Goal: Task Accomplishment & Management: Manage account settings

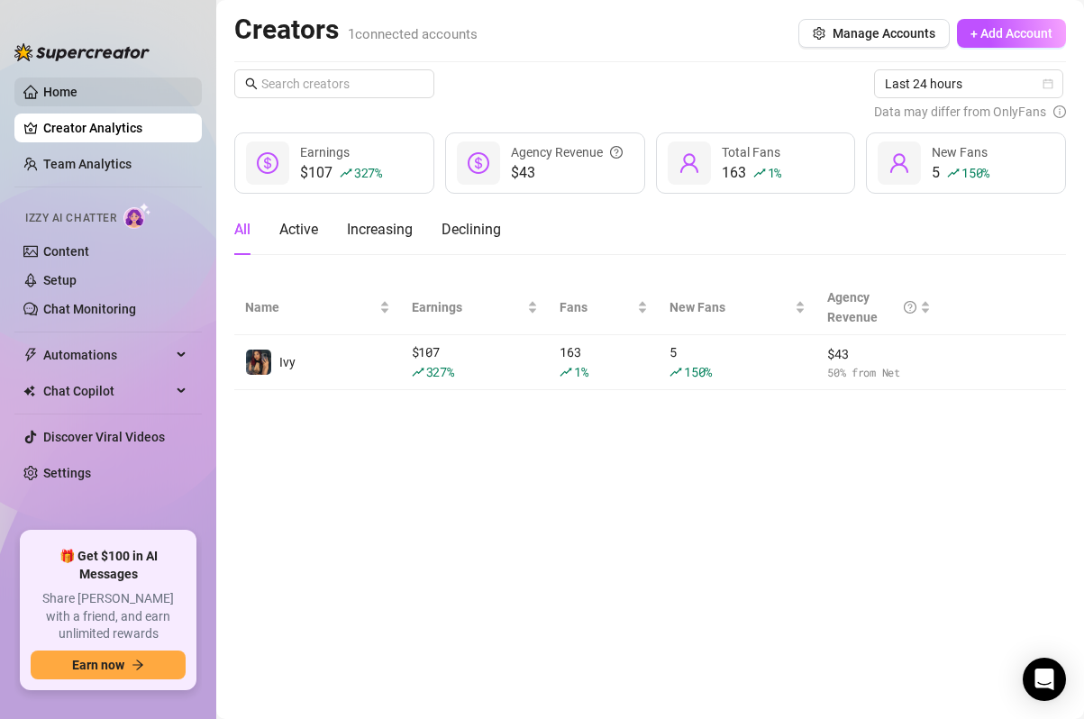
click at [77, 91] on link "Home" at bounding box center [60, 92] width 34 height 14
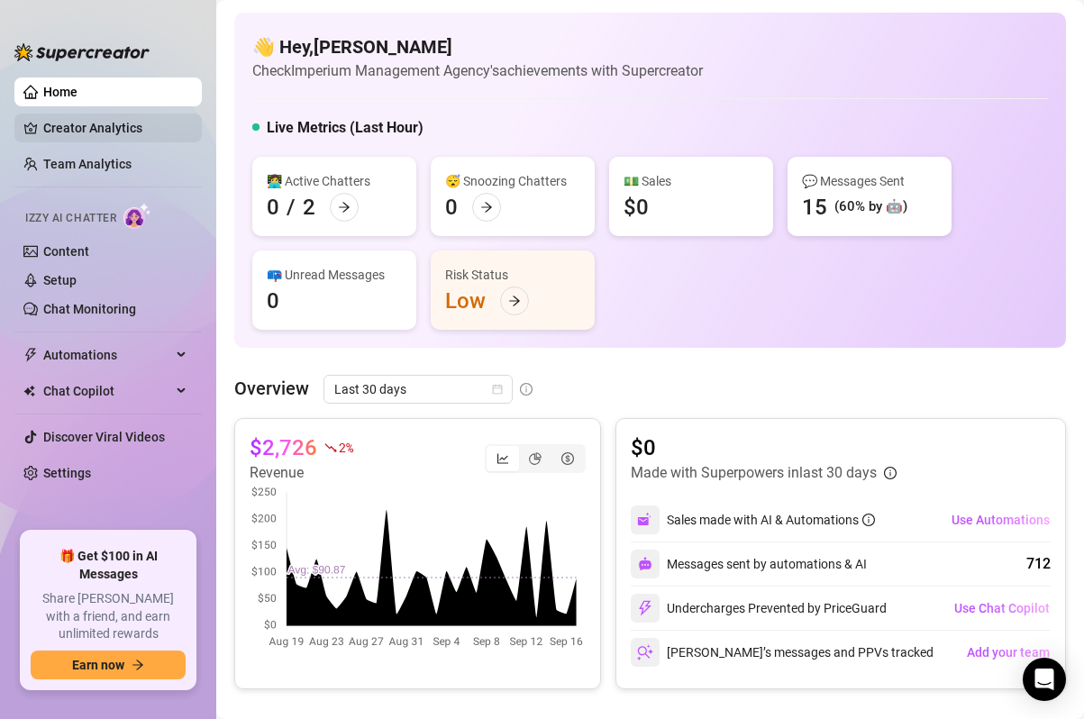
click at [103, 130] on link "Creator Analytics" at bounding box center [115, 128] width 144 height 29
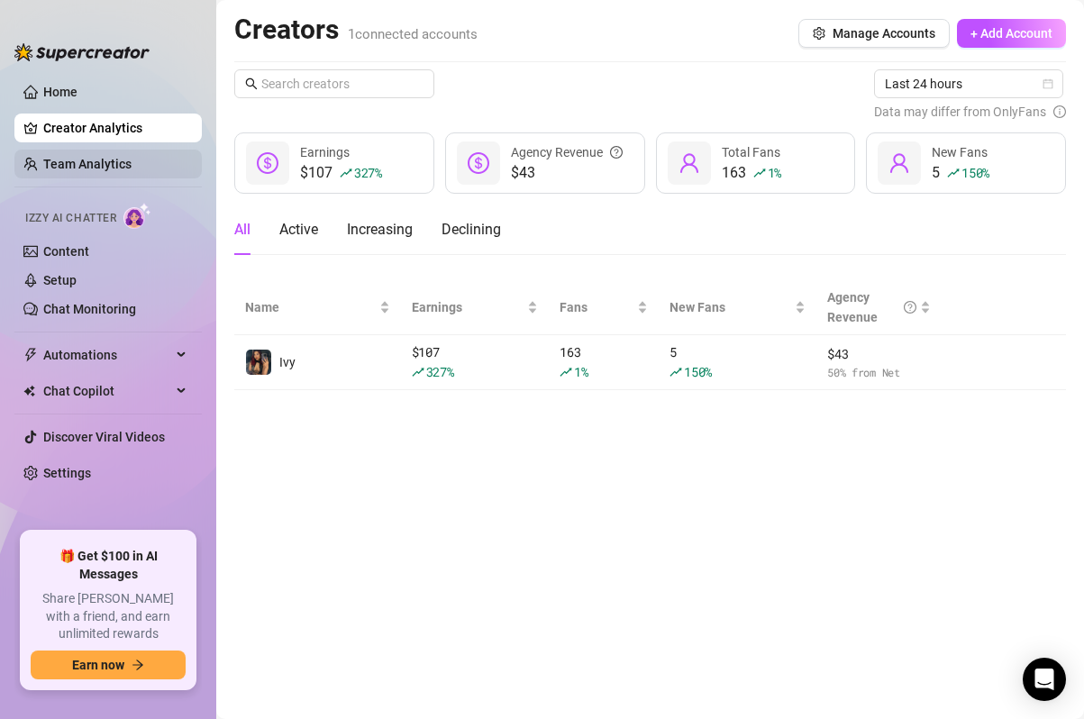
click at [102, 167] on link "Team Analytics" at bounding box center [87, 164] width 88 height 14
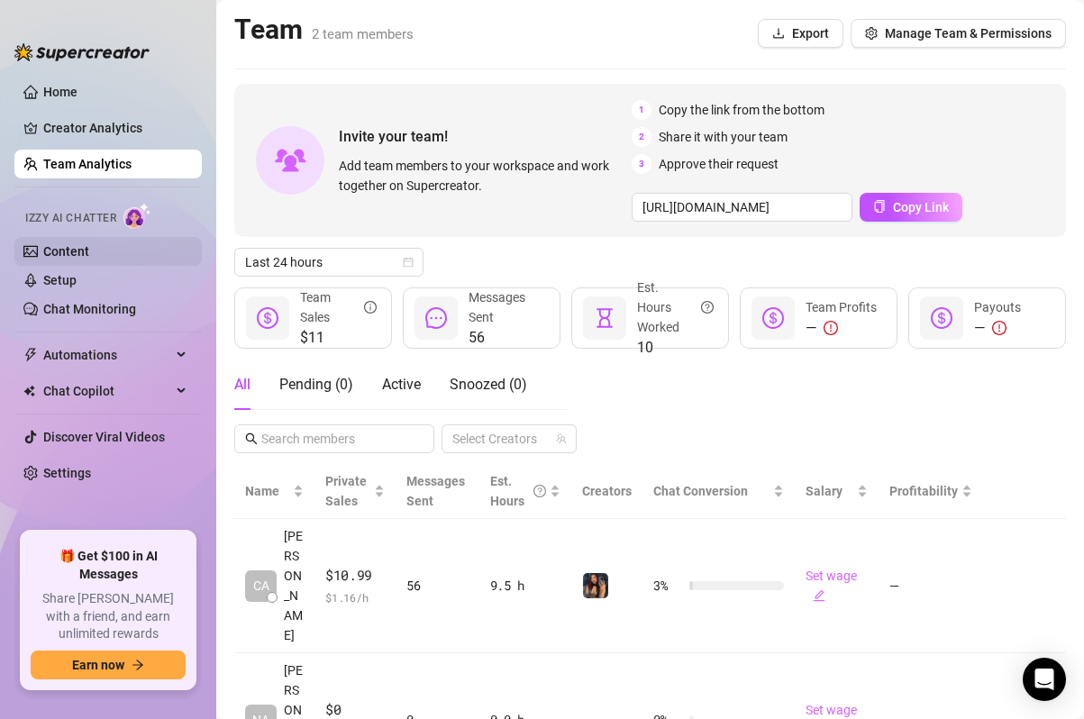
click at [89, 250] on link "Content" at bounding box center [66, 251] width 46 height 14
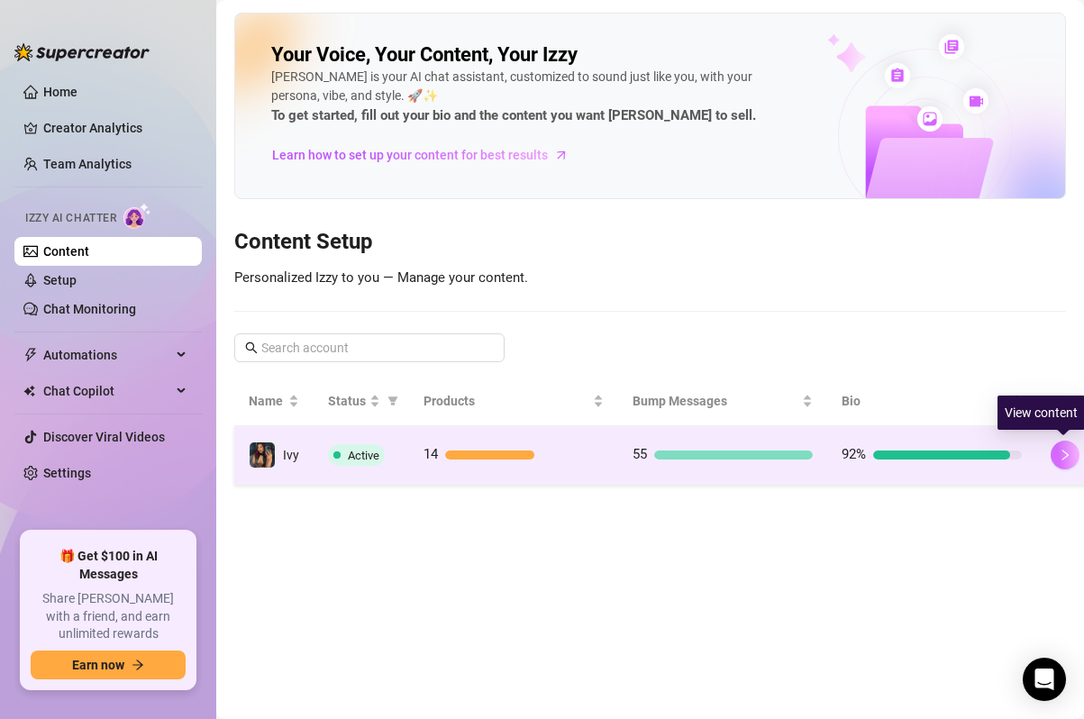
click at [1060, 458] on icon "right" at bounding box center [1065, 455] width 13 height 13
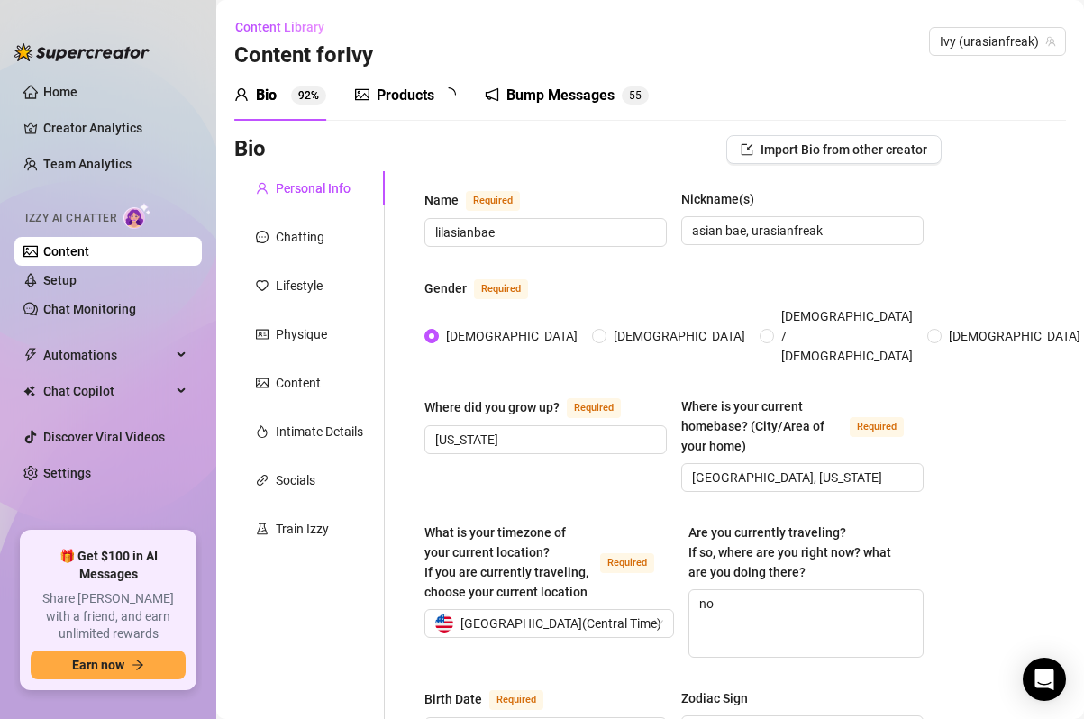
type input "[DATE]"
click at [589, 105] on div "Bump Messages" at bounding box center [573, 96] width 108 height 22
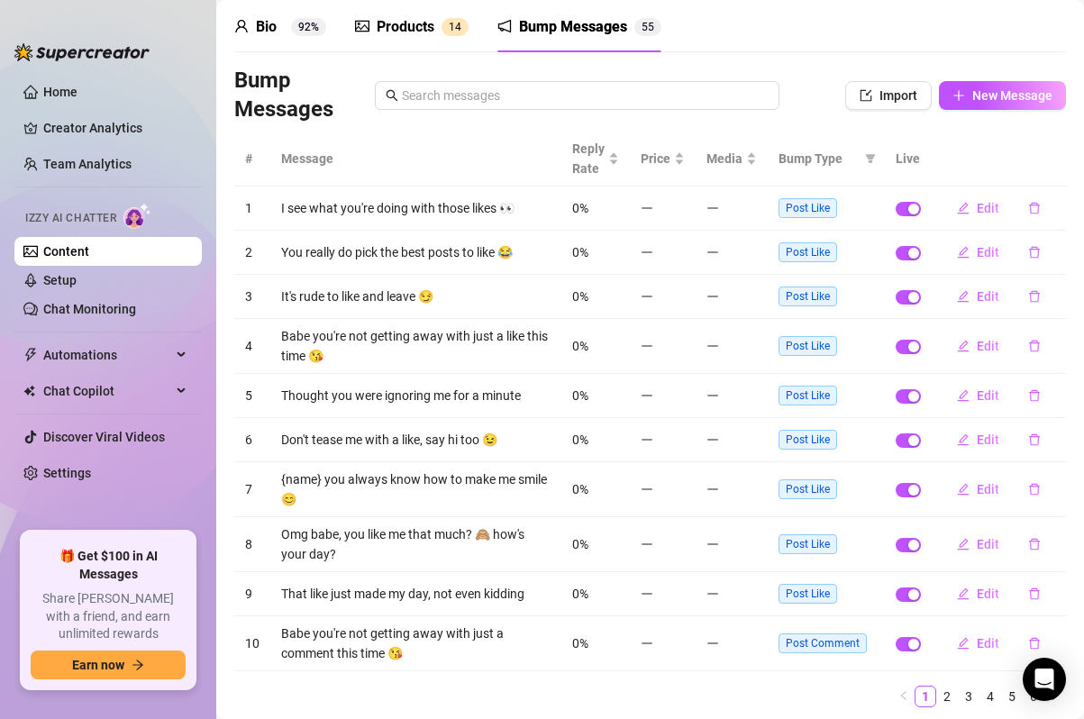
scroll to position [125, 0]
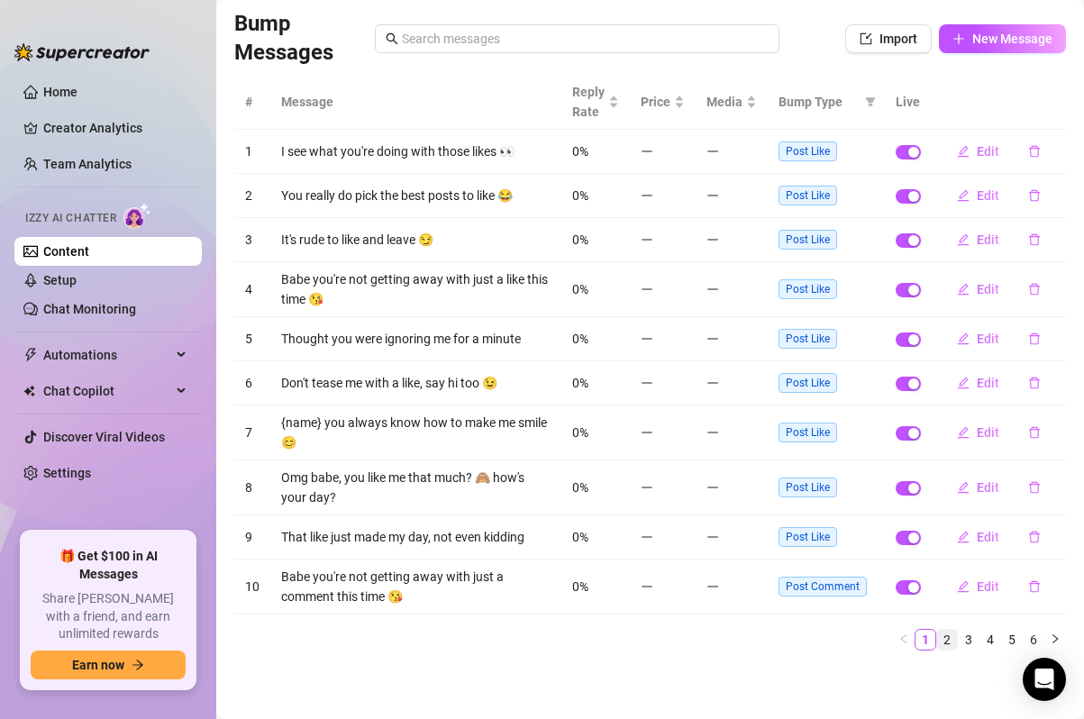
click at [951, 637] on link "2" at bounding box center [947, 640] width 20 height 20
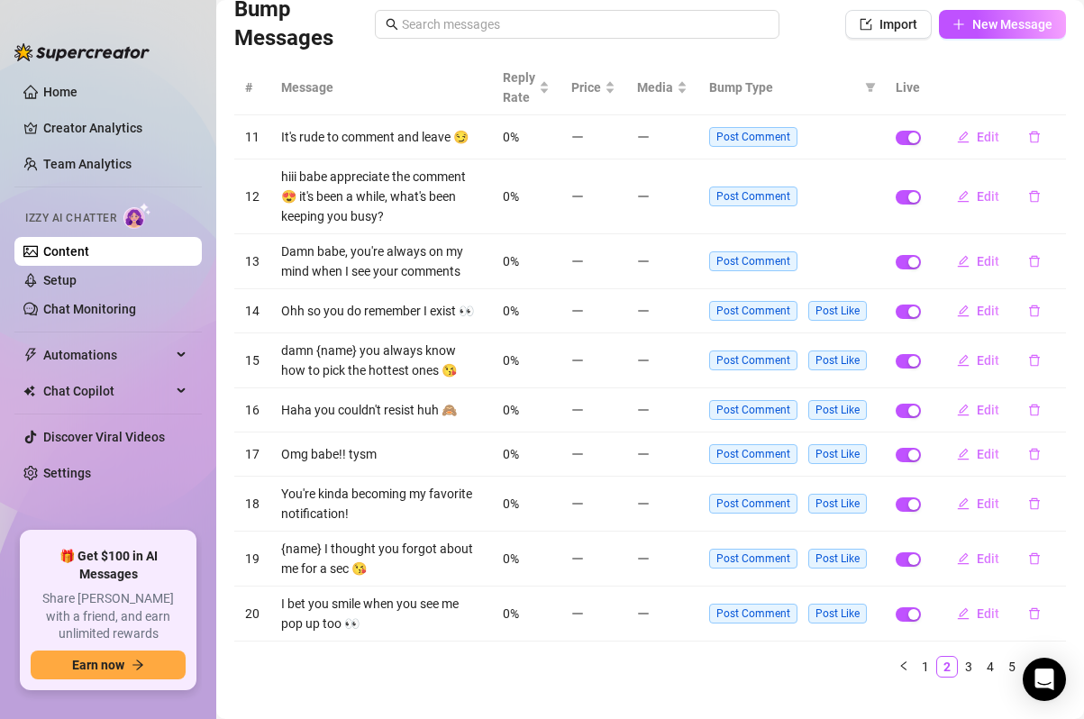
scroll to position [167, 0]
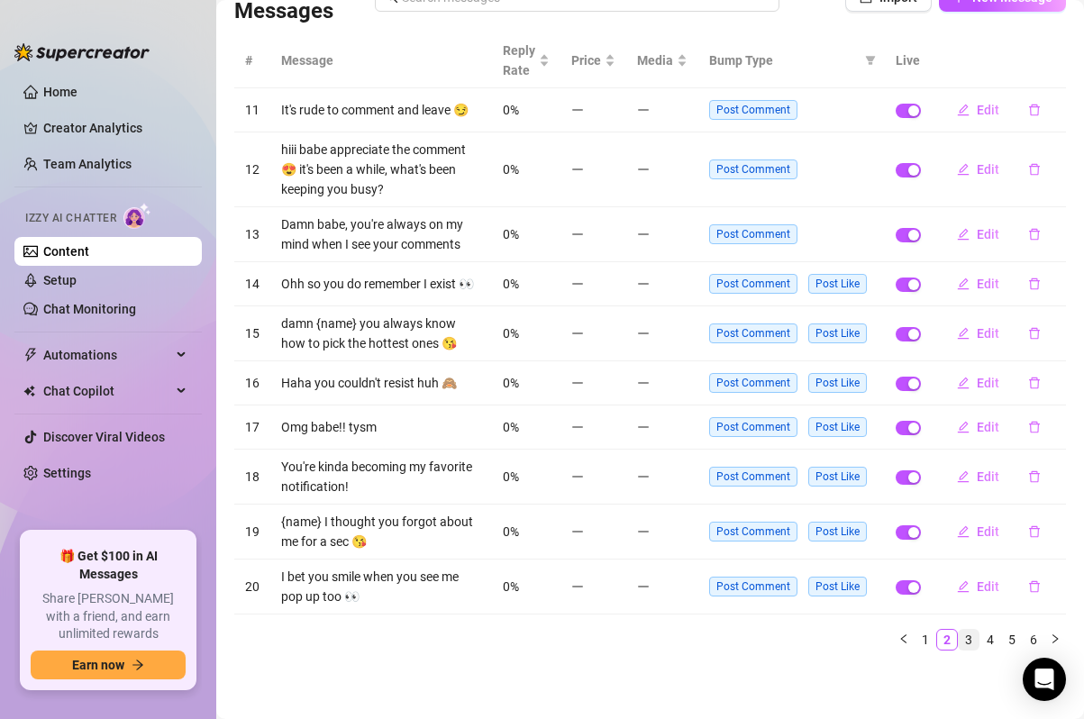
click at [965, 636] on link "3" at bounding box center [969, 640] width 20 height 20
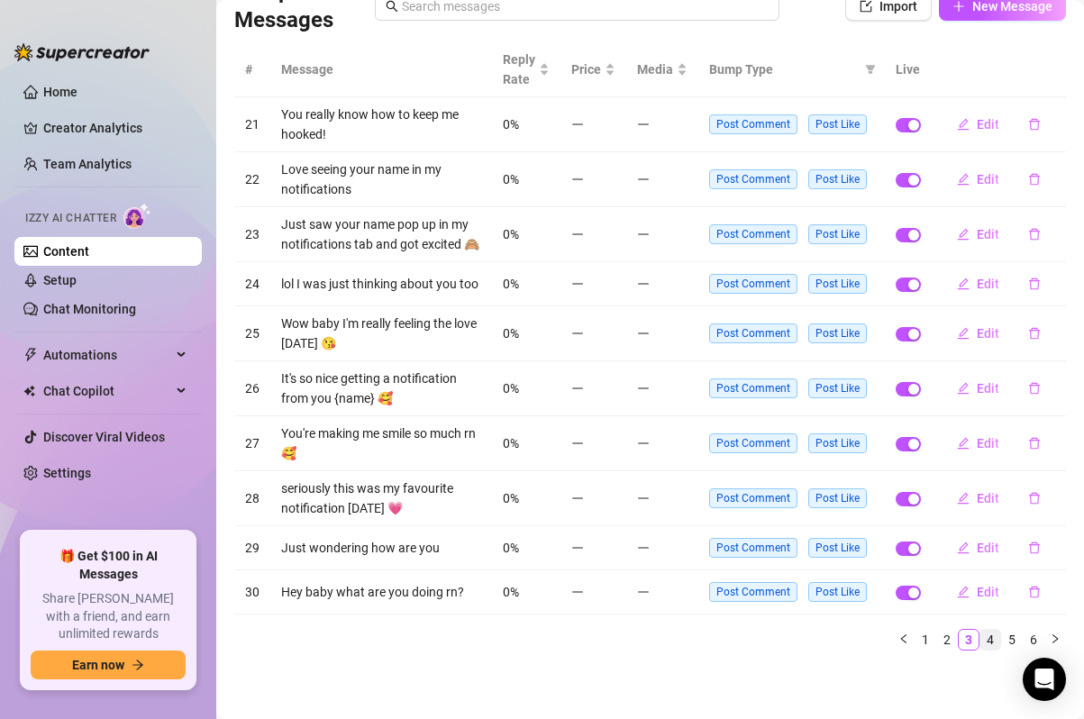
click at [986, 641] on link "4" at bounding box center [990, 640] width 20 height 20
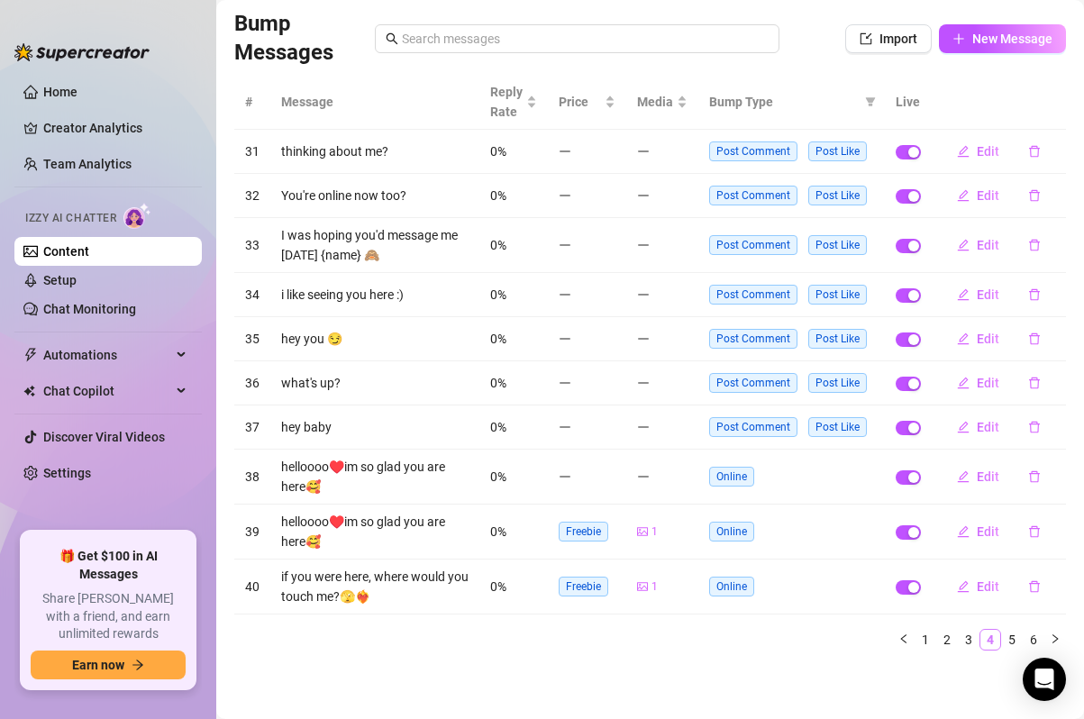
scroll to position [125, 0]
click at [1011, 637] on link "5" at bounding box center [1012, 640] width 20 height 20
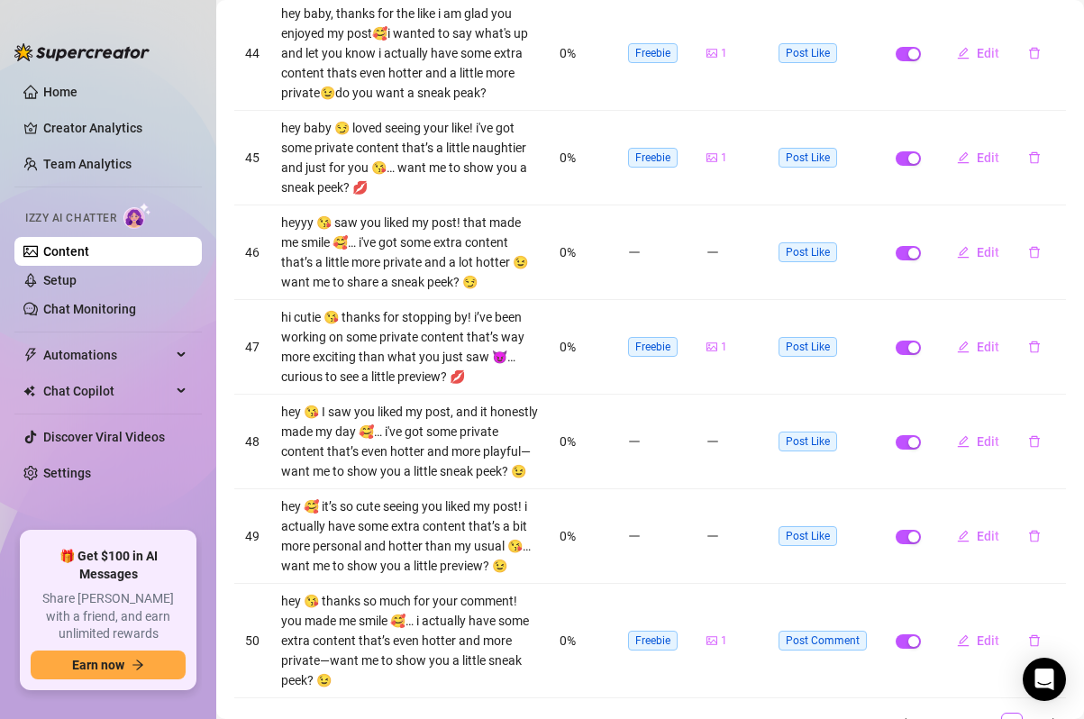
scroll to position [455, 0]
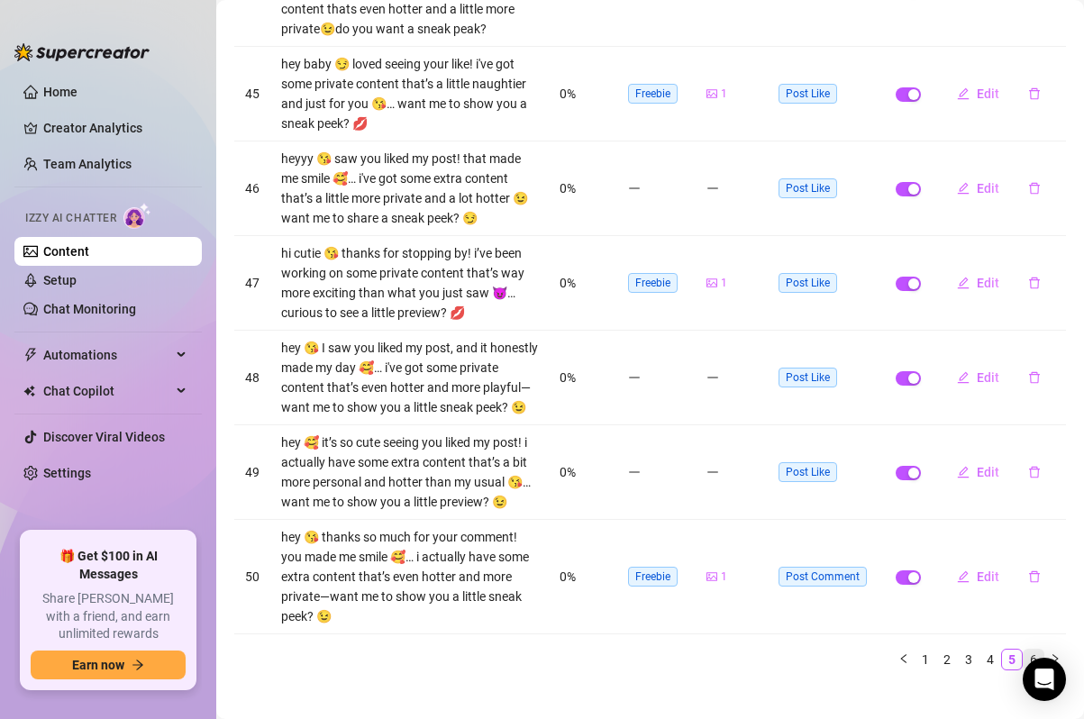
click at [1032, 650] on link "6" at bounding box center [1033, 660] width 20 height 20
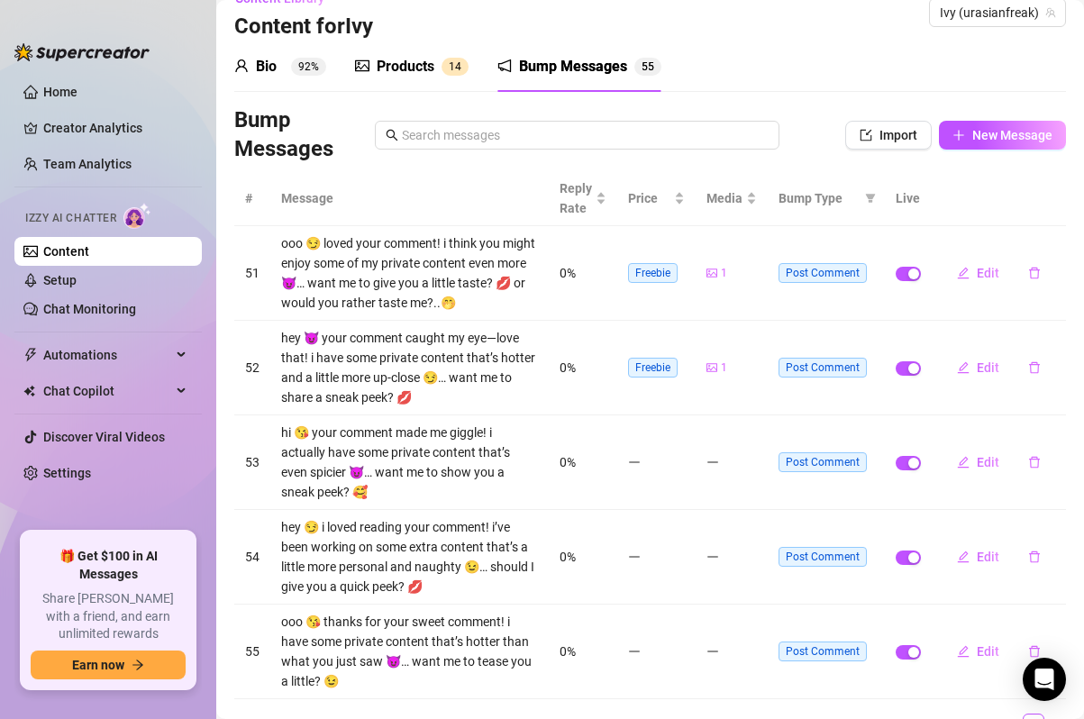
scroll to position [0, 0]
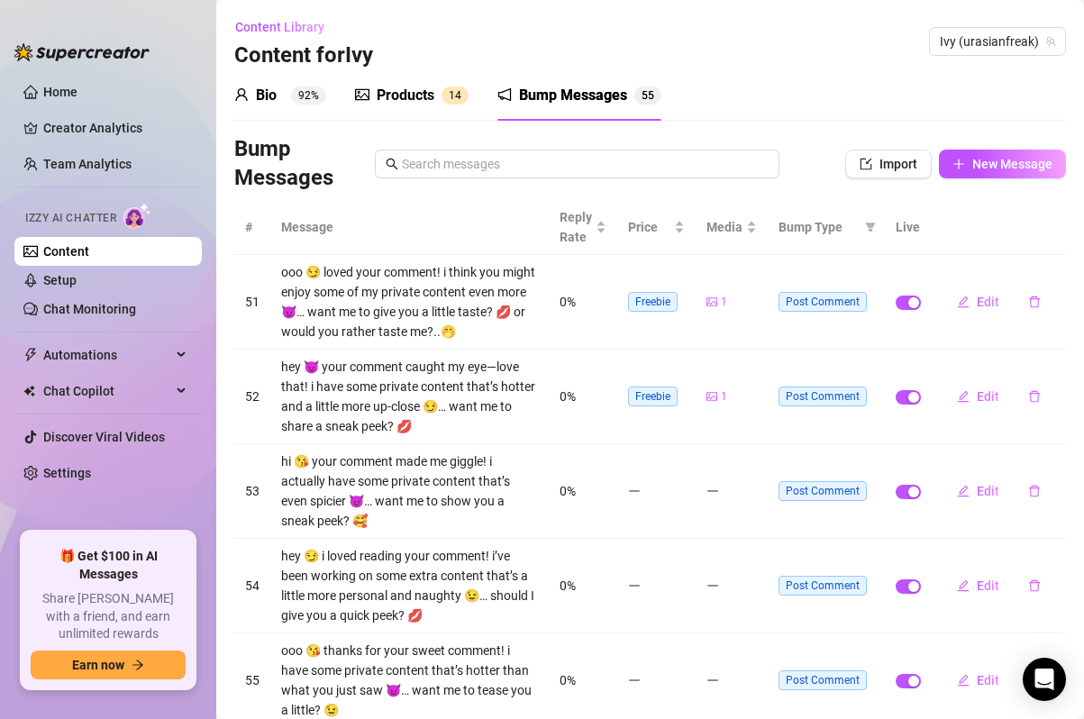
click at [403, 94] on div "Products" at bounding box center [406, 96] width 58 height 22
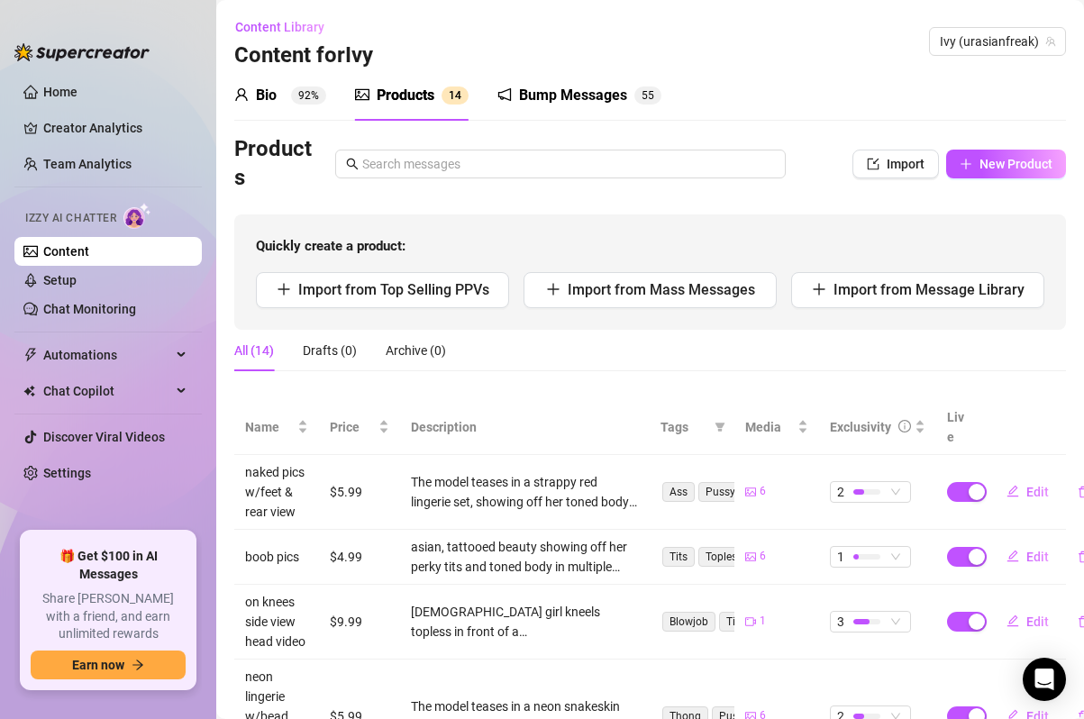
click at [246, 86] on div at bounding box center [241, 96] width 14 height 22
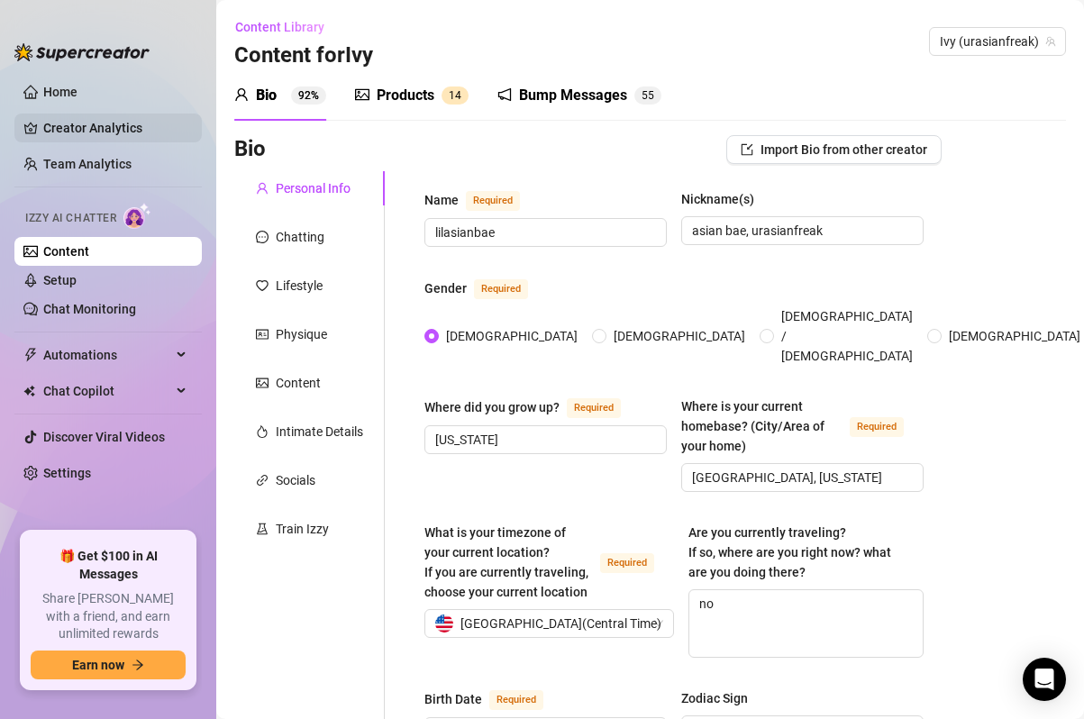
click at [108, 120] on link "Creator Analytics" at bounding box center [115, 128] width 144 height 29
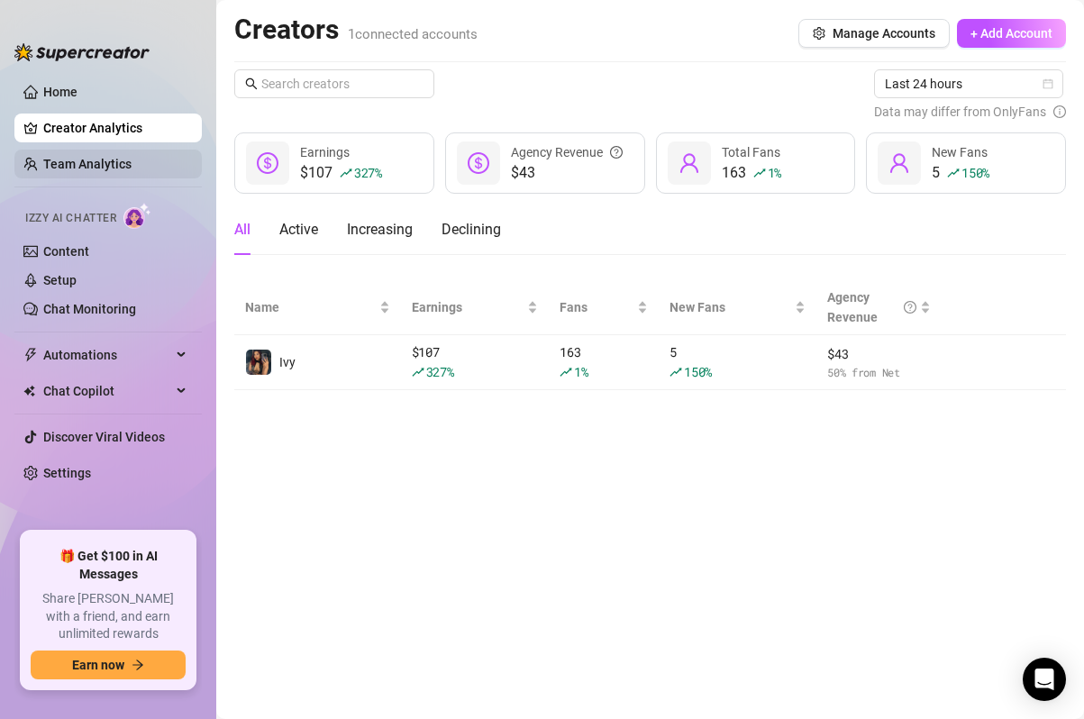
click at [77, 168] on link "Team Analytics" at bounding box center [87, 164] width 88 height 14
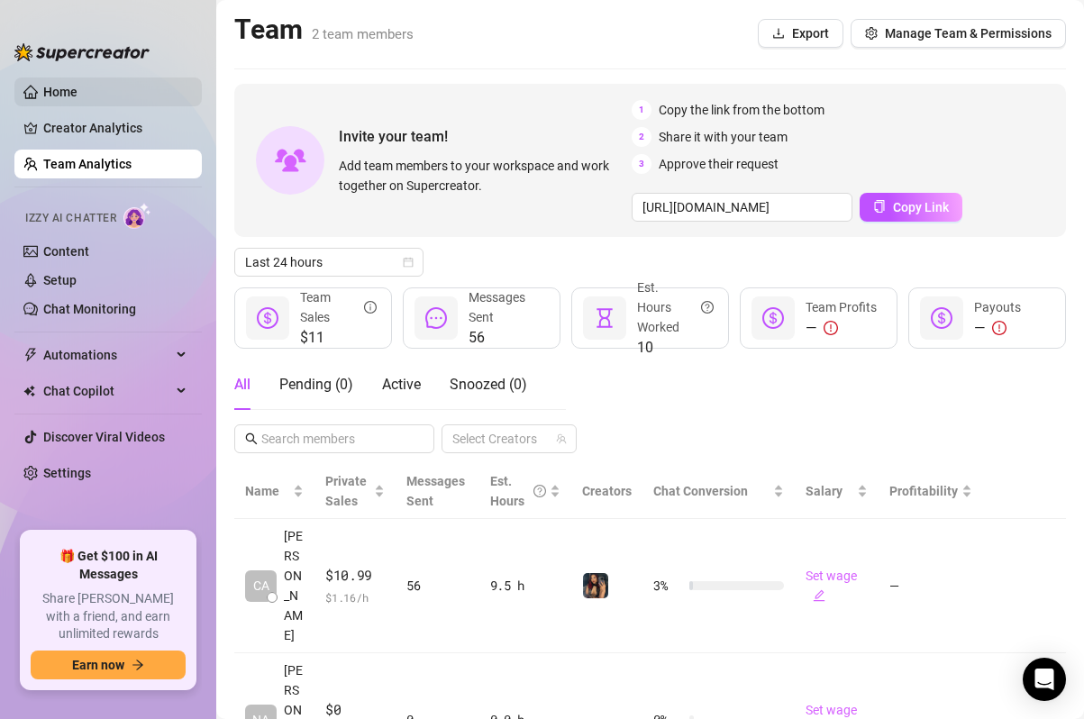
click at [77, 86] on link "Home" at bounding box center [60, 92] width 34 height 14
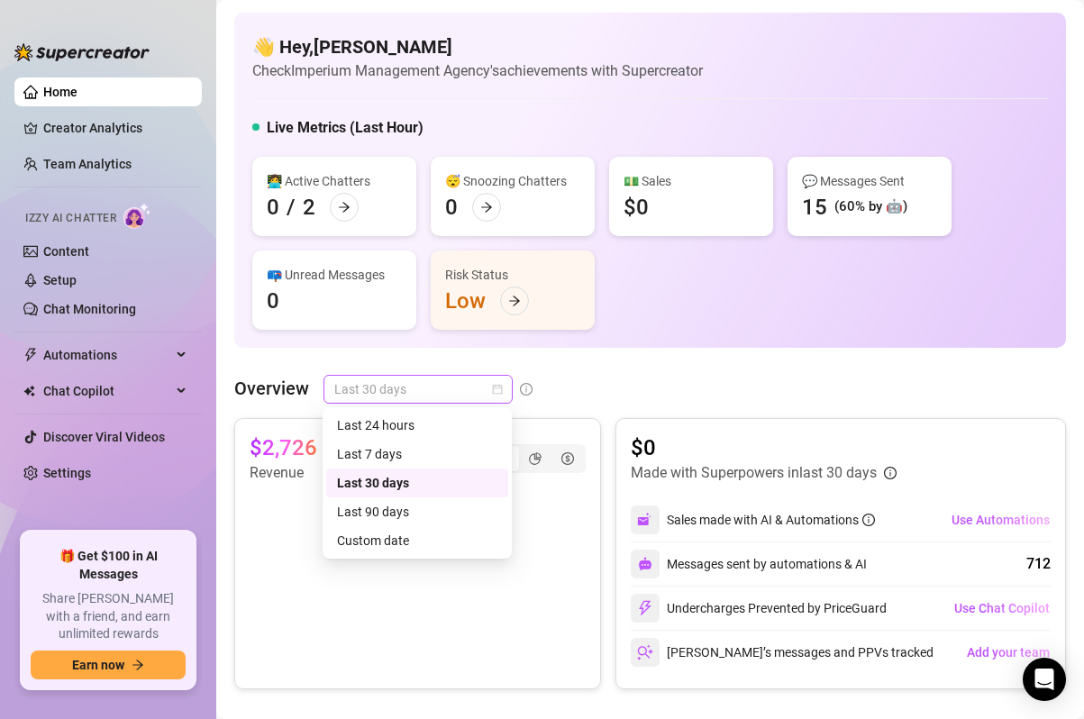
click at [384, 387] on span "Last 30 days" at bounding box center [418, 389] width 168 height 27
click at [384, 423] on div "Last 24 hours" at bounding box center [417, 425] width 160 height 20
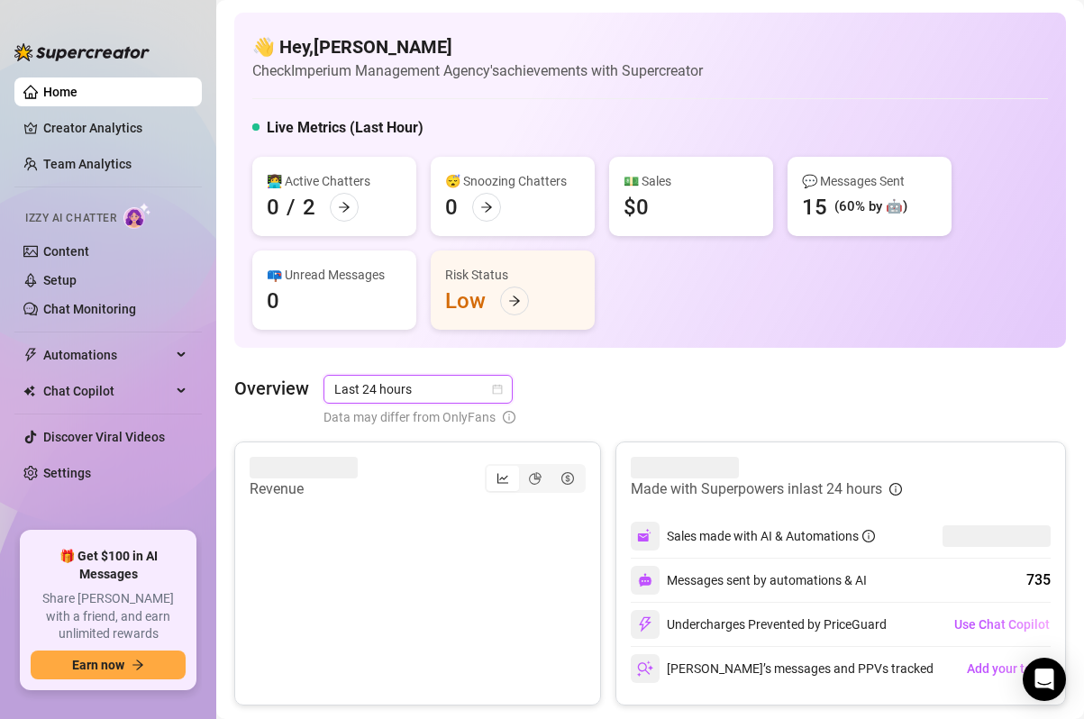
click at [597, 392] on div "Overview Last 24 hours Last 24 hours Data may differ from OnlyFans" at bounding box center [650, 401] width 832 height 52
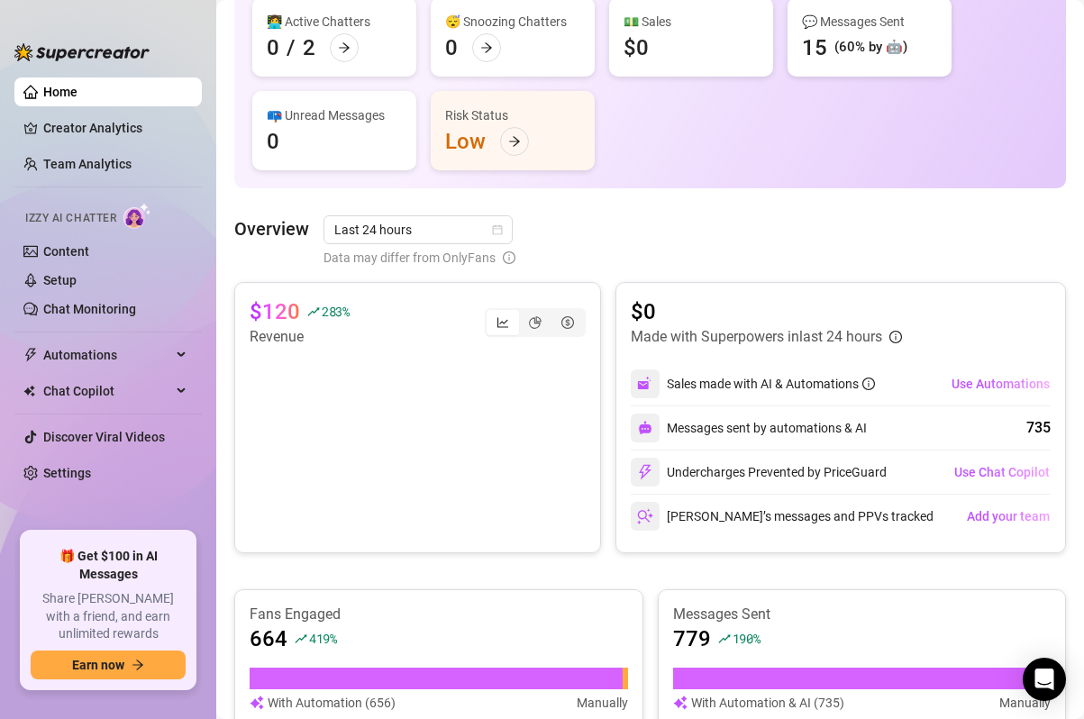
scroll to position [160, 0]
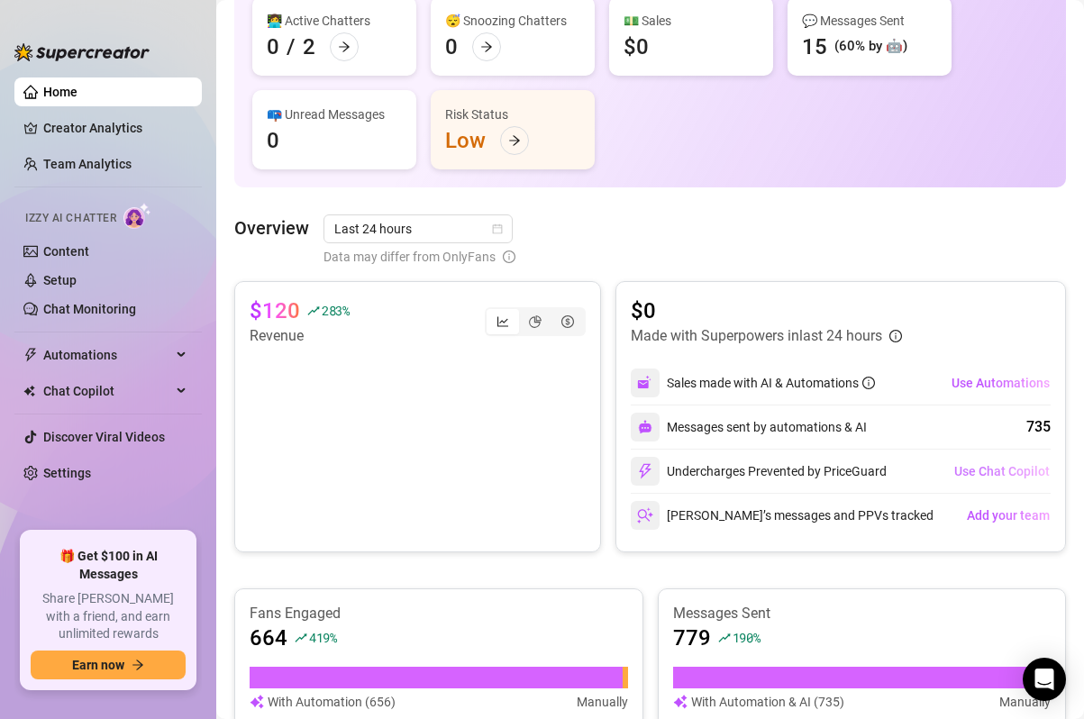
click at [988, 462] on button "Use Chat Copilot" at bounding box center [1001, 471] width 97 height 29
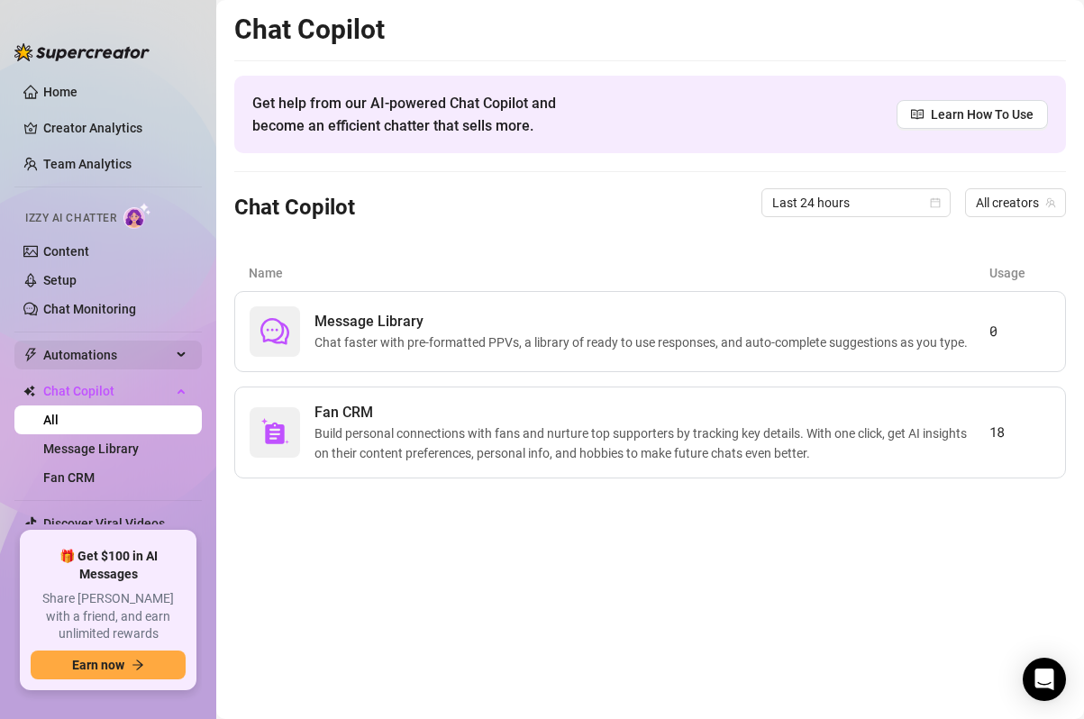
click at [110, 348] on span "Automations" at bounding box center [107, 355] width 128 height 29
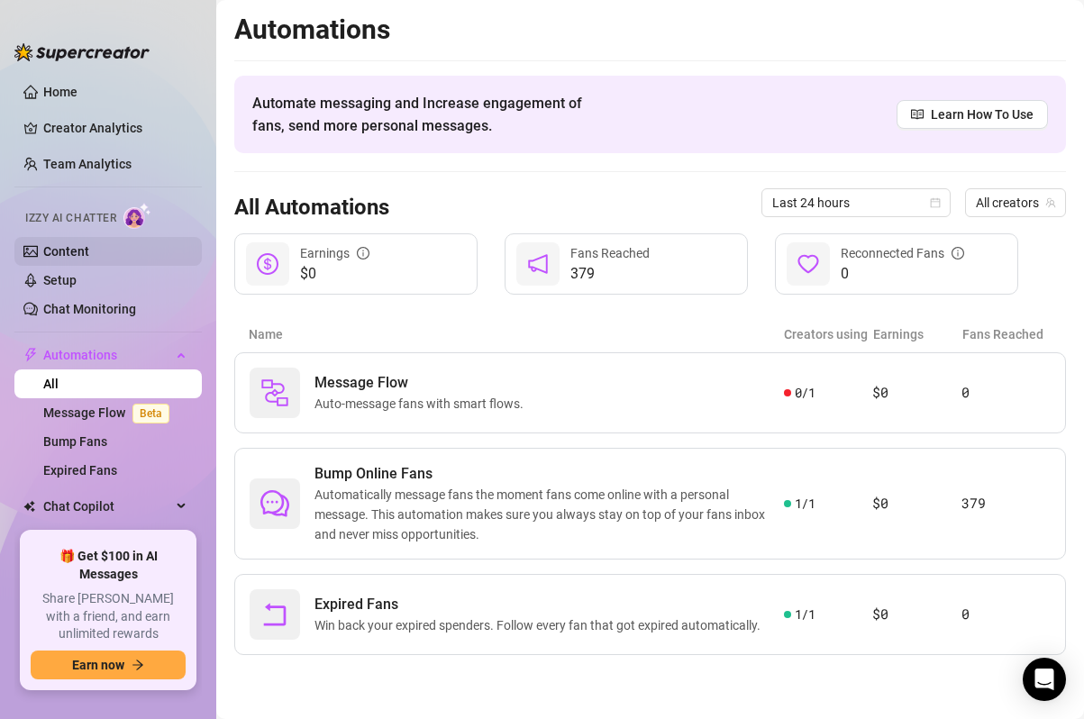
click at [69, 258] on link "Content" at bounding box center [66, 251] width 46 height 14
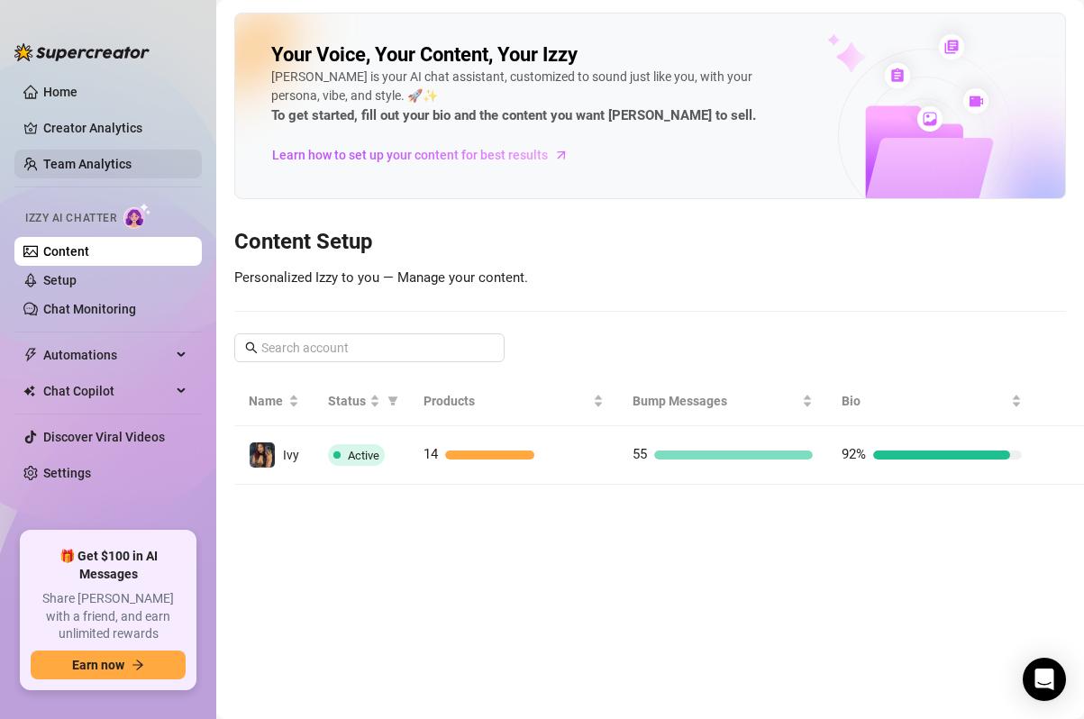
click at [119, 165] on link "Team Analytics" at bounding box center [87, 164] width 88 height 14
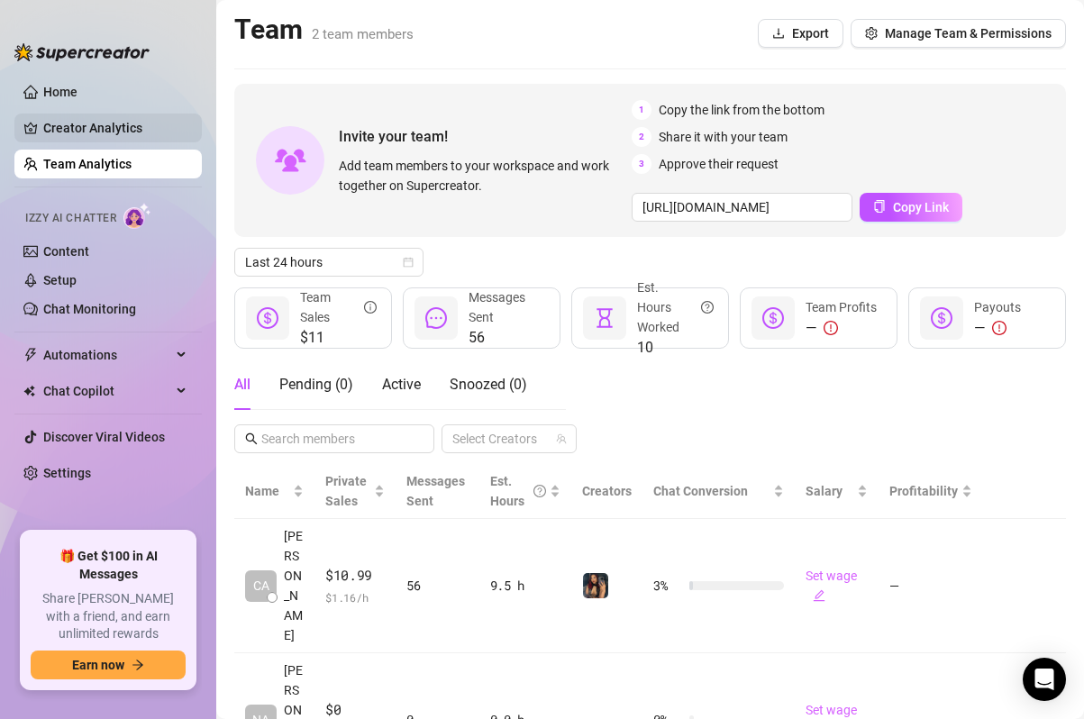
click at [117, 137] on link "Creator Analytics" at bounding box center [115, 128] width 144 height 29
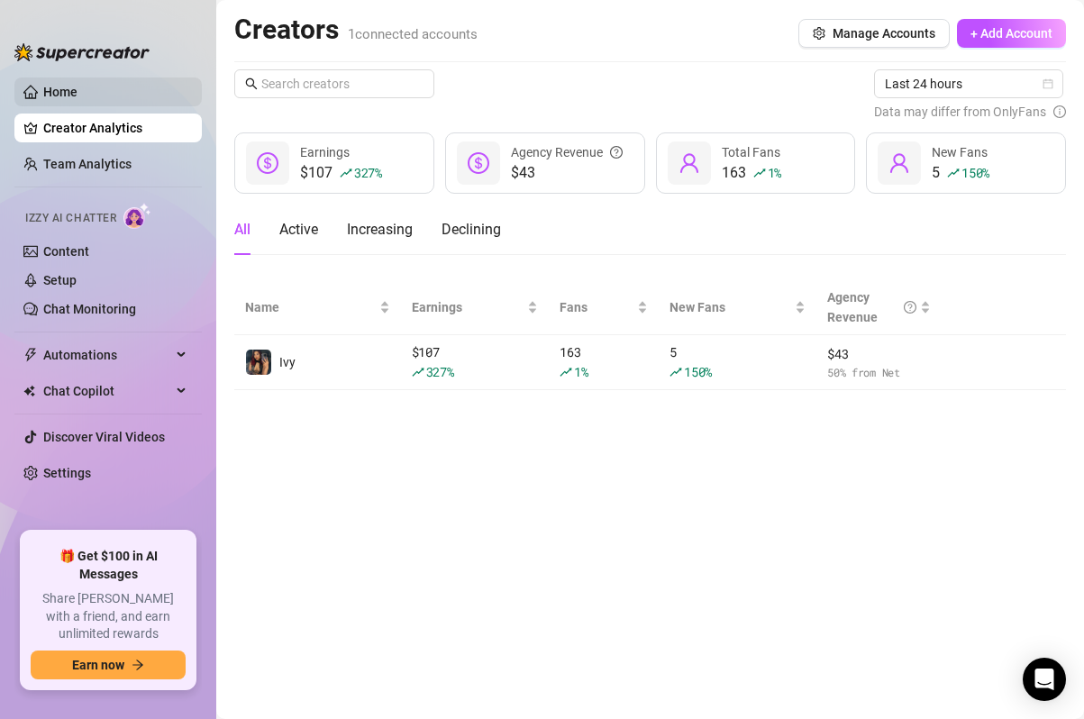
click at [77, 85] on link "Home" at bounding box center [60, 92] width 34 height 14
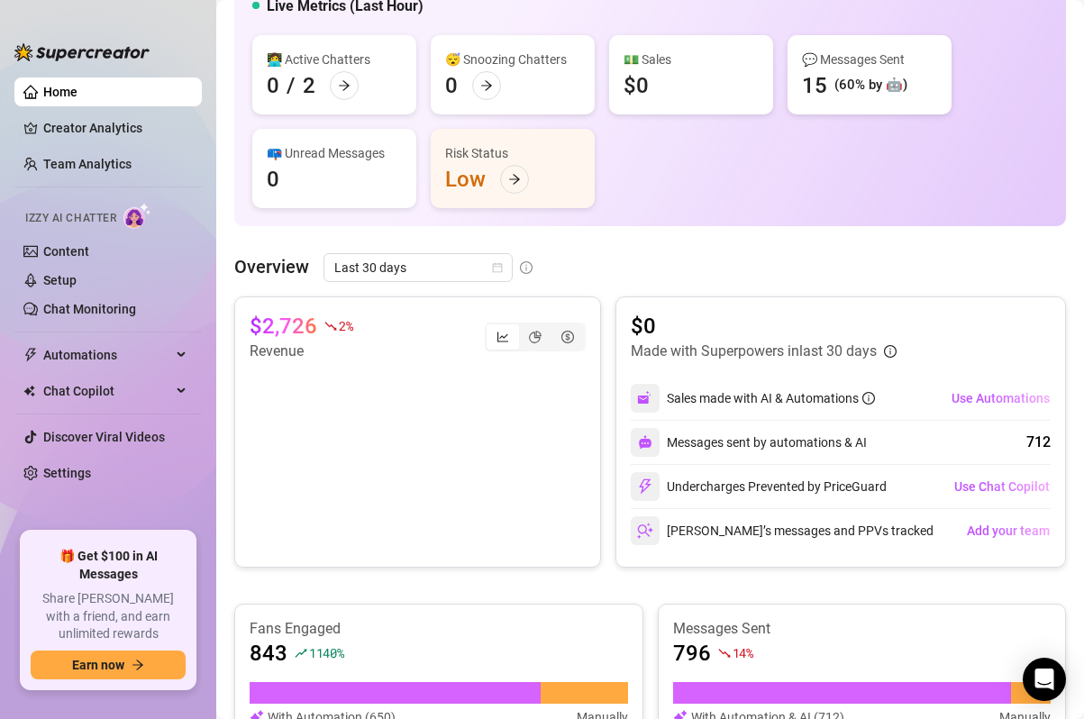
scroll to position [131, 0]
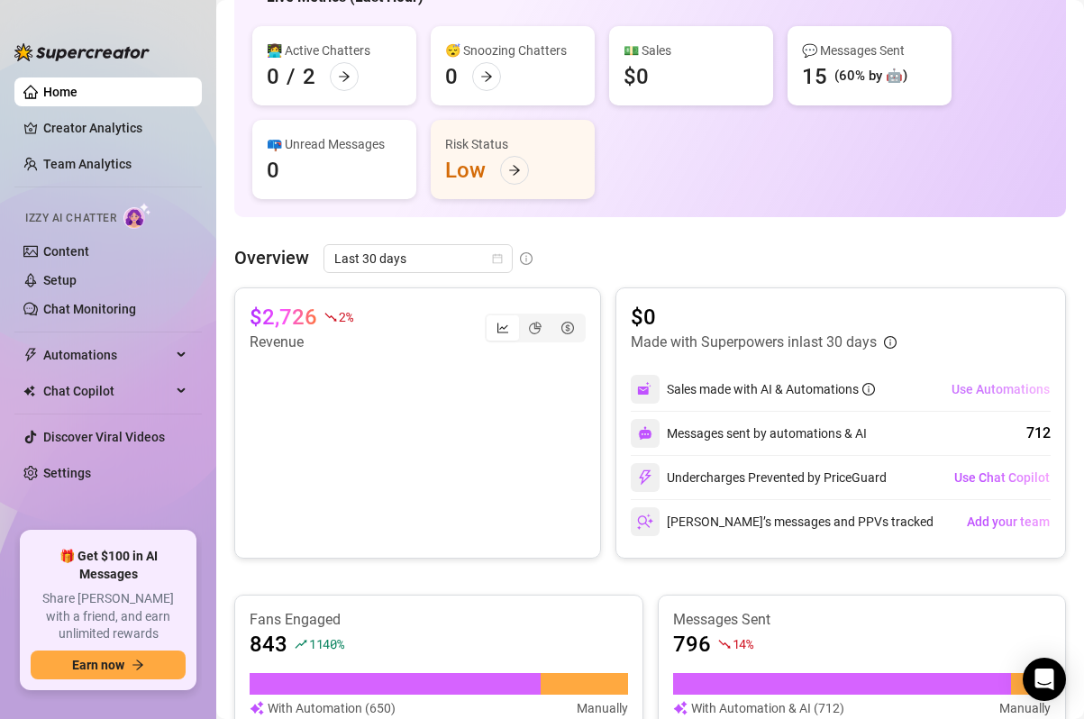
click at [984, 393] on span "Use Automations" at bounding box center [1000, 389] width 98 height 14
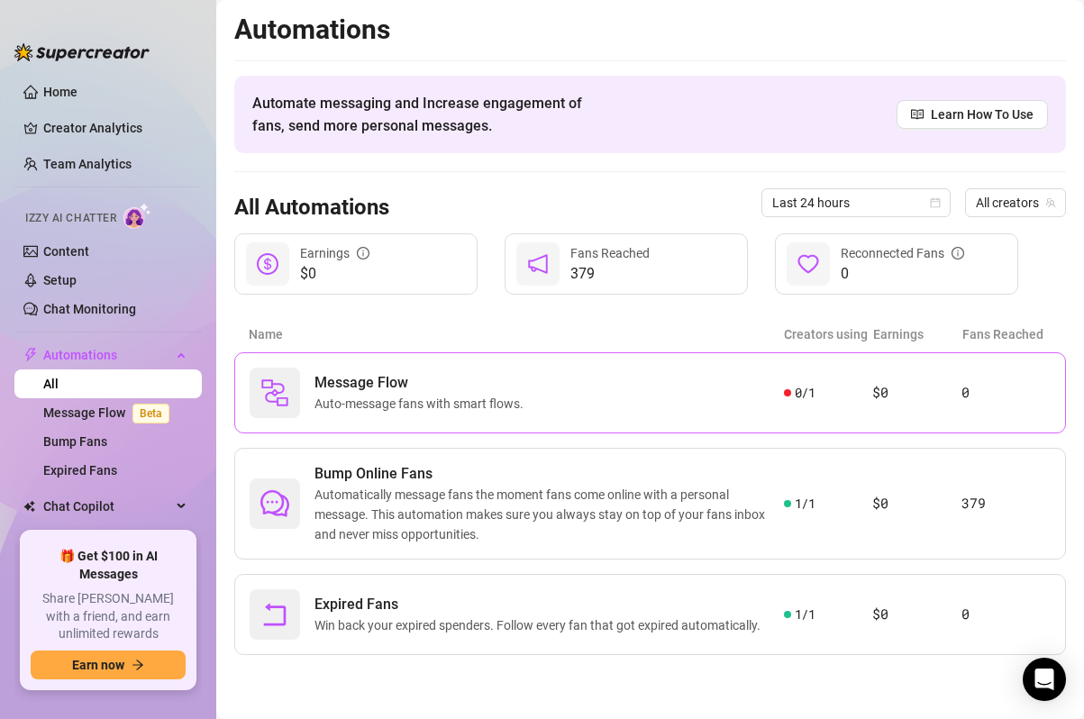
click at [505, 379] on span "Message Flow" at bounding box center [422, 383] width 216 height 22
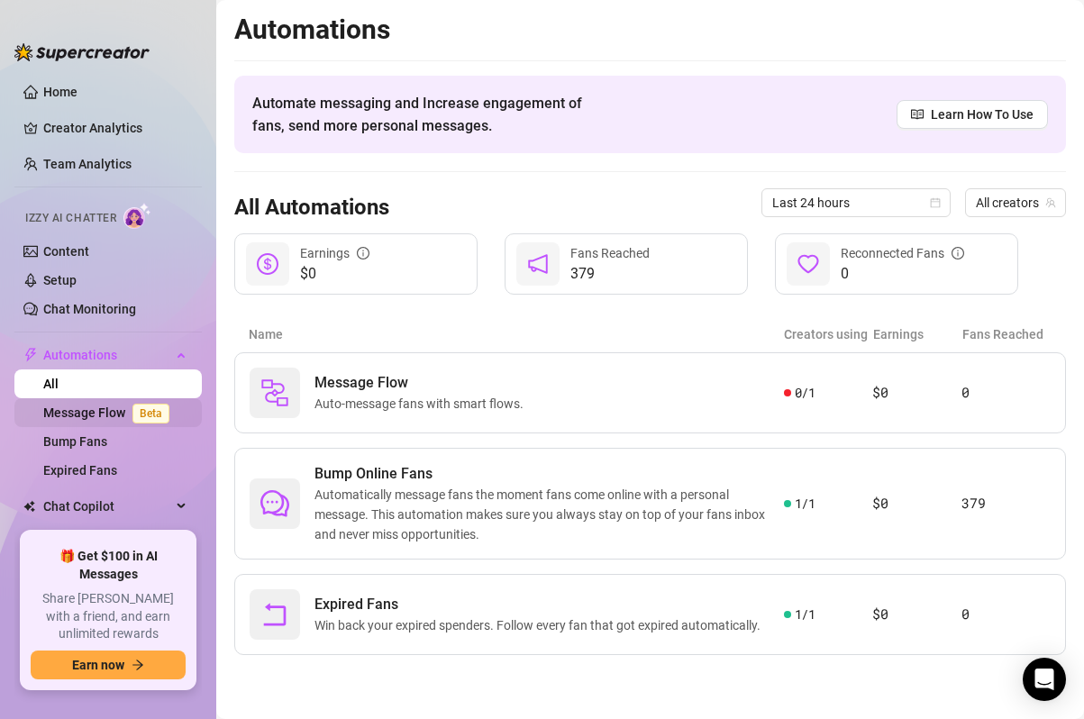
click at [75, 409] on link "Message Flow Beta" at bounding box center [109, 412] width 133 height 14
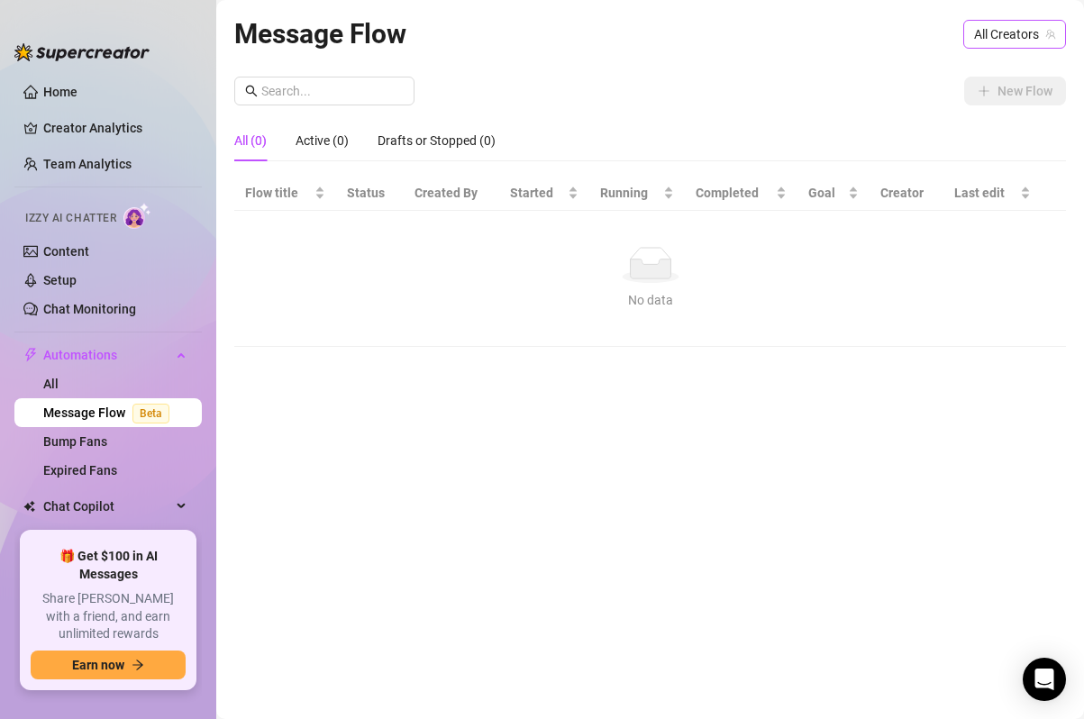
click at [994, 43] on span "All Creators" at bounding box center [1014, 34] width 81 height 27
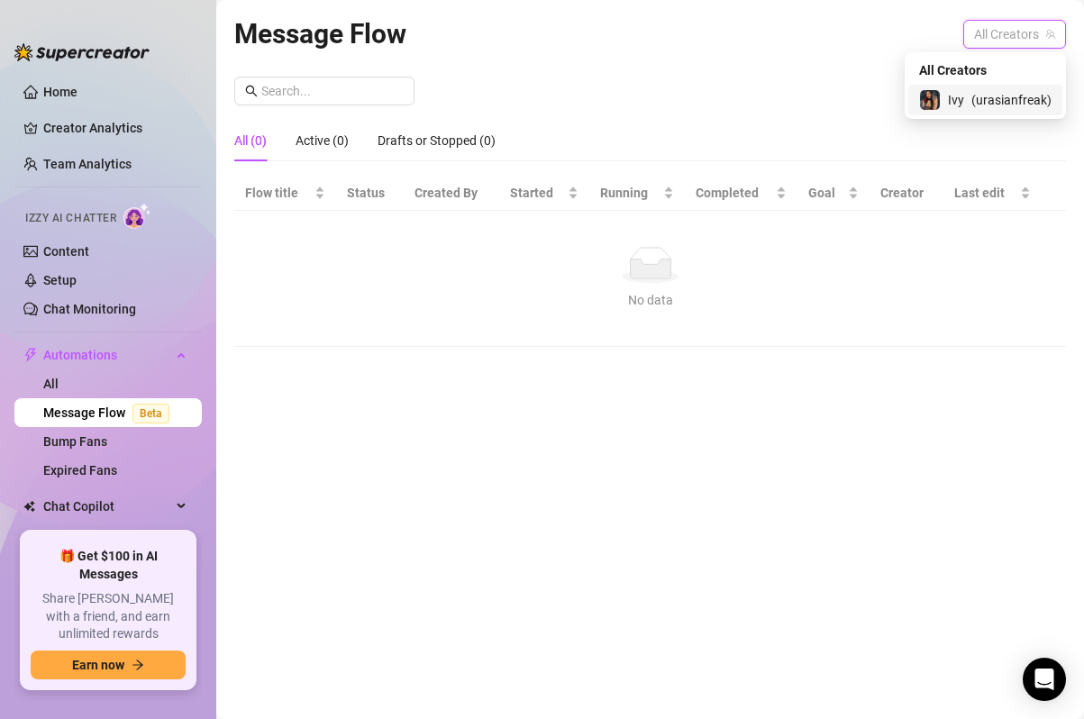
click at [980, 91] on span "( urasianfreak )" at bounding box center [1011, 100] width 80 height 20
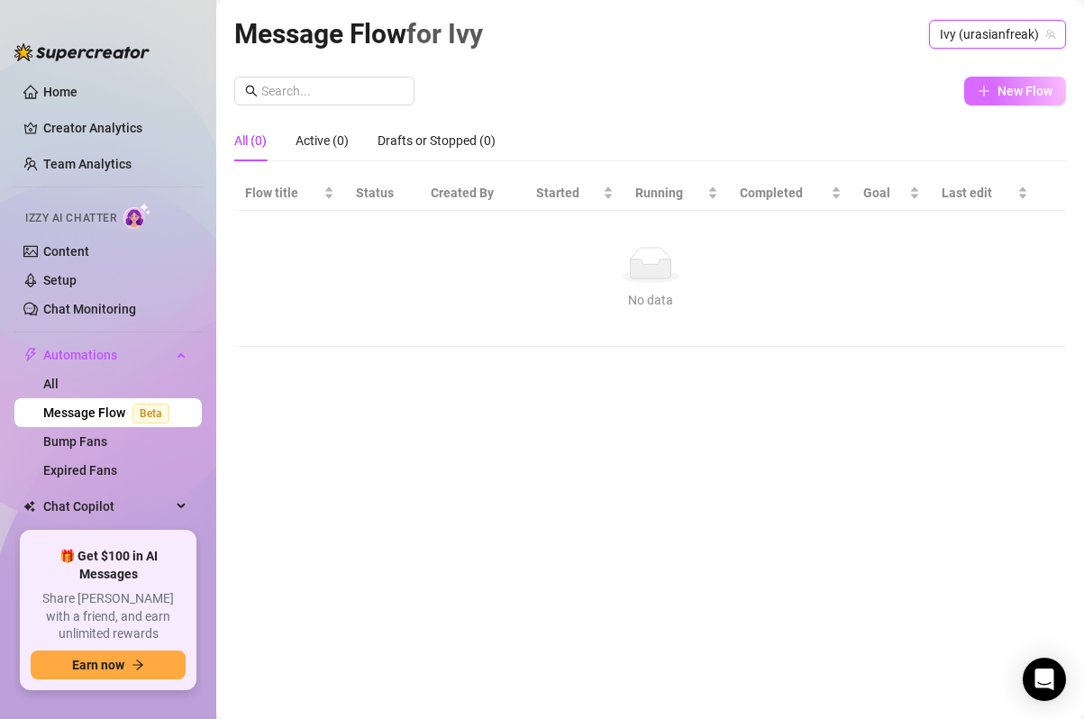
click at [1003, 98] on button "New Flow" at bounding box center [1015, 91] width 102 height 29
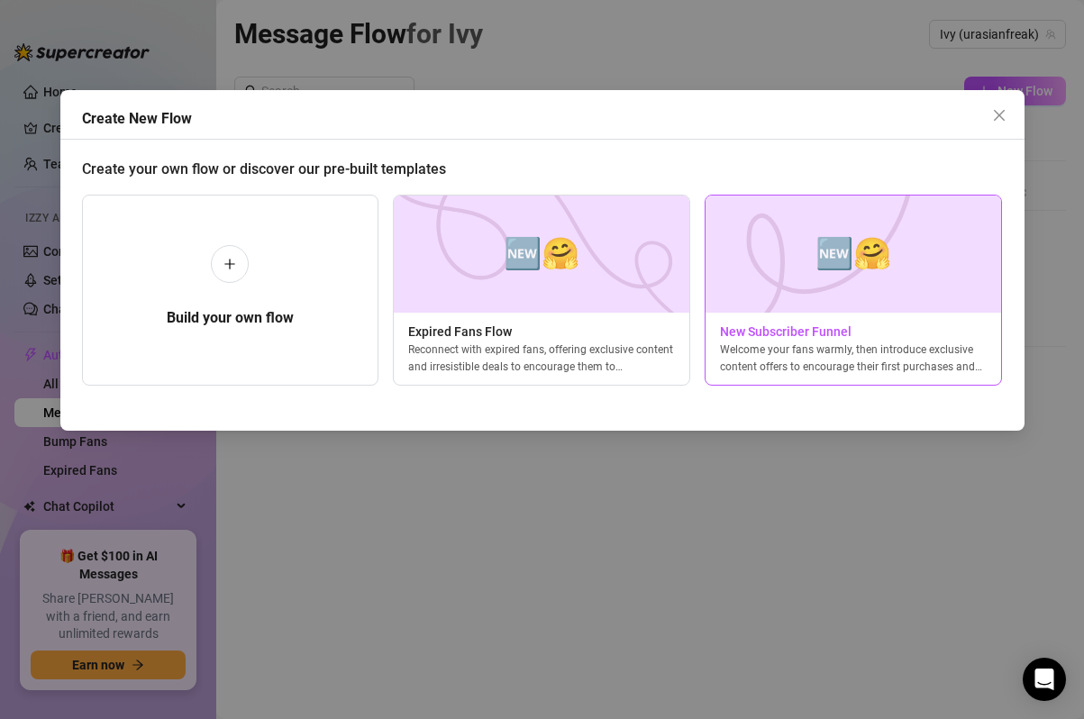
scroll to position [0, 7]
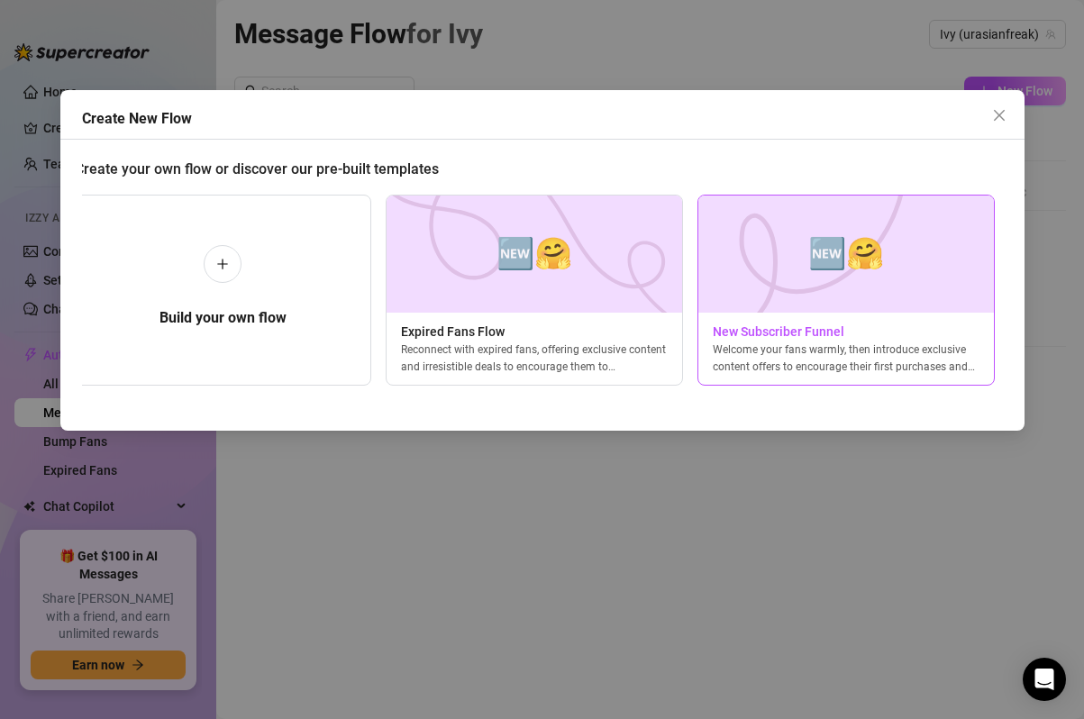
click at [822, 293] on img at bounding box center [845, 254] width 297 height 117
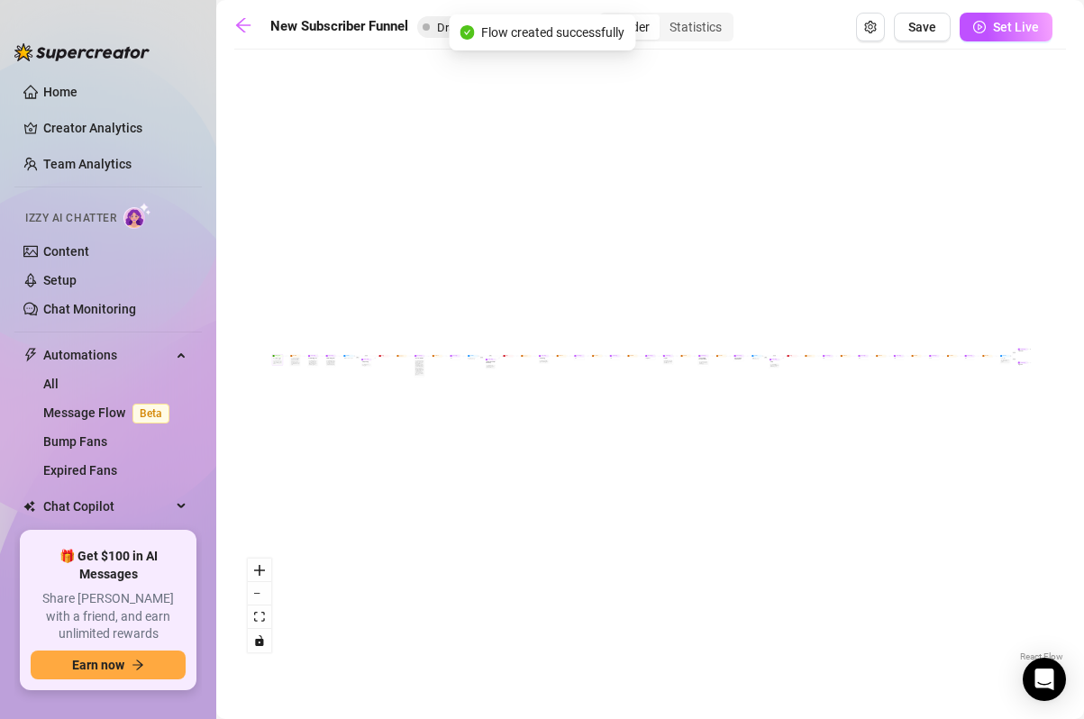
click at [278, 360] on div "Sell content to new fans - from the moment they subscribe until they spend $300" at bounding box center [277, 362] width 8 height 4
click at [296, 362] on div "Instead of sending the welcome message right away, wait a few minutes and only …" at bounding box center [295, 361] width 8 height 7
click at [295, 356] on span "Wait for 4m" at bounding box center [295, 355] width 4 height 1
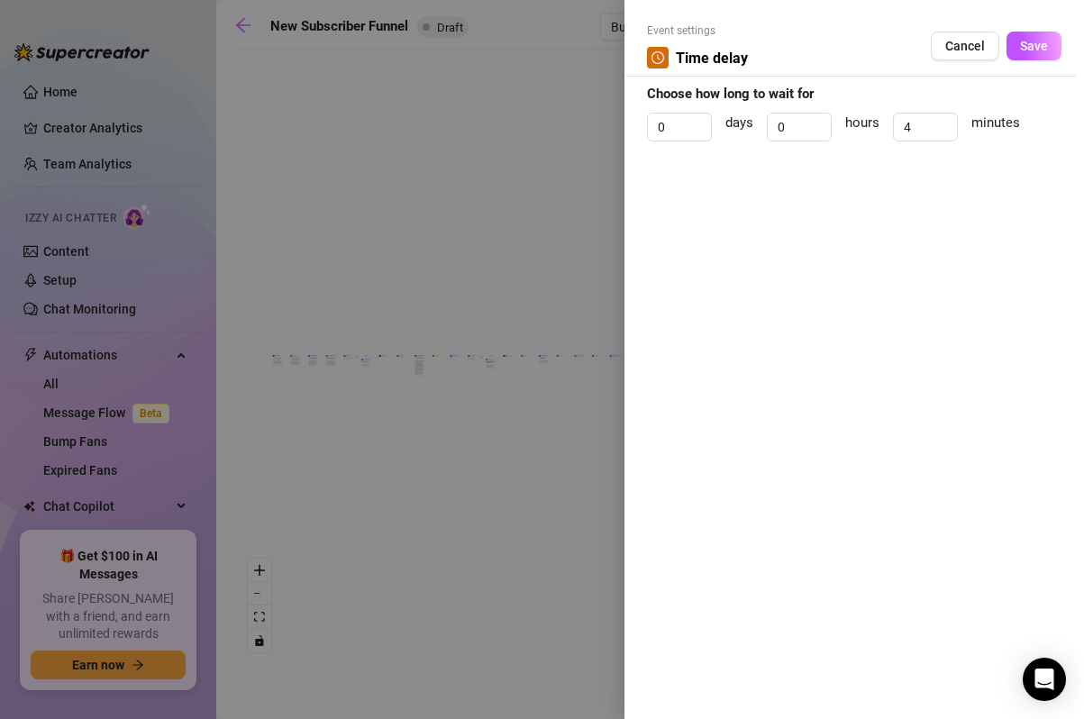
click at [289, 326] on div at bounding box center [542, 359] width 1084 height 719
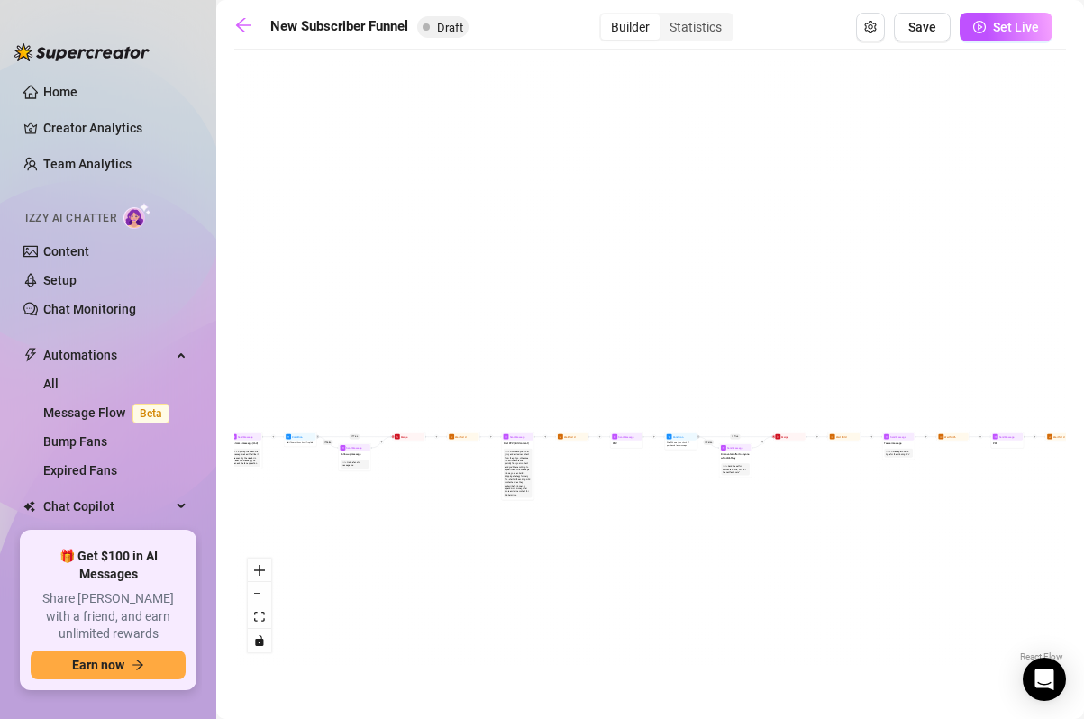
drag, startPoint x: 404, startPoint y: 378, endPoint x: 766, endPoint y: 207, distance: 400.2
click at [762, 208] on div "If True If True If True If False If False If False If True If False Merge Merge…" at bounding box center [650, 362] width 832 height 607
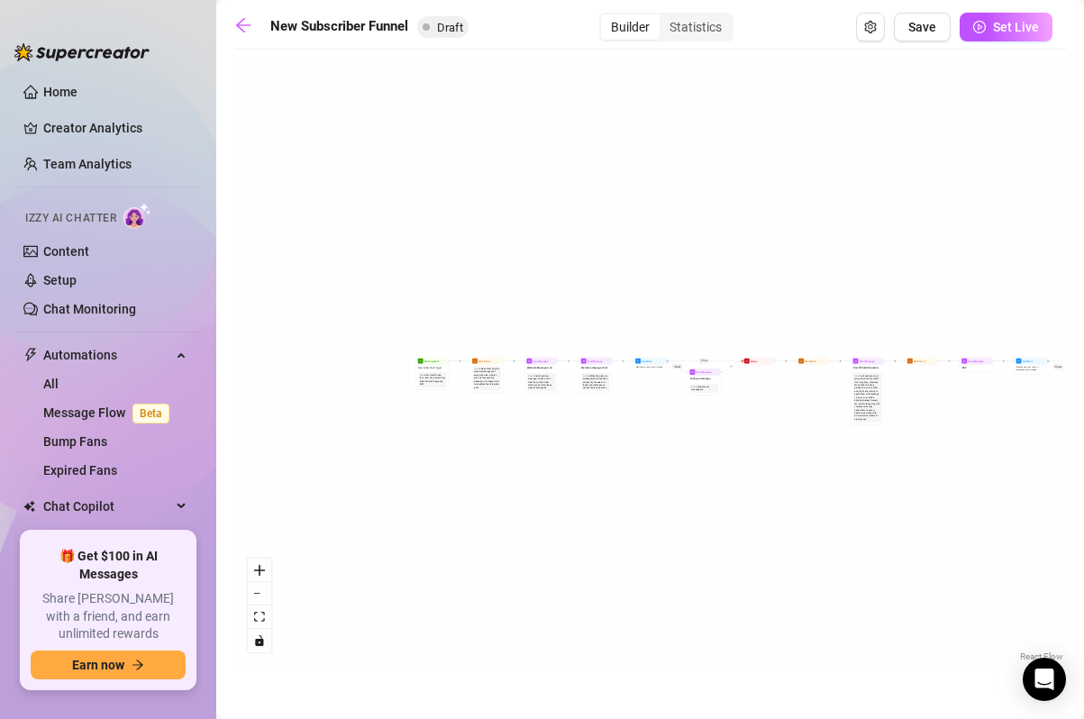
drag, startPoint x: 569, startPoint y: 253, endPoint x: 780, endPoint y: 259, distance: 211.8
click at [780, 259] on div "If True If True If True If False If False If False If True If False Merge Merge…" at bounding box center [650, 362] width 832 height 607
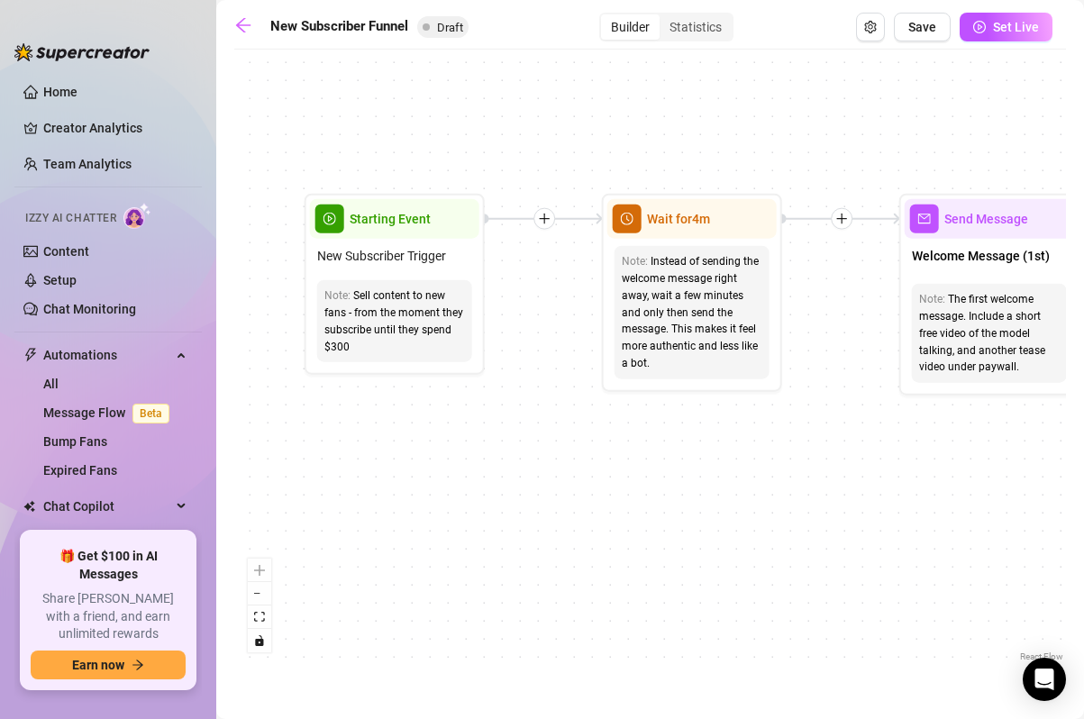
drag, startPoint x: 560, startPoint y: 370, endPoint x: 596, endPoint y: 543, distance: 176.7
click at [596, 543] on div "If True If True If True If False If False If False If True If False Merge Merge…" at bounding box center [650, 362] width 832 height 607
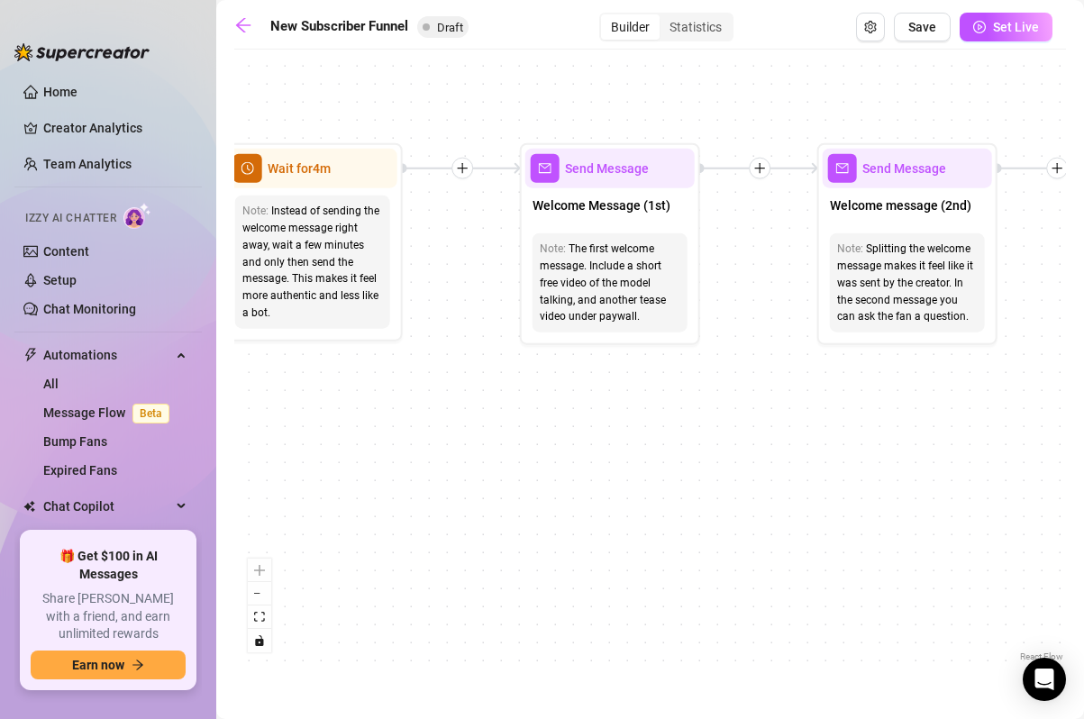
drag, startPoint x: 576, startPoint y: 468, endPoint x: 447, endPoint y: 393, distance: 149.0
click at [192, 409] on div "Home Creator Analytics Team Analytics Izzy AI Chatter Content Setup Chat Monito…" at bounding box center [542, 359] width 1084 height 719
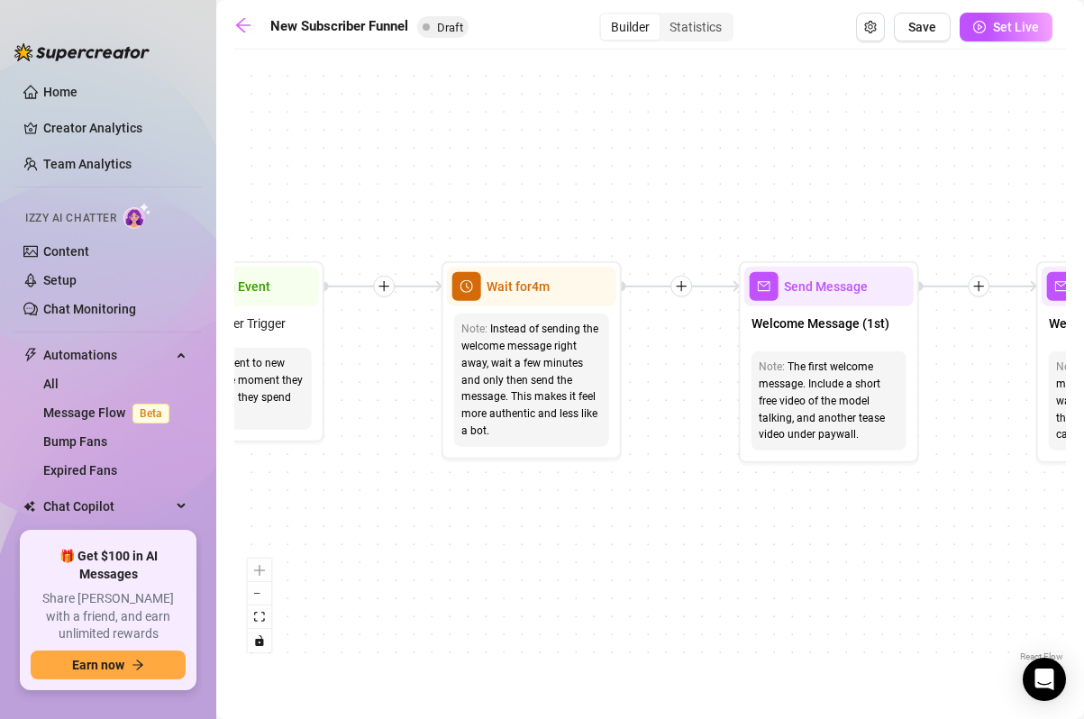
drag, startPoint x: 487, startPoint y: 397, endPoint x: 711, endPoint y: 516, distance: 253.9
click at [711, 516] on div "If True If True If True If False If False If False If True If False Merge Merge…" at bounding box center [650, 362] width 832 height 607
click at [246, 25] on icon "arrow-left" at bounding box center [243, 25] width 14 height 14
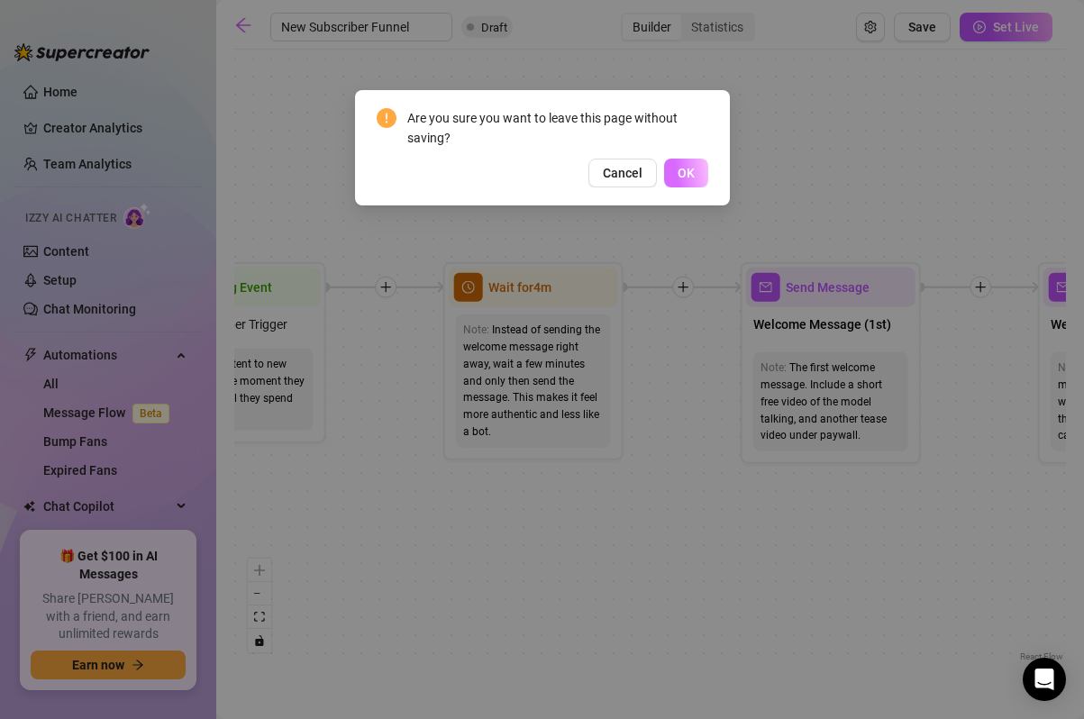
click at [690, 168] on span "OK" at bounding box center [686, 173] width 17 height 14
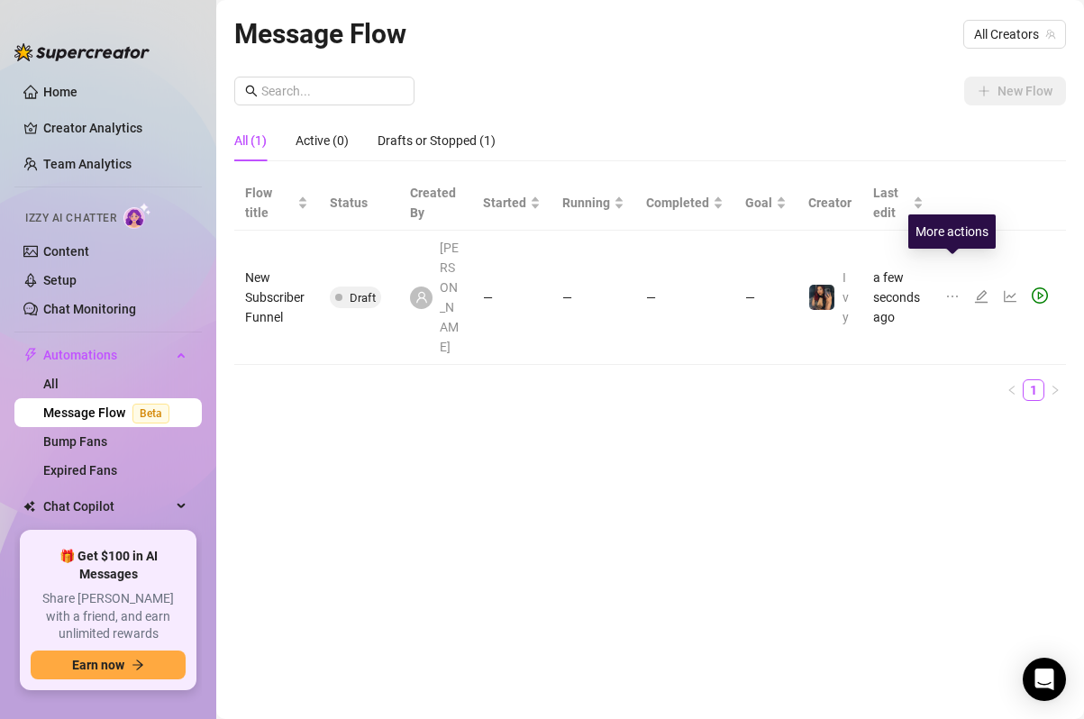
click at [953, 289] on icon "ellipsis" at bounding box center [952, 296] width 14 height 14
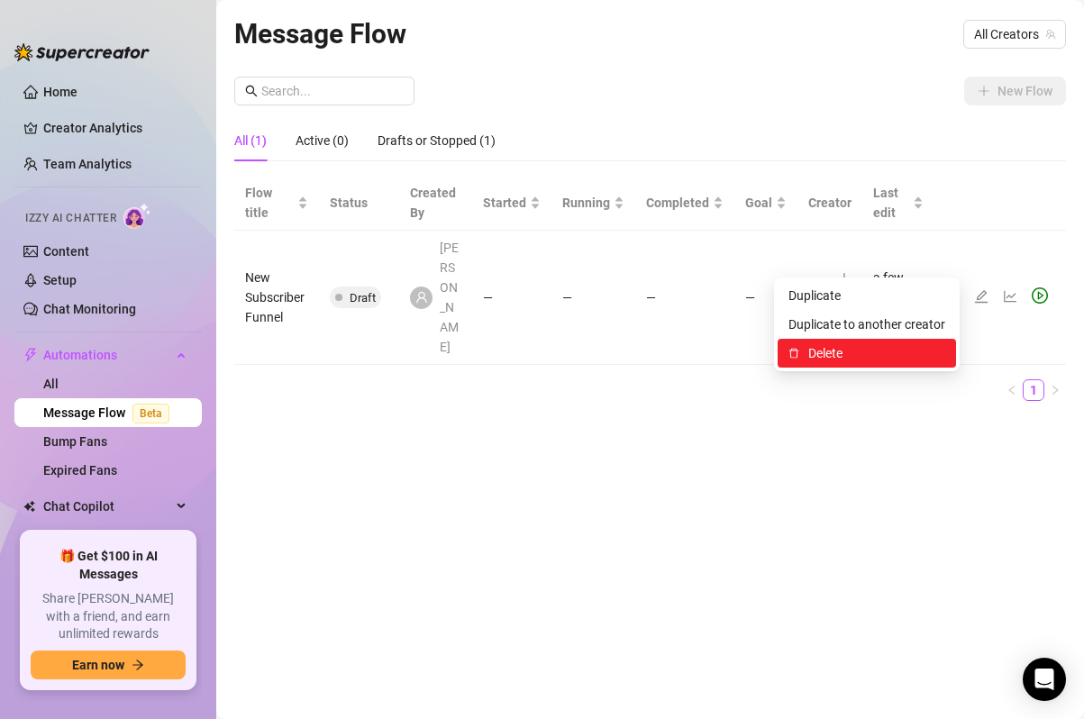
click at [849, 362] on span "Delete" at bounding box center [876, 353] width 137 height 20
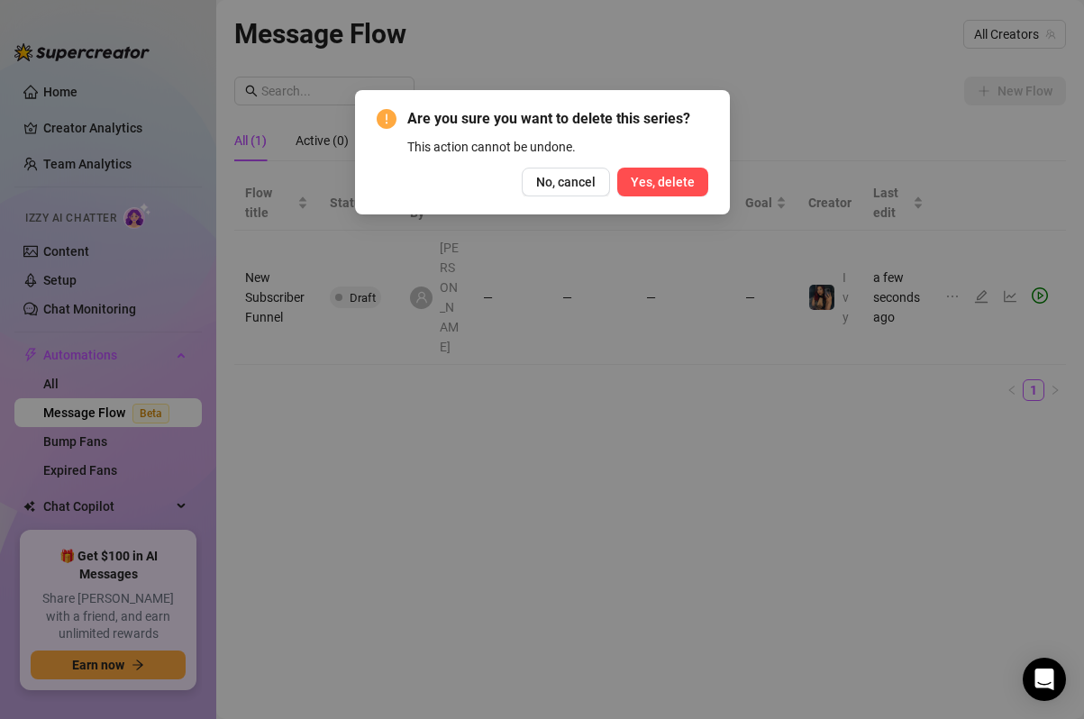
click at [643, 183] on span "Yes, delete" at bounding box center [663, 182] width 64 height 14
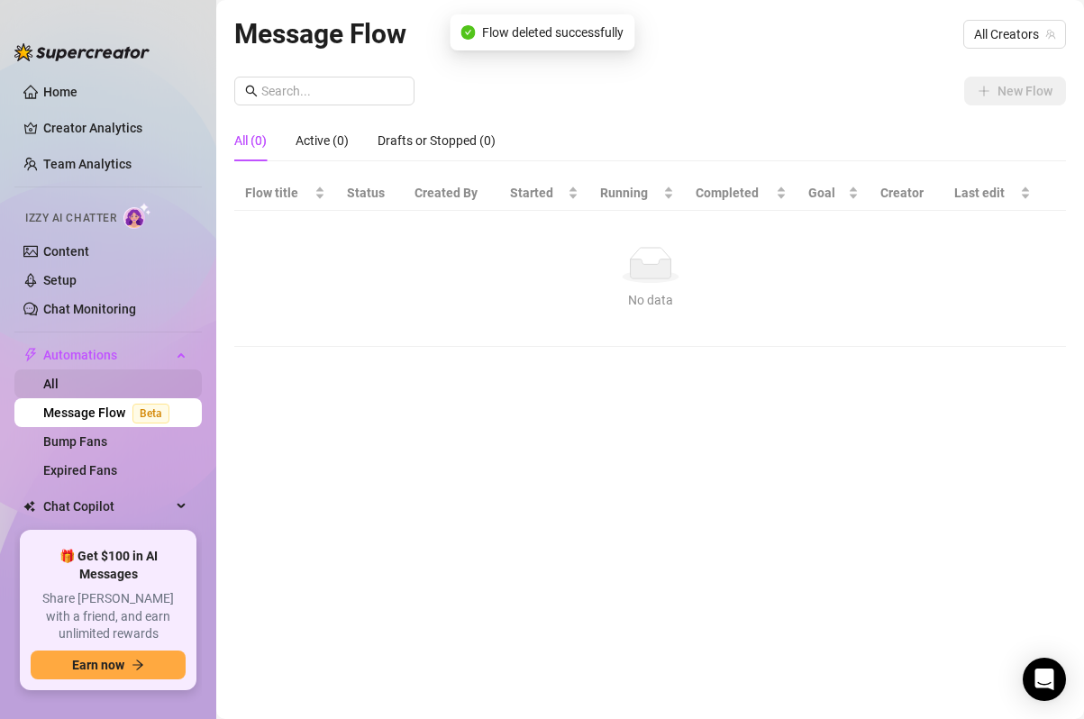
click at [59, 383] on link "All" at bounding box center [50, 384] width 15 height 14
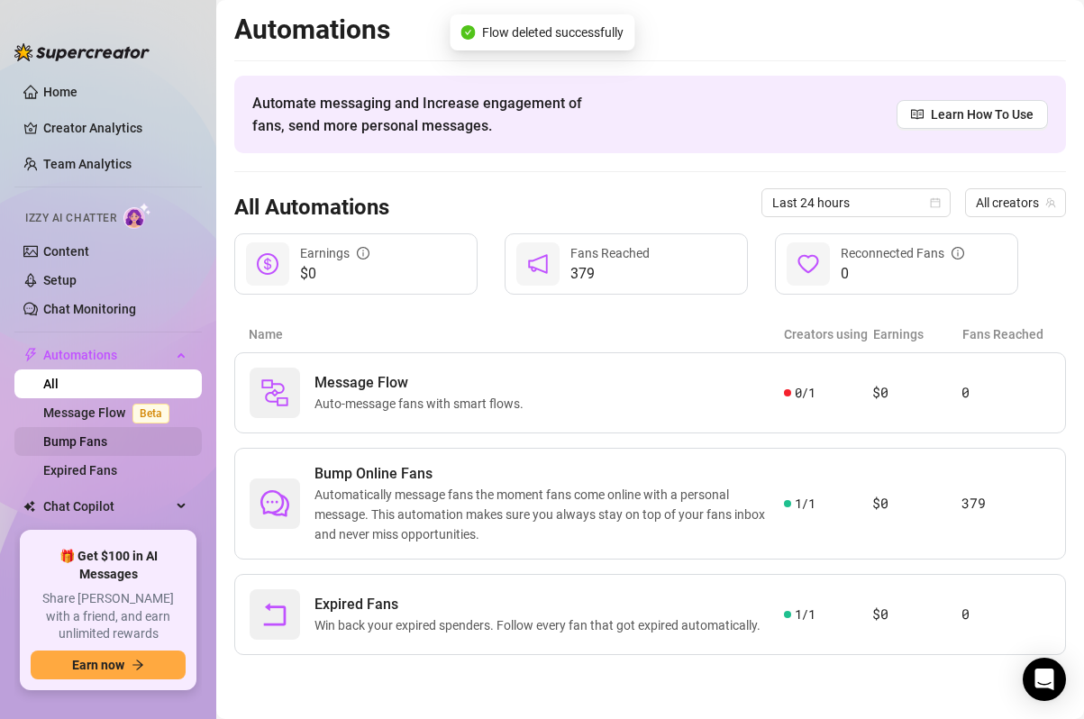
click at [92, 446] on link "Bump Fans" at bounding box center [75, 441] width 64 height 14
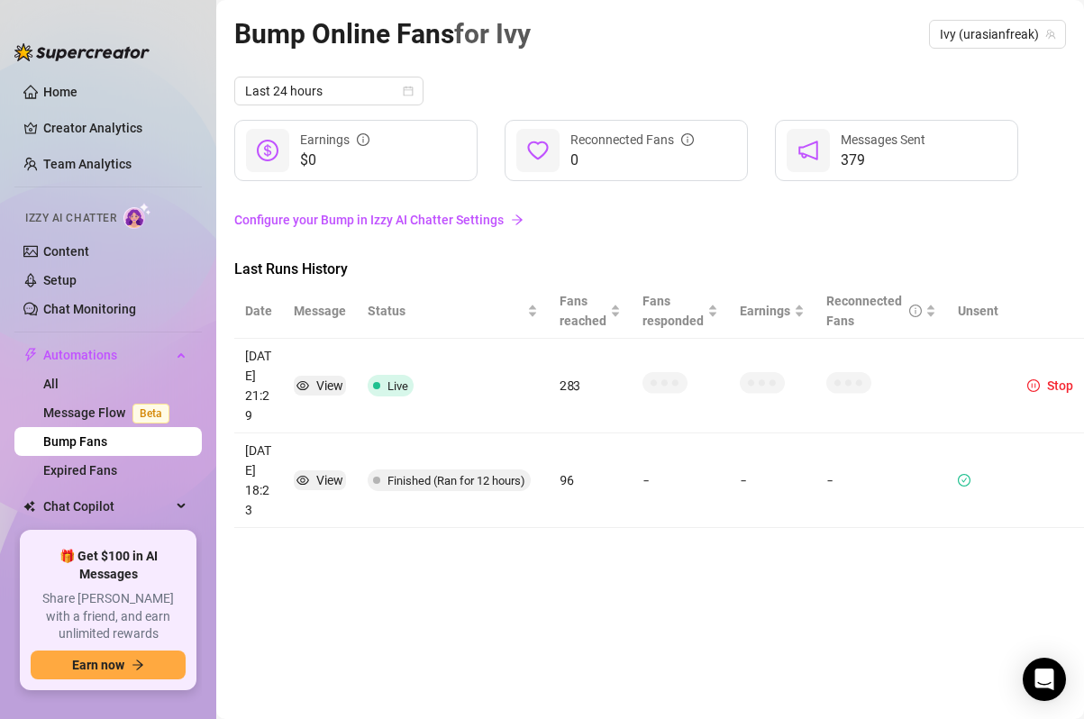
click at [387, 218] on link "Configure your Bump in Izzy AI Chatter Settings" at bounding box center [650, 220] width 832 height 20
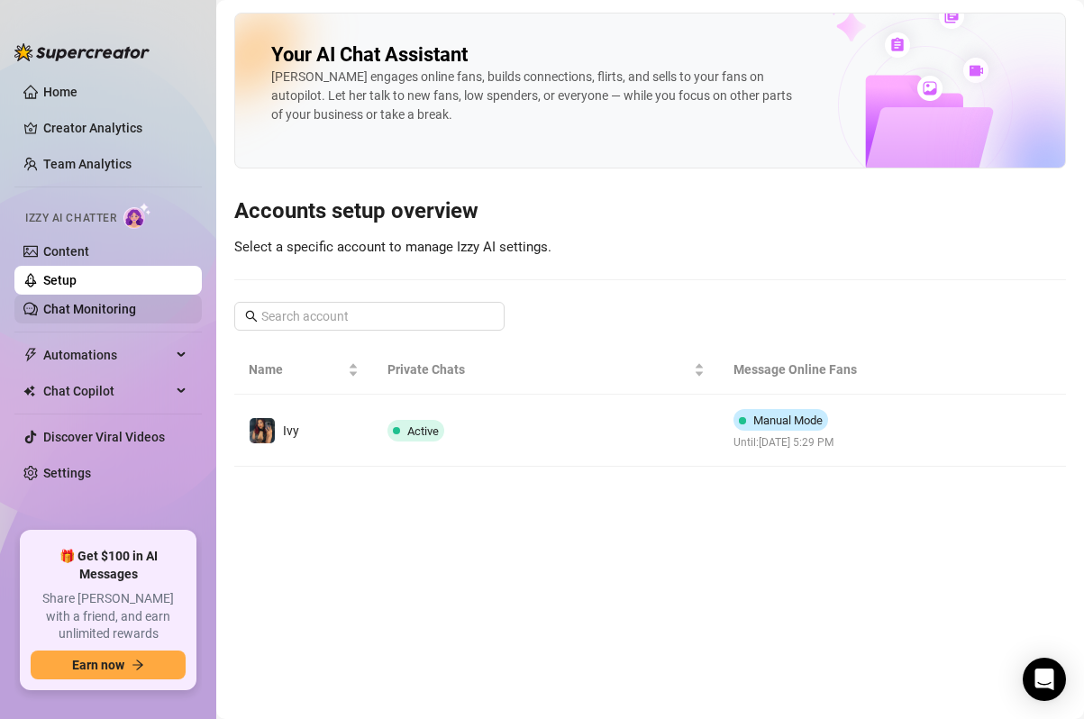
click at [86, 305] on link "Chat Monitoring" at bounding box center [89, 309] width 93 height 14
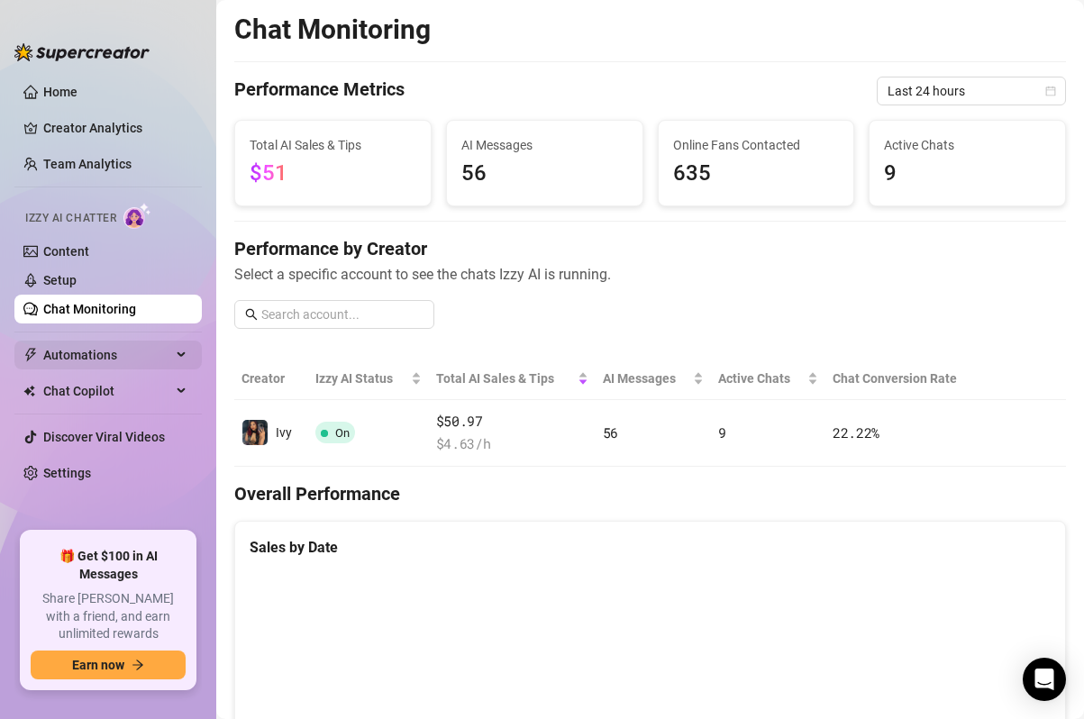
click at [86, 351] on span "Automations" at bounding box center [107, 355] width 128 height 29
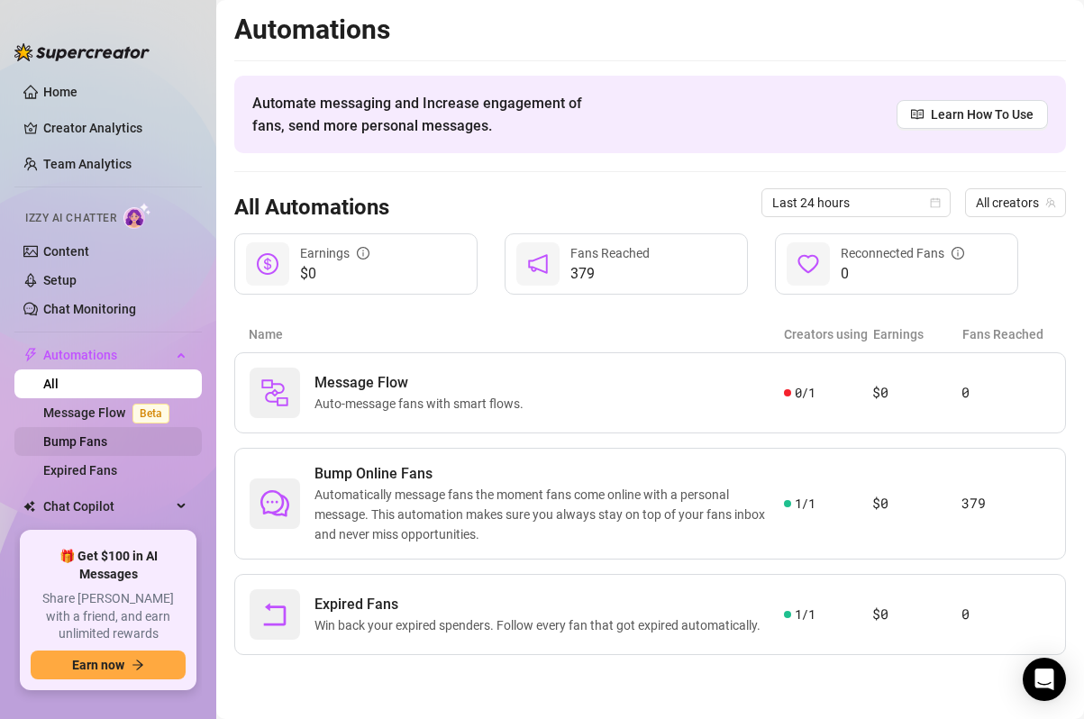
click at [79, 446] on link "Bump Fans" at bounding box center [75, 441] width 64 height 14
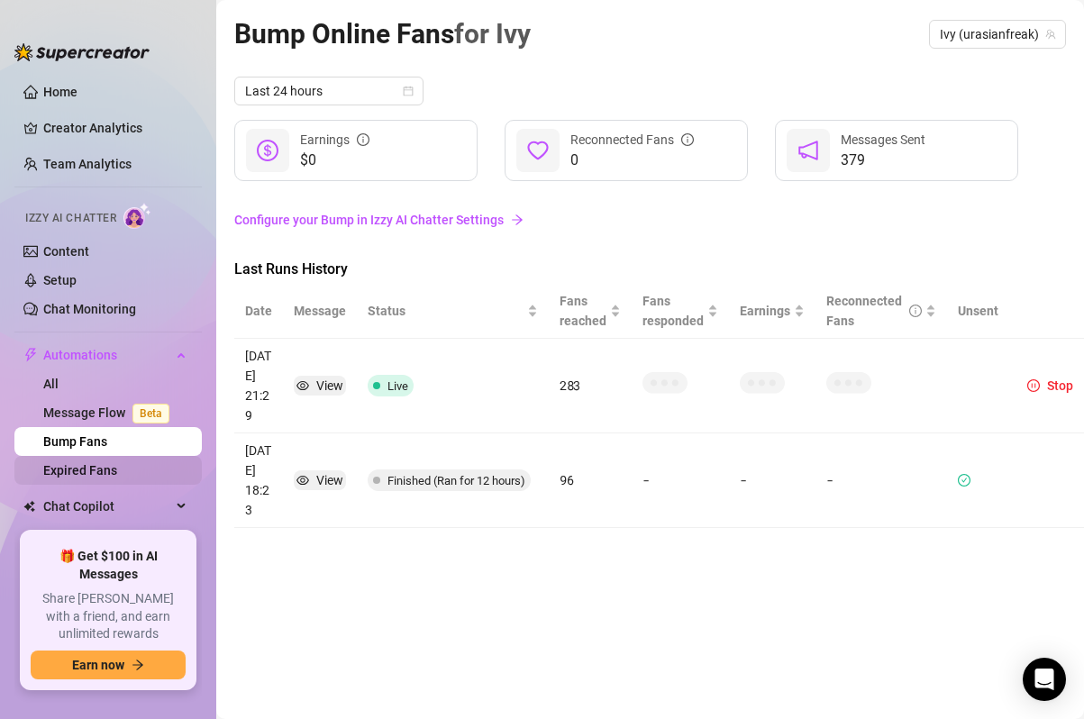
click at [101, 469] on link "Expired Fans" at bounding box center [80, 470] width 74 height 14
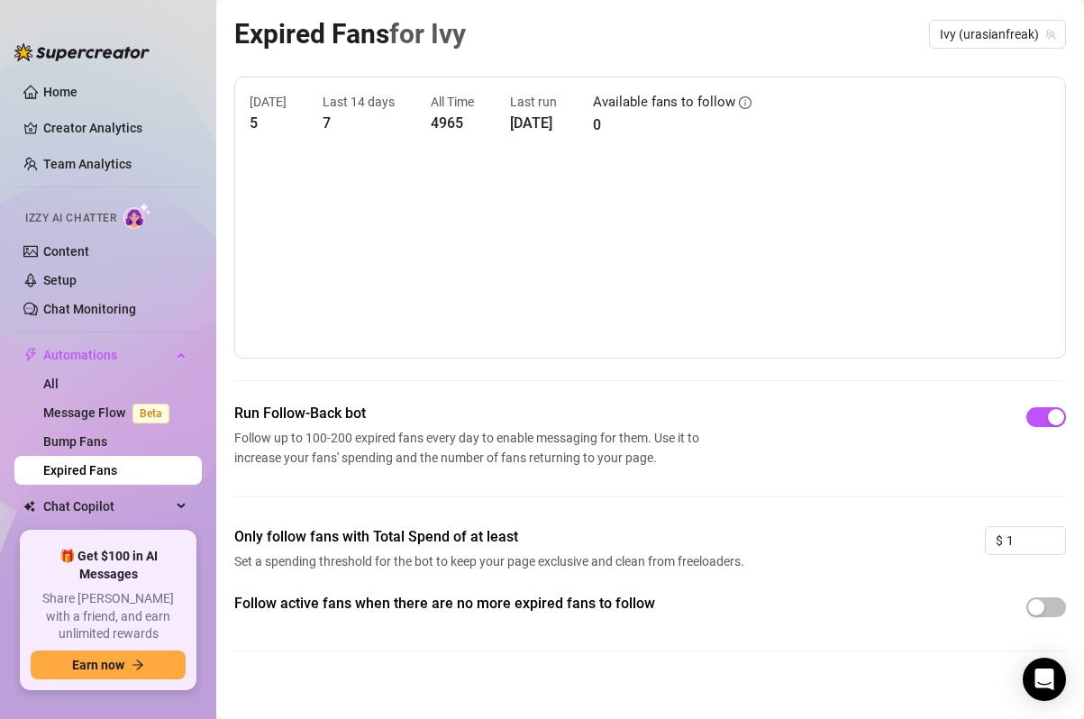
scroll to position [15, 0]
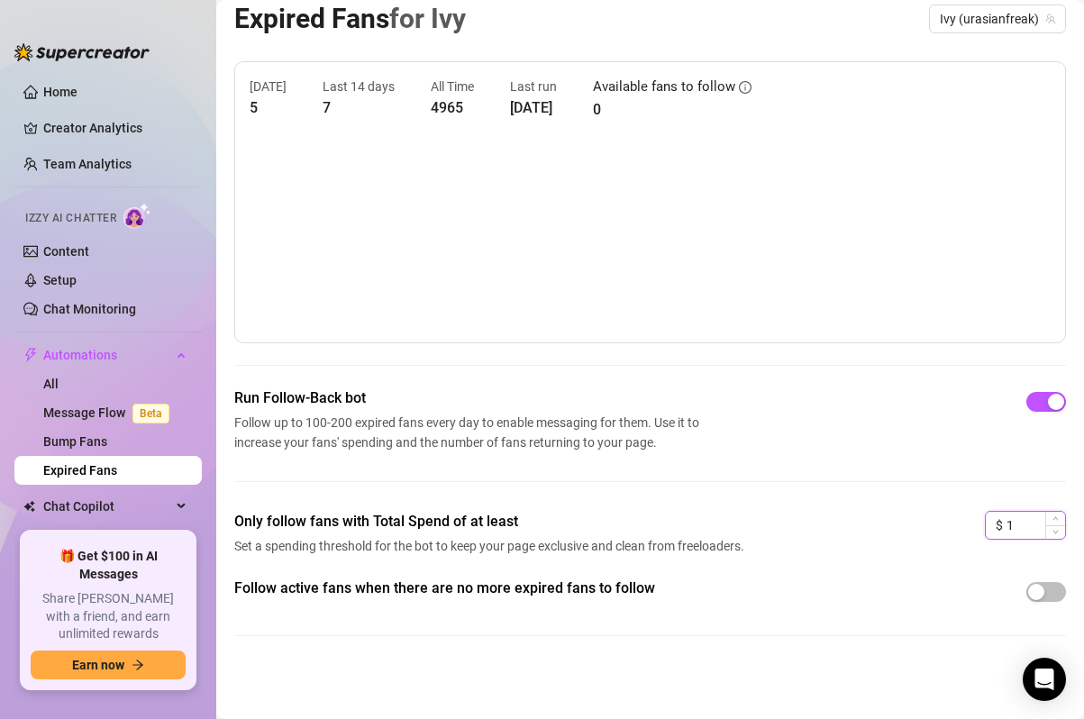
click at [1019, 516] on input "1" at bounding box center [1035, 525] width 59 height 27
click at [1018, 516] on input "1" at bounding box center [1035, 525] width 59 height 27
type input "2"
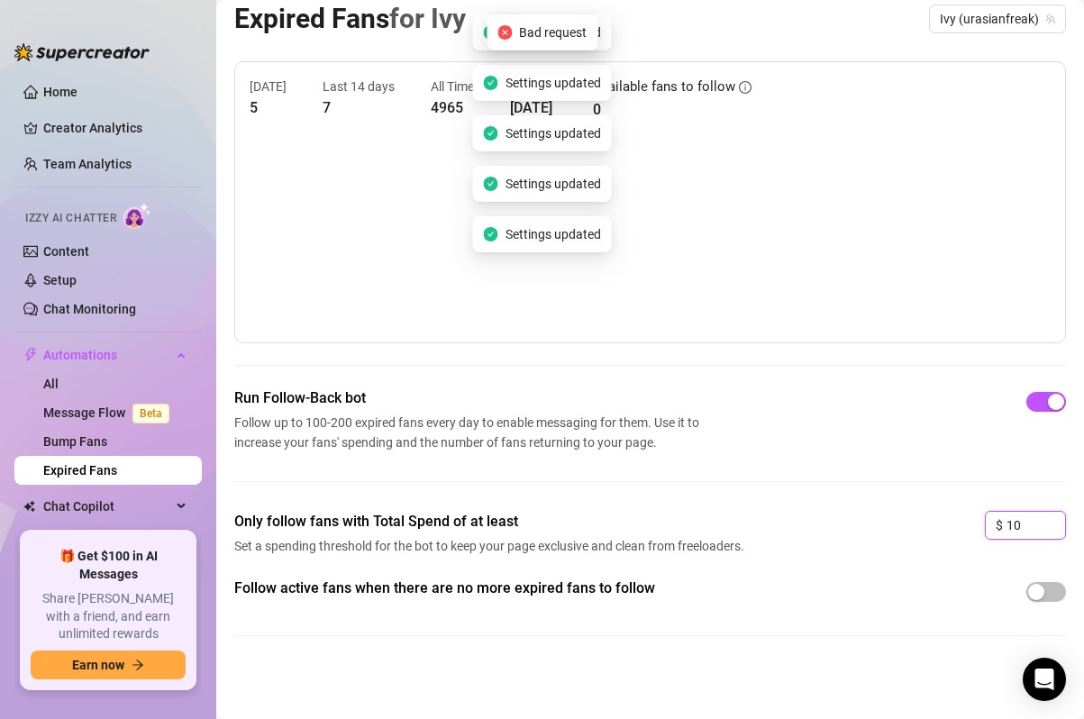
type input "10"
click at [928, 511] on div "Only follow fans with Total Spend of at least Set a spending threshold for the …" at bounding box center [650, 544] width 832 height 67
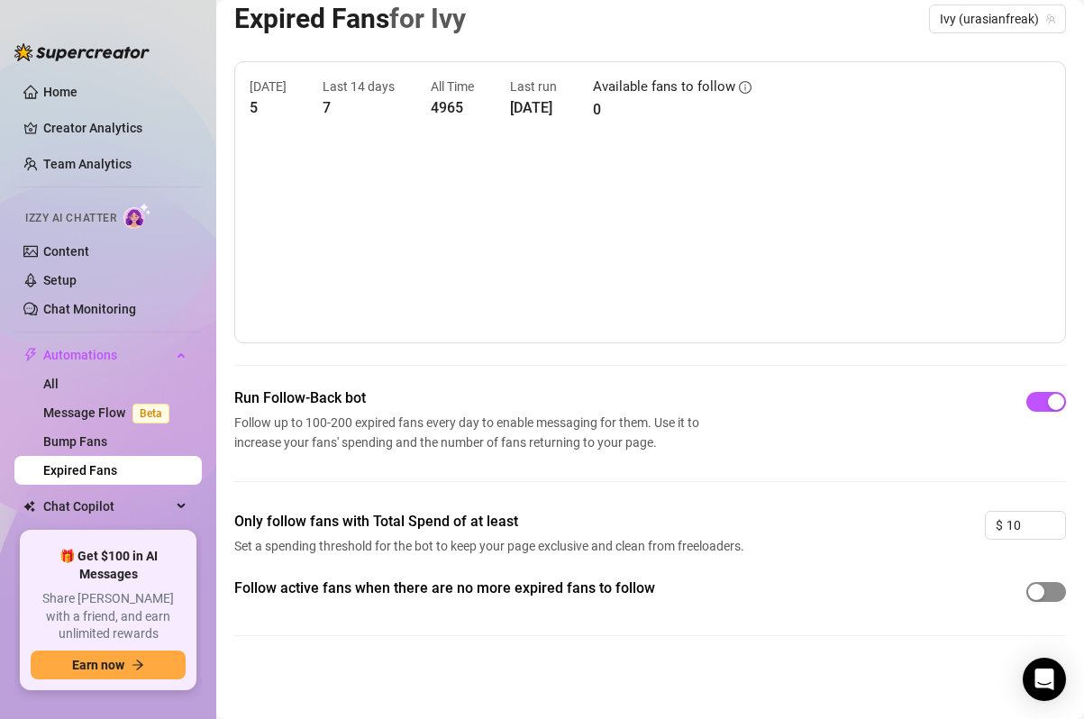
click at [1047, 592] on span "button" at bounding box center [1046, 592] width 40 height 20
click at [97, 495] on span "Chat Copilot" at bounding box center [107, 506] width 128 height 29
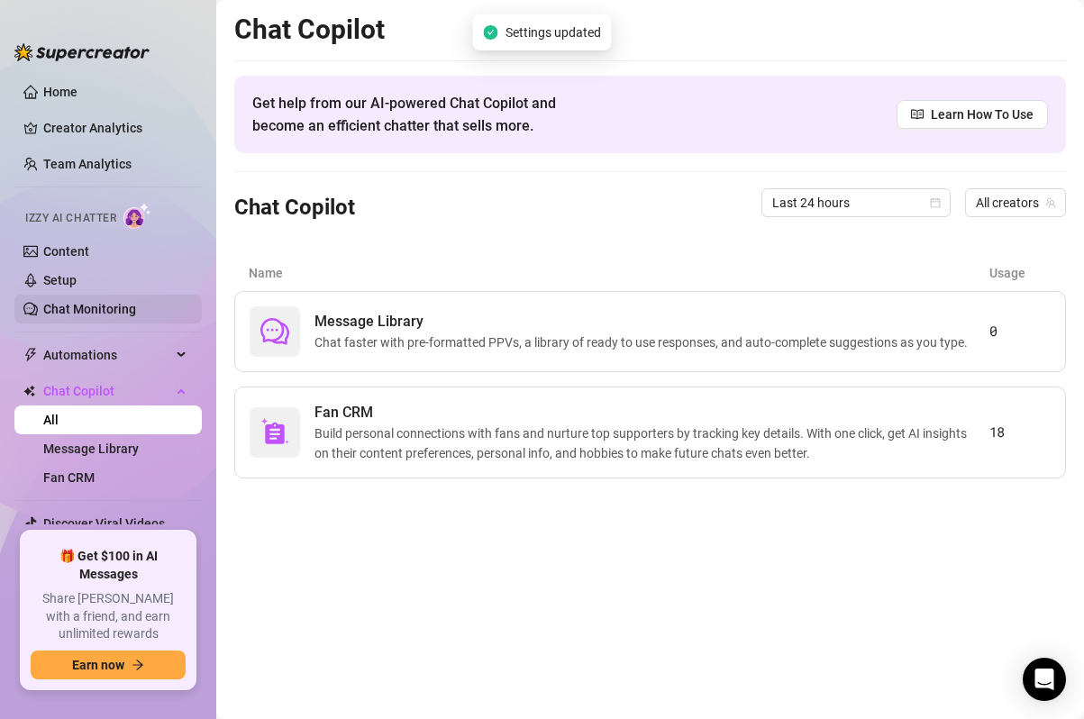
click at [90, 304] on link "Chat Monitoring" at bounding box center [89, 309] width 93 height 14
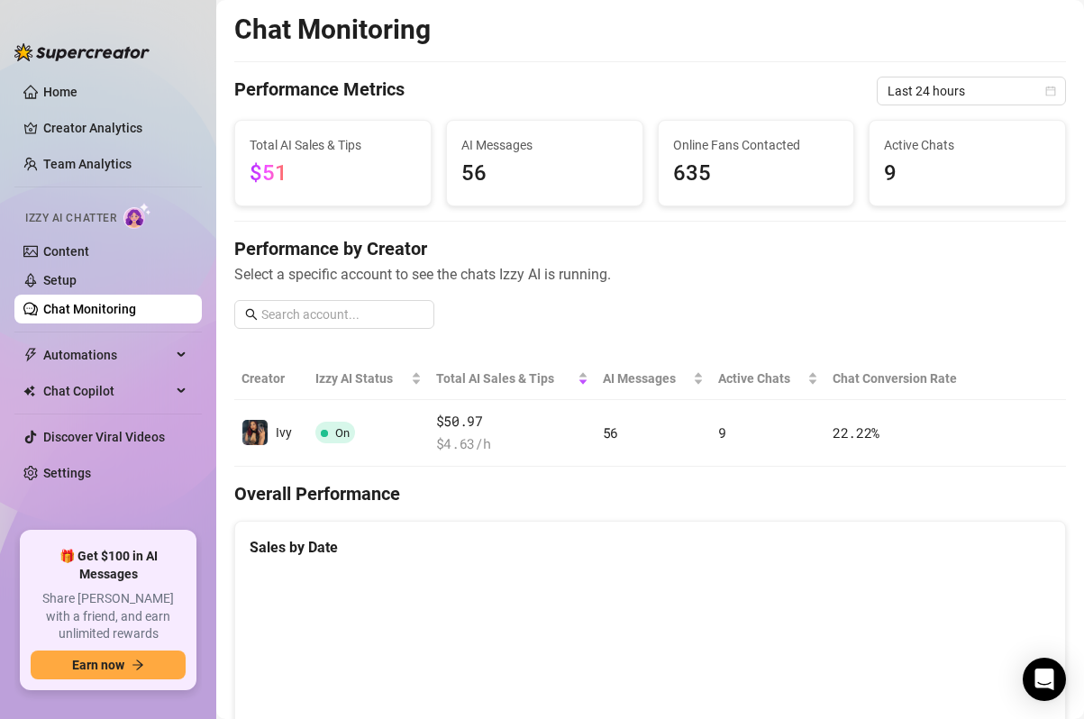
click at [77, 148] on ul "Home Creator Analytics Team Analytics Izzy AI Chatter Content Setup Chat Monito…" at bounding box center [107, 297] width 187 height 454
click at [80, 130] on link "Creator Analytics" at bounding box center [115, 128] width 144 height 29
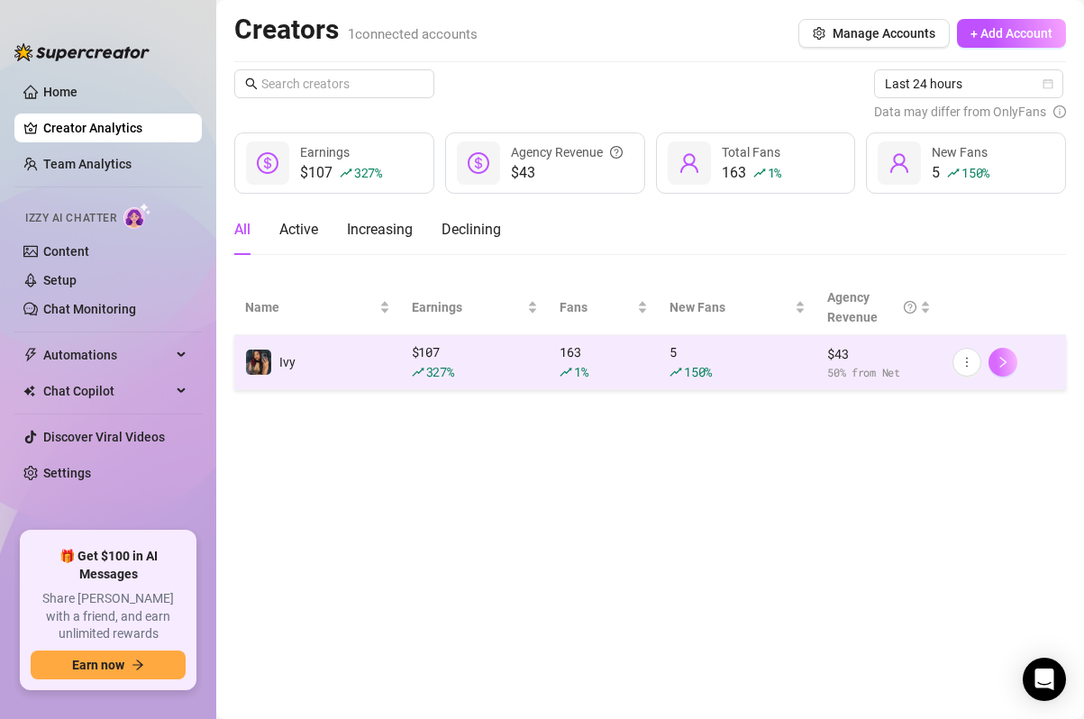
click at [1003, 365] on icon "right" at bounding box center [1002, 362] width 13 height 13
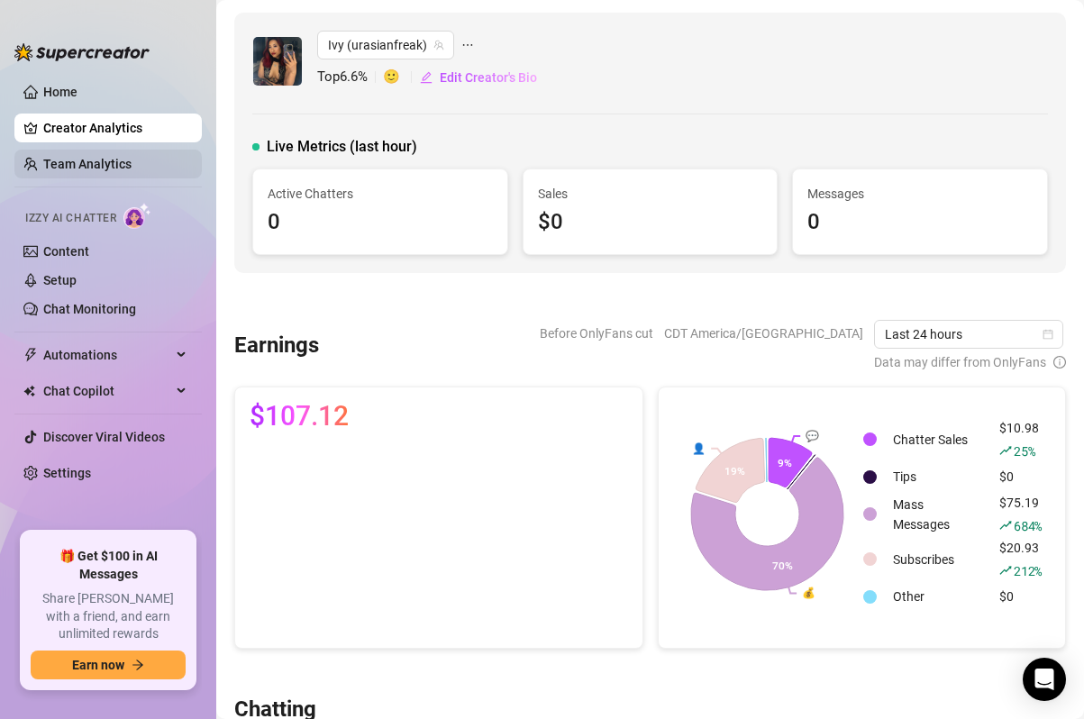
click at [95, 160] on link "Team Analytics" at bounding box center [87, 164] width 88 height 14
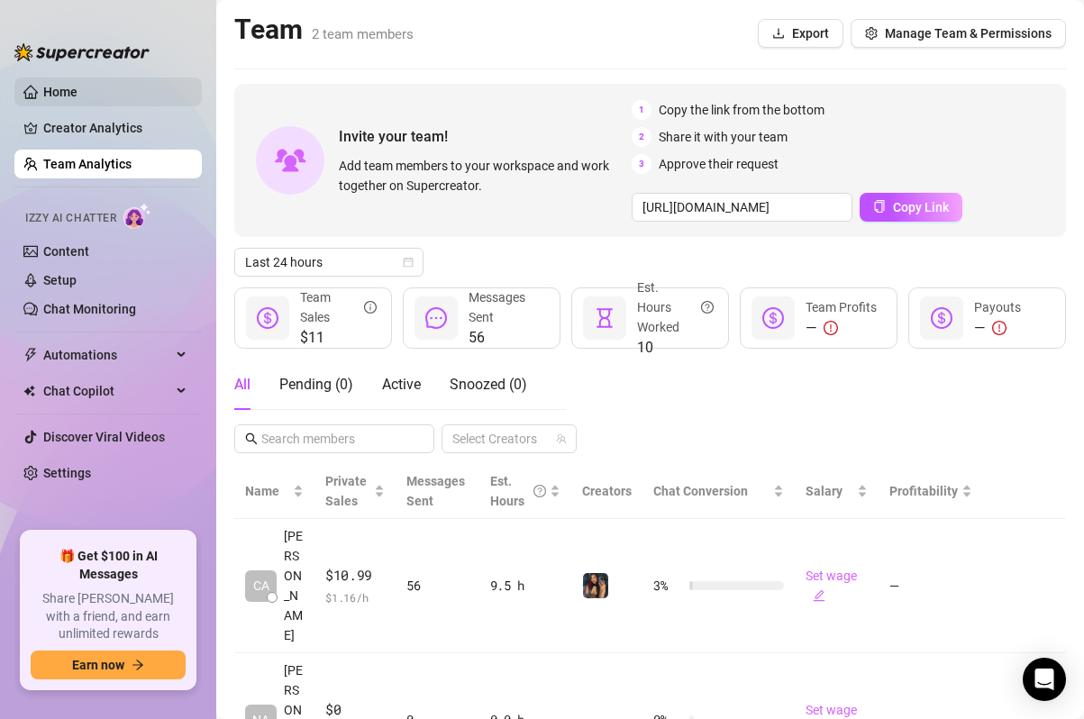
click at [77, 96] on link "Home" at bounding box center [60, 92] width 34 height 14
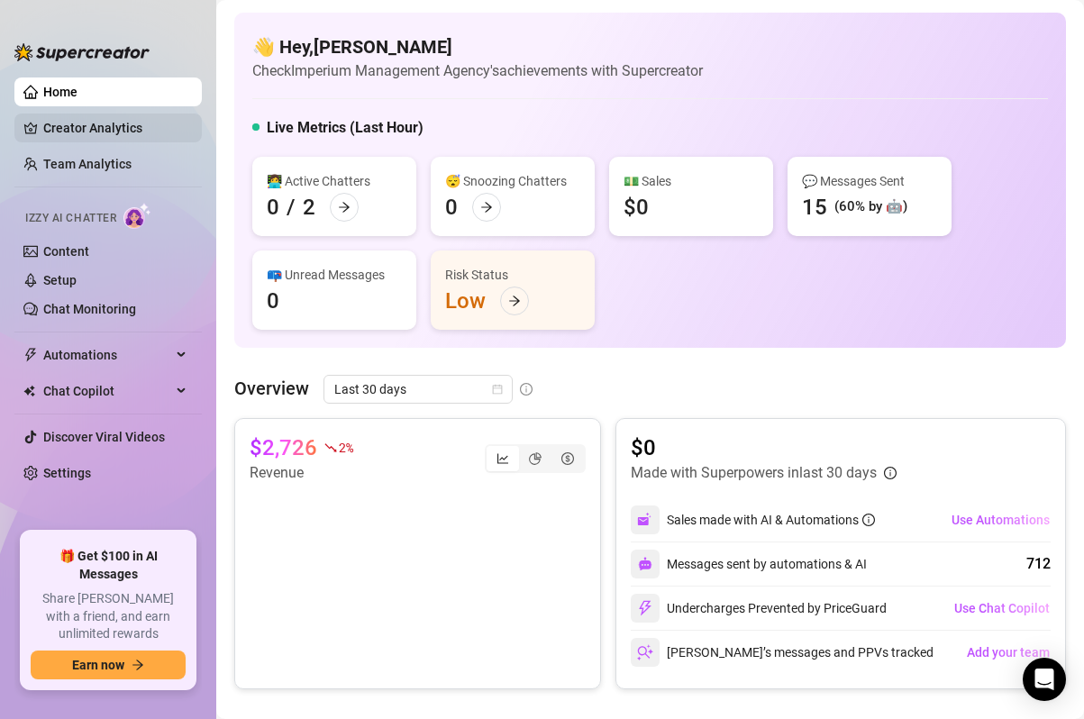
click at [85, 131] on link "Creator Analytics" at bounding box center [115, 128] width 144 height 29
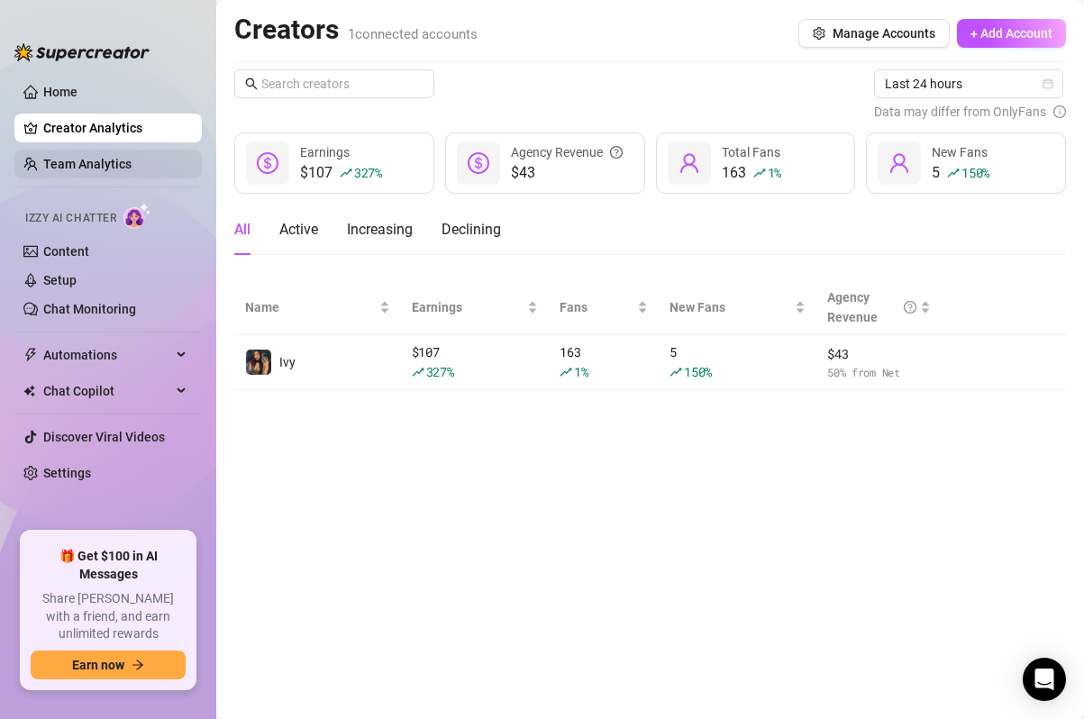
click at [86, 158] on link "Team Analytics" at bounding box center [87, 164] width 88 height 14
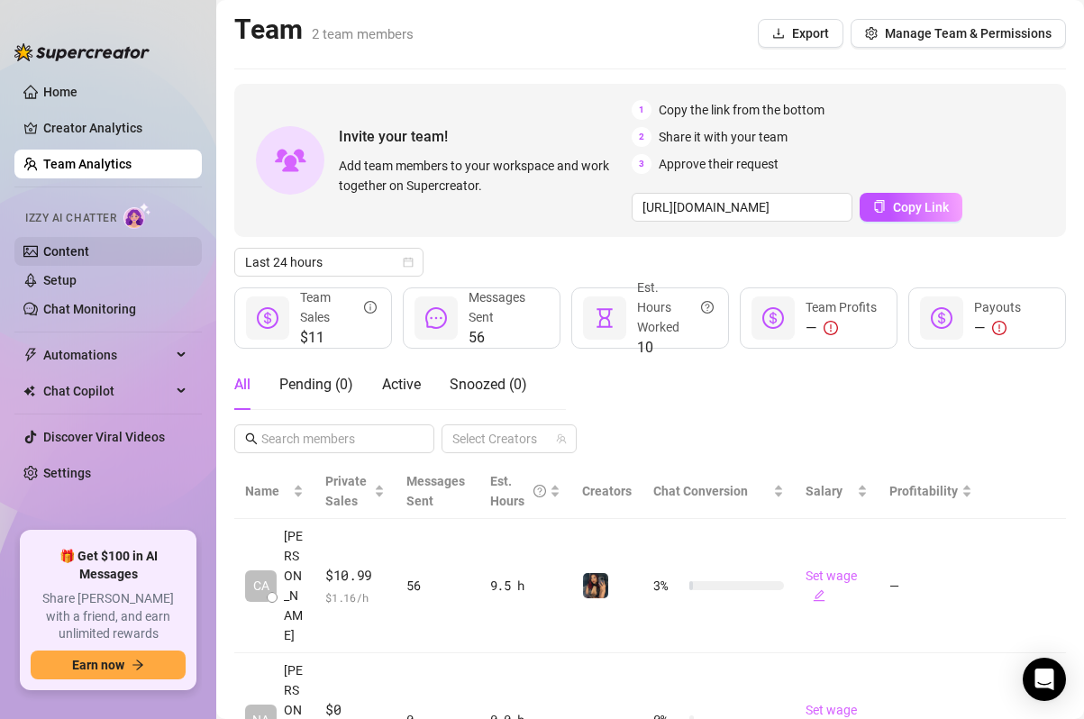
click at [88, 259] on link "Content" at bounding box center [66, 251] width 46 height 14
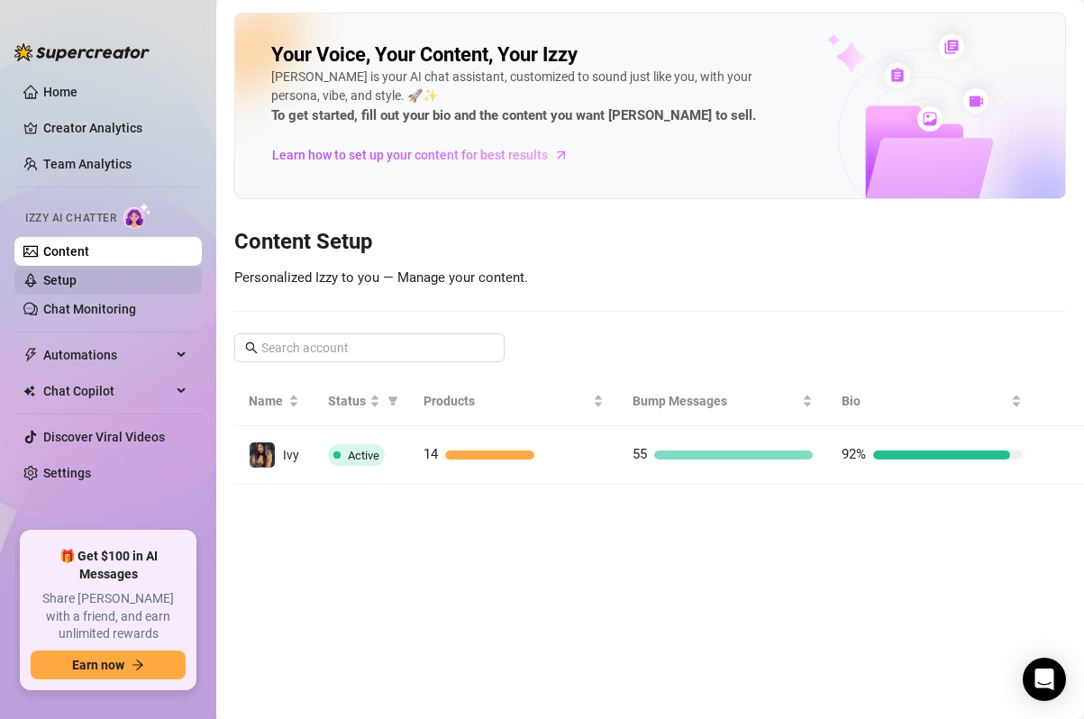
click at [77, 283] on link "Setup" at bounding box center [59, 280] width 33 height 14
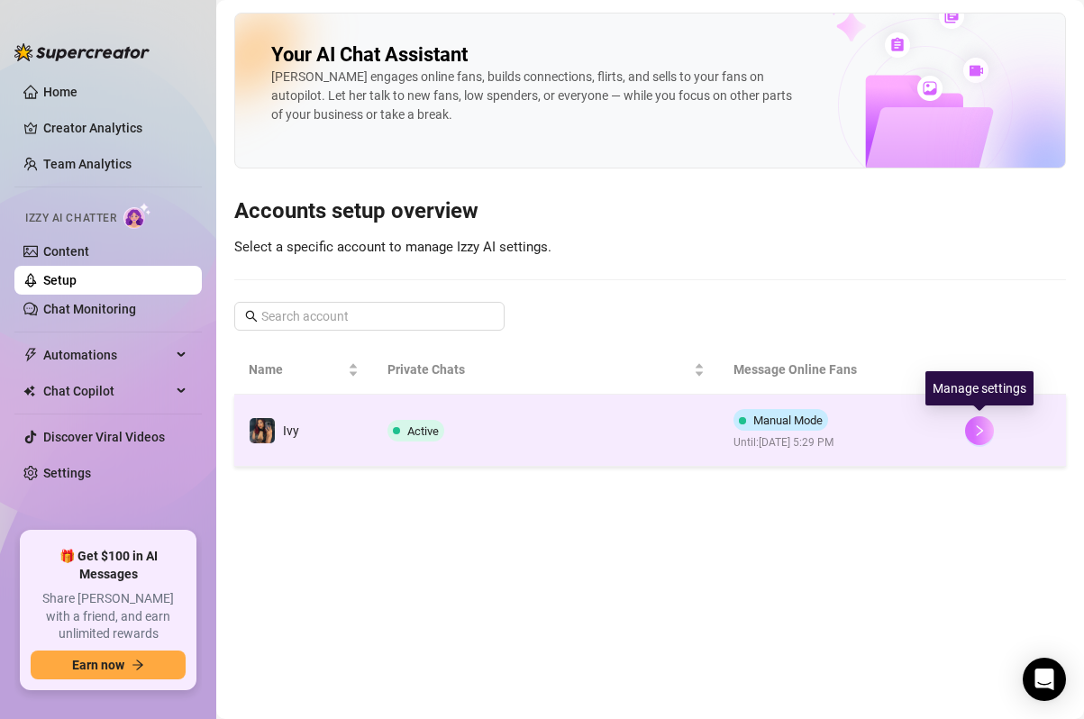
click at [973, 427] on icon "right" at bounding box center [979, 430] width 13 height 13
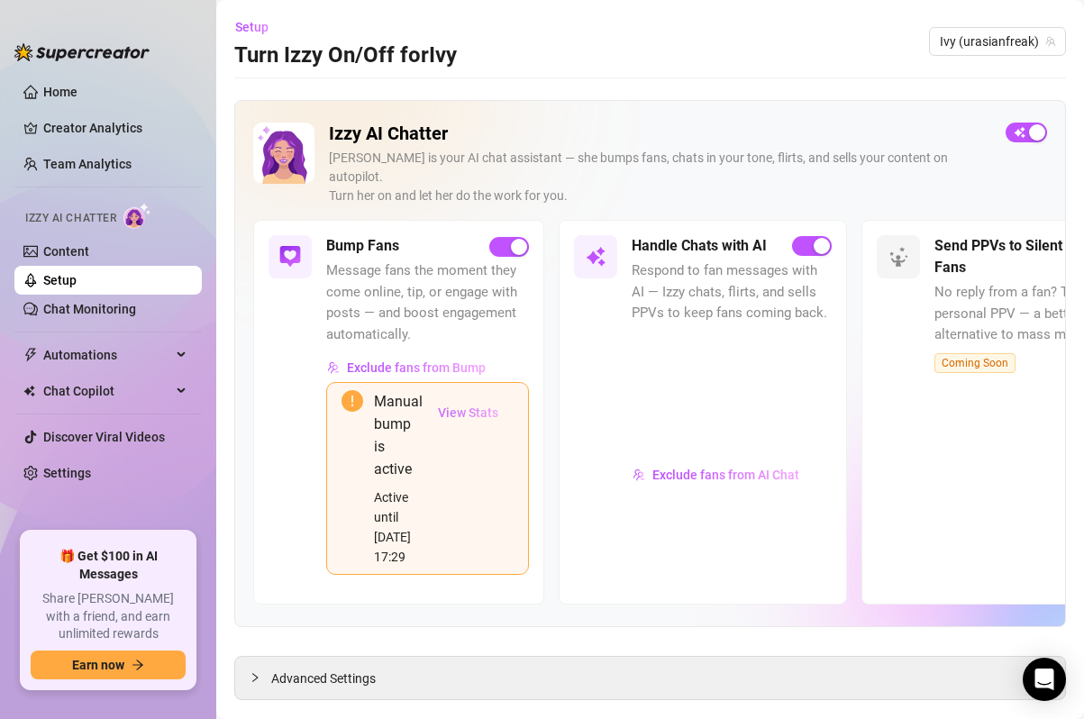
click at [456, 405] on span "View Stats" at bounding box center [468, 412] width 60 height 14
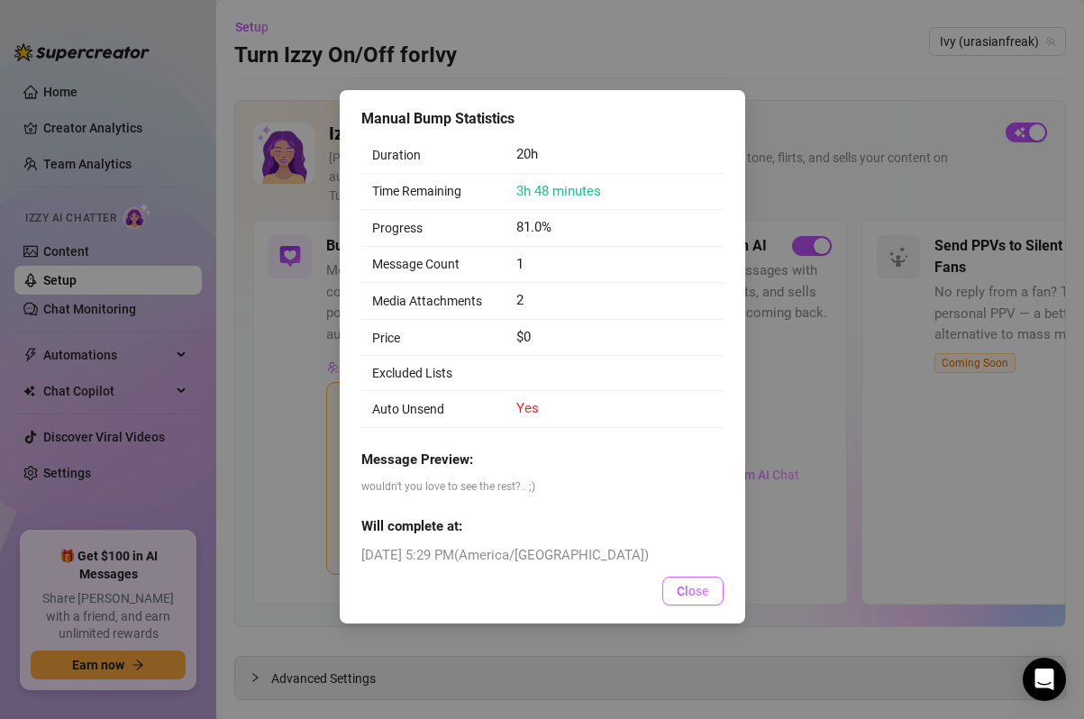
click at [699, 585] on span "Close" at bounding box center [693, 591] width 32 height 14
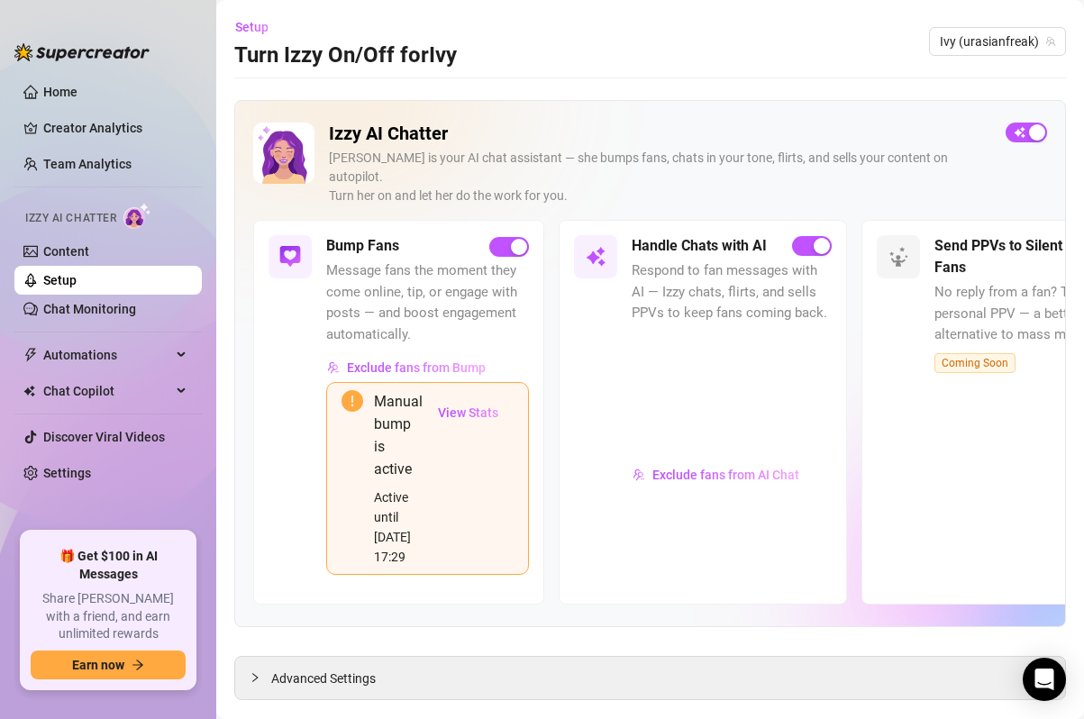
click at [358, 685] on main "Setup Turn Izzy On/Off for [PERSON_NAME] (urasianfreak) Izzy AI Chatter [PERSON…" at bounding box center [650, 377] width 868 height 754
click at [355, 669] on span "Advanced Settings" at bounding box center [323, 679] width 105 height 20
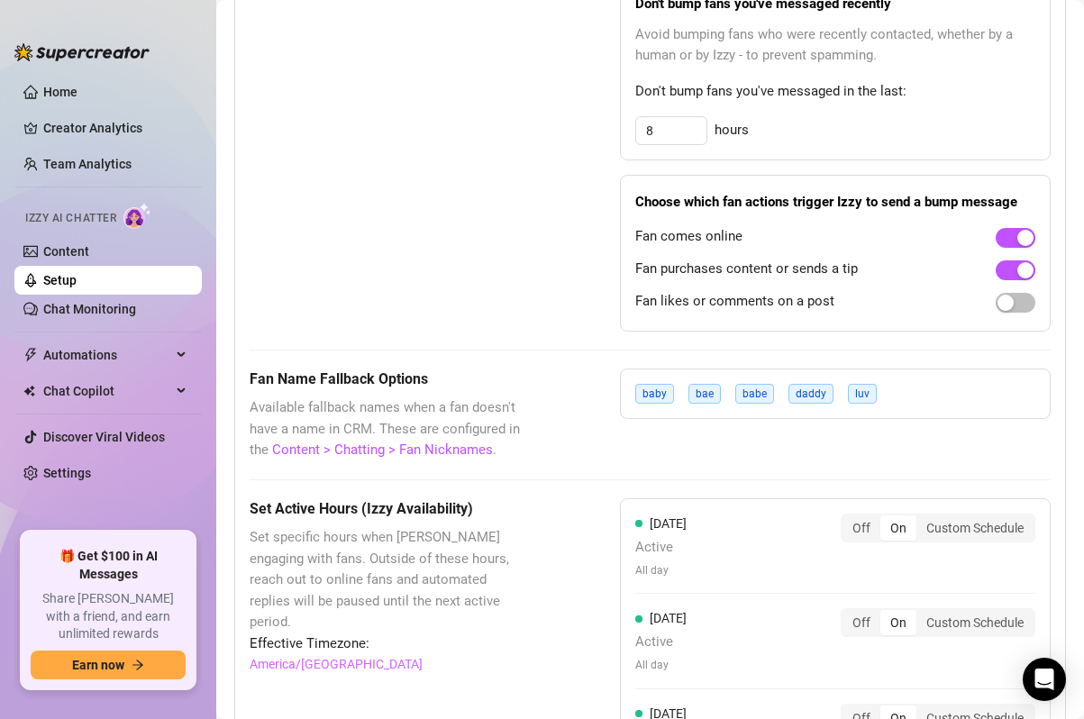
scroll to position [1490, 0]
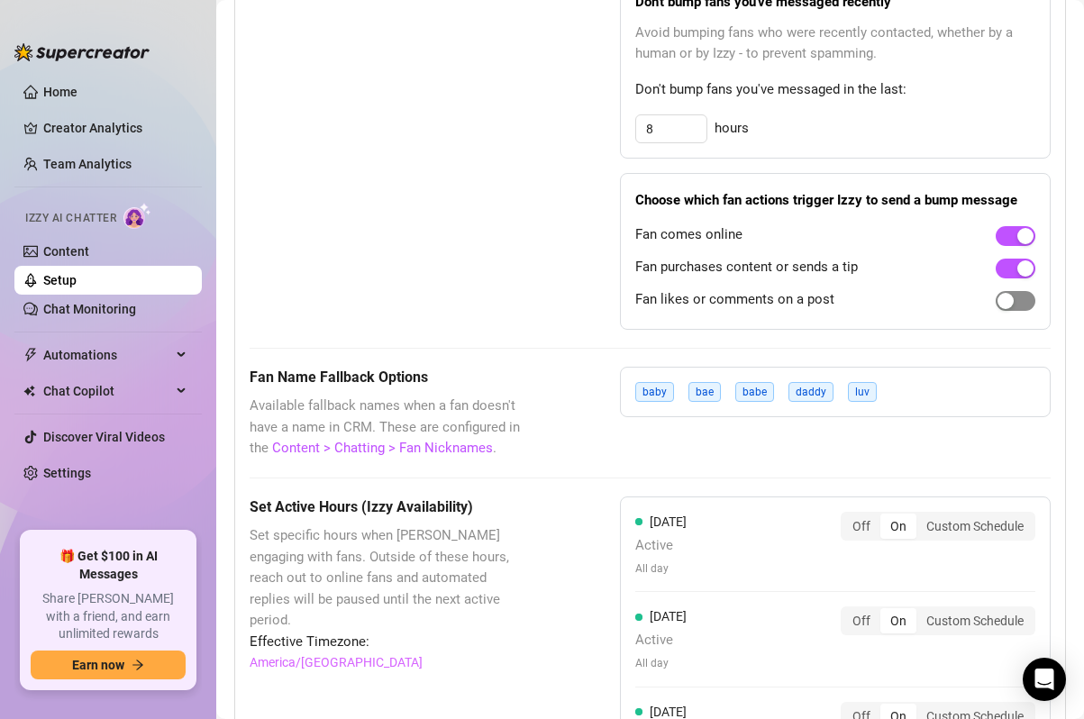
click at [1011, 293] on div "button" at bounding box center [1005, 301] width 16 height 16
click at [1011, 291] on span "button" at bounding box center [1016, 301] width 40 height 20
click at [1011, 293] on div "button" at bounding box center [1005, 301] width 16 height 16
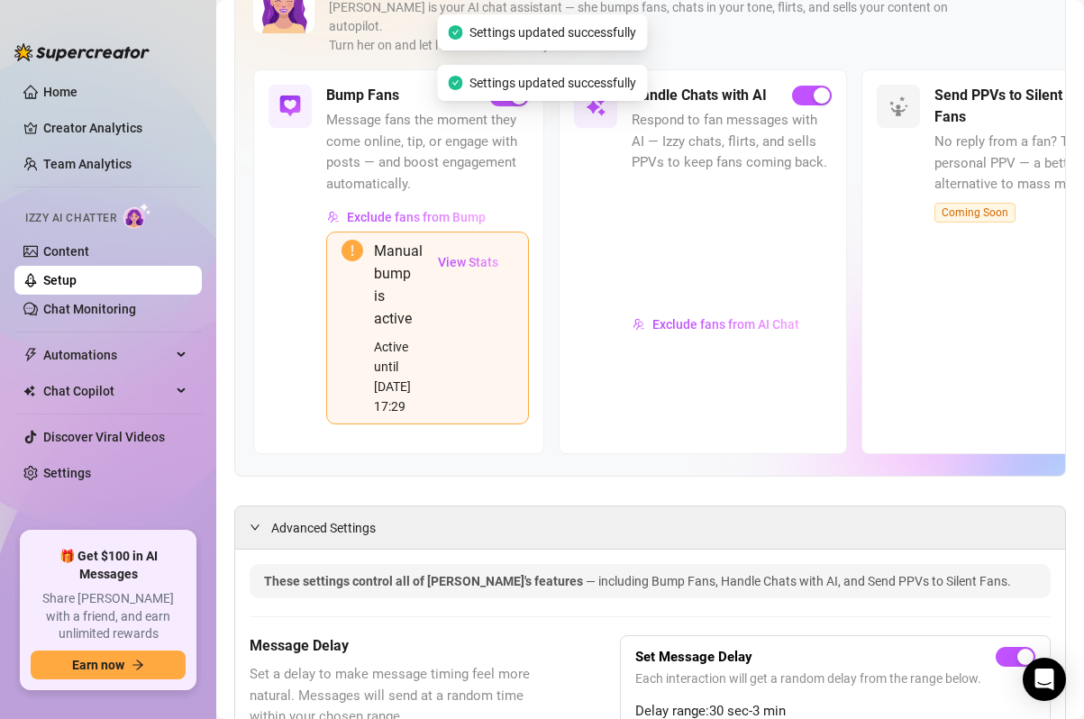
scroll to position [0, 0]
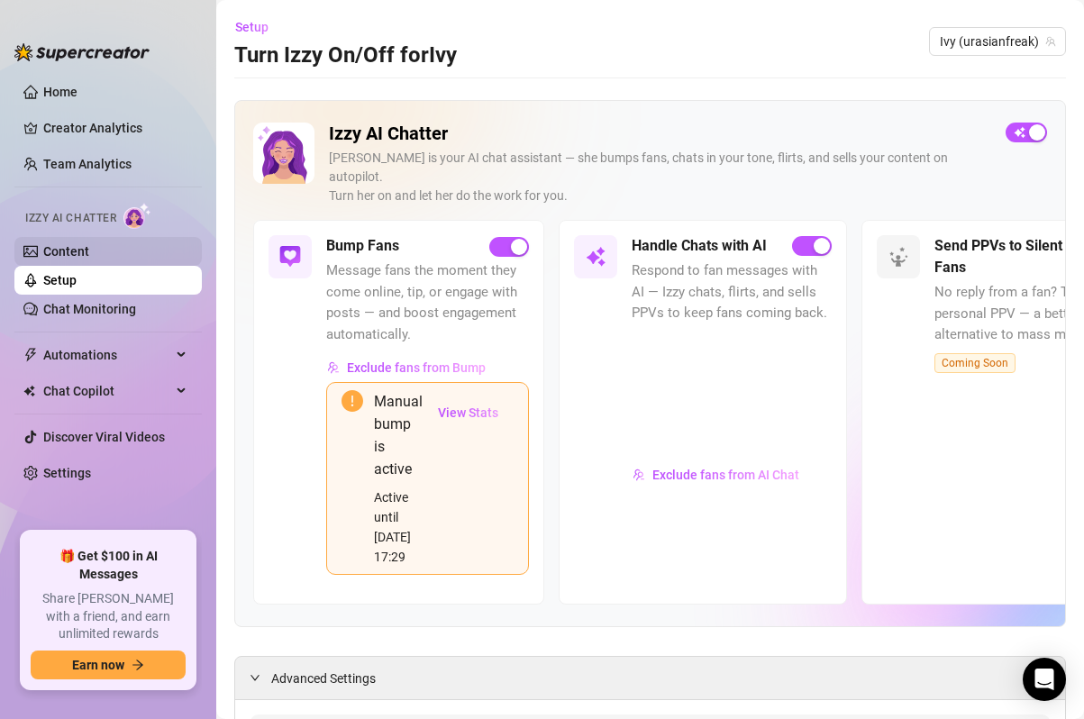
click at [53, 251] on link "Content" at bounding box center [66, 251] width 46 height 14
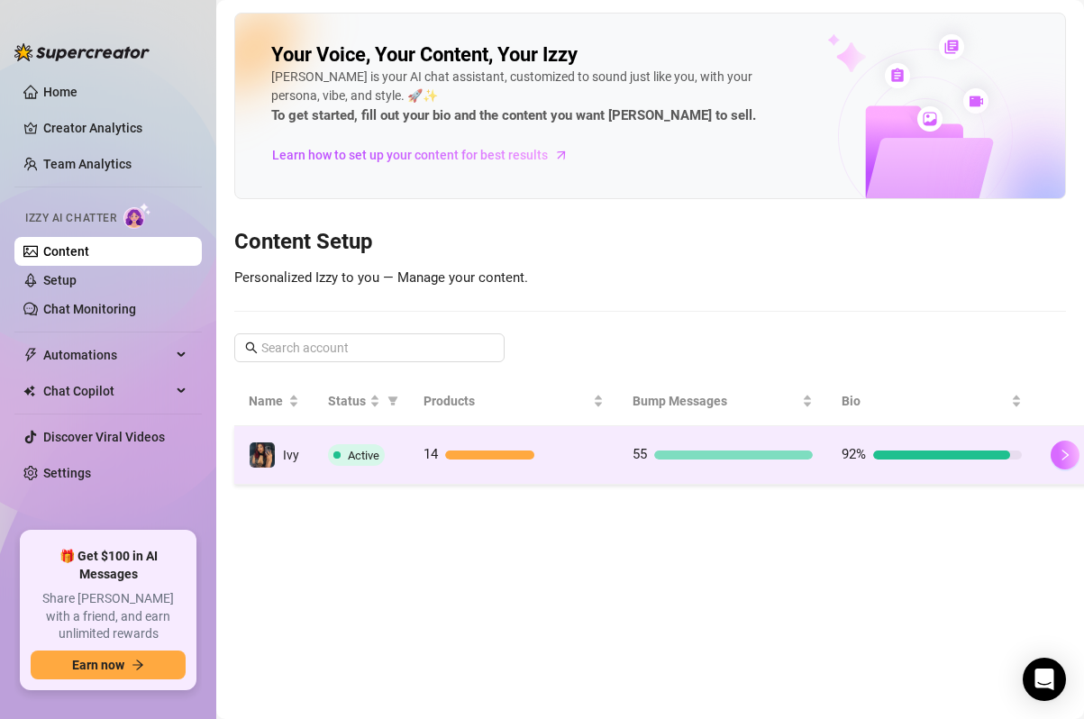
click at [1059, 459] on icon "right" at bounding box center [1065, 455] width 13 height 13
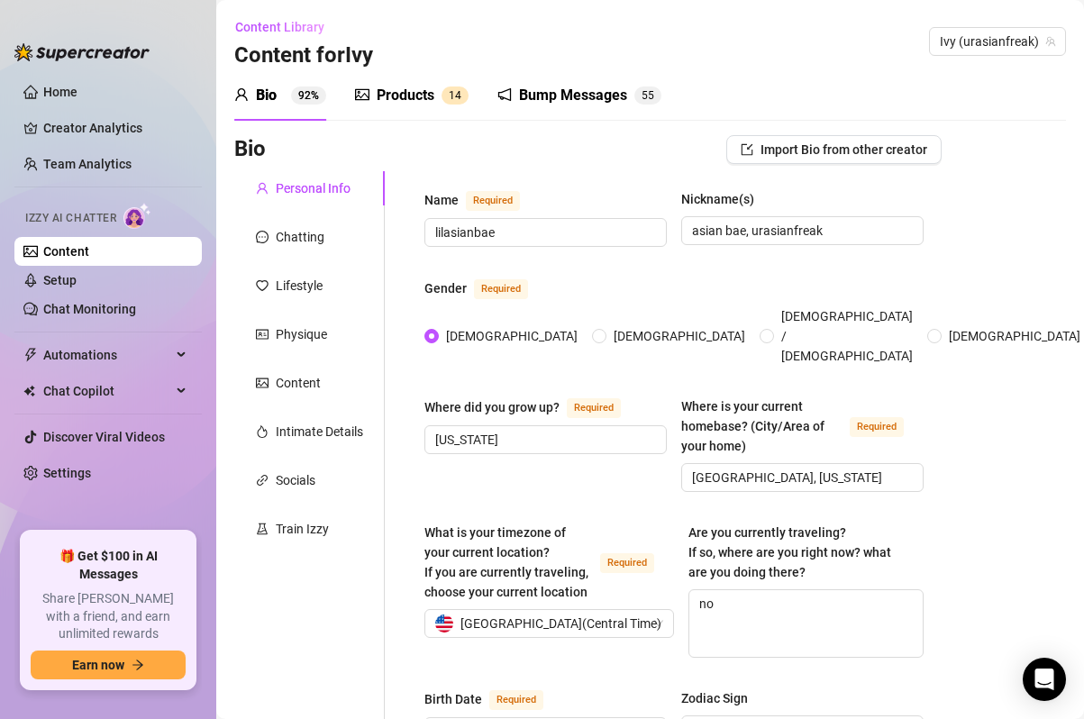
click at [418, 84] on div "Products 1 4" at bounding box center [412, 95] width 114 height 50
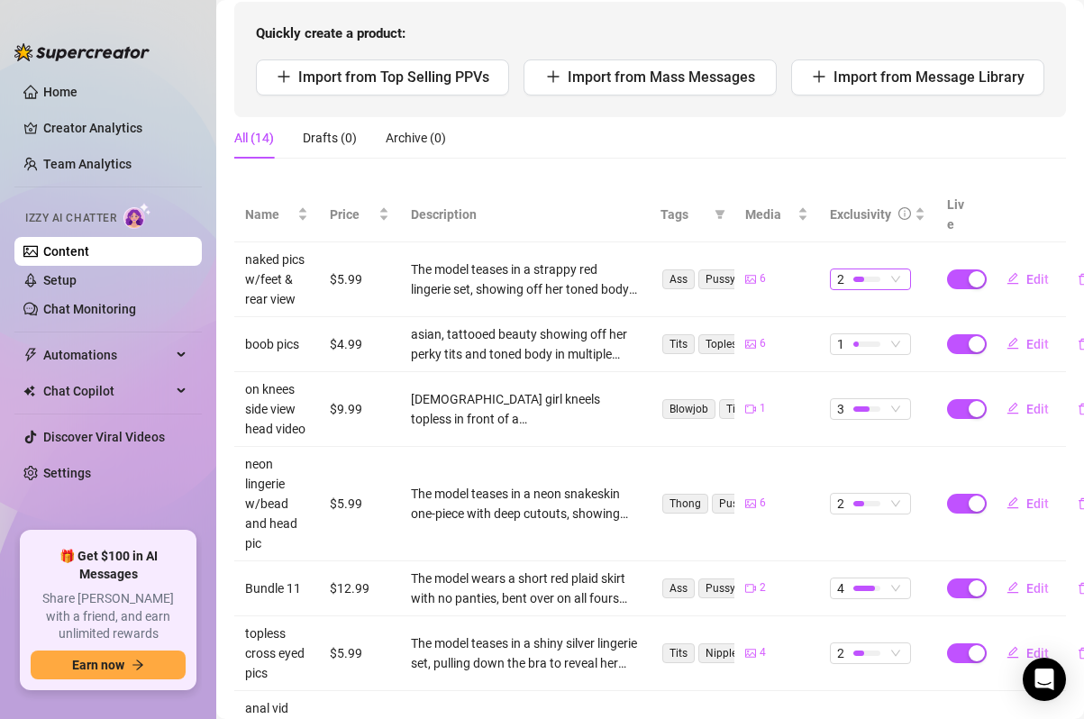
scroll to position [587, 0]
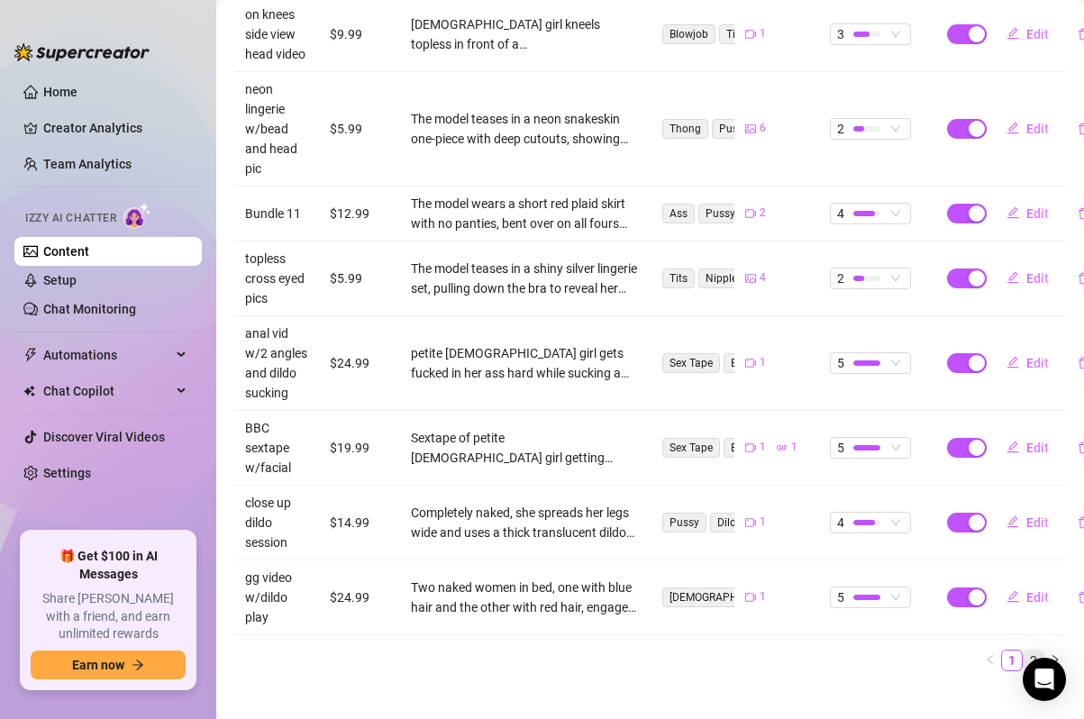
click at [1032, 650] on link "2" at bounding box center [1033, 660] width 20 height 20
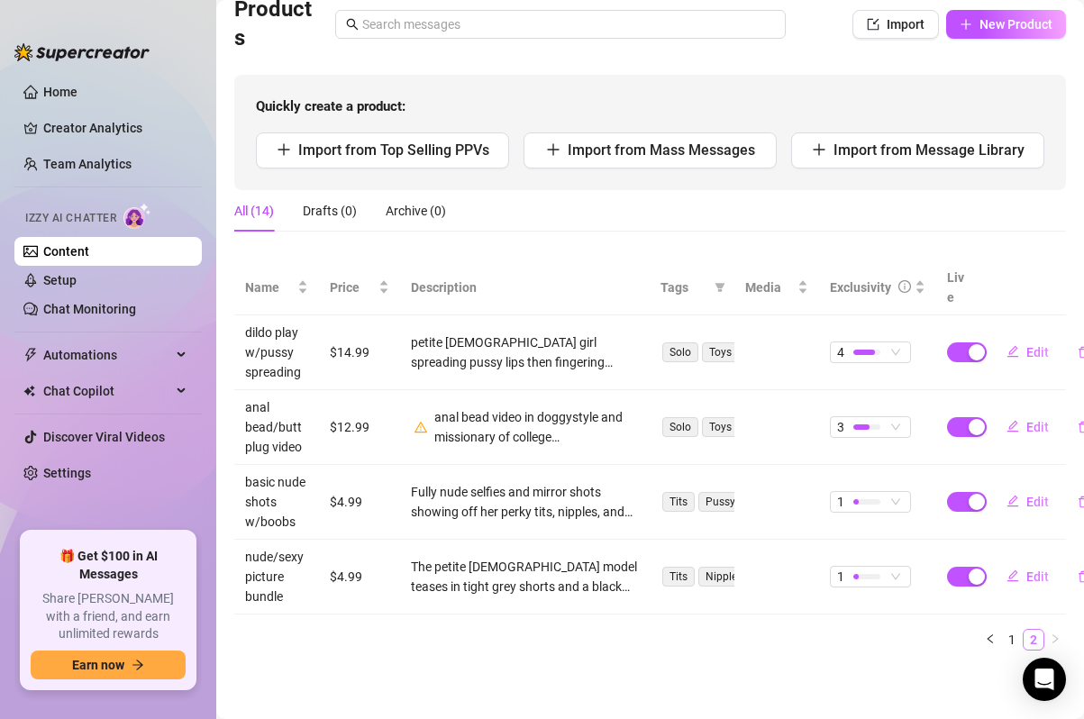
scroll to position [119, 0]
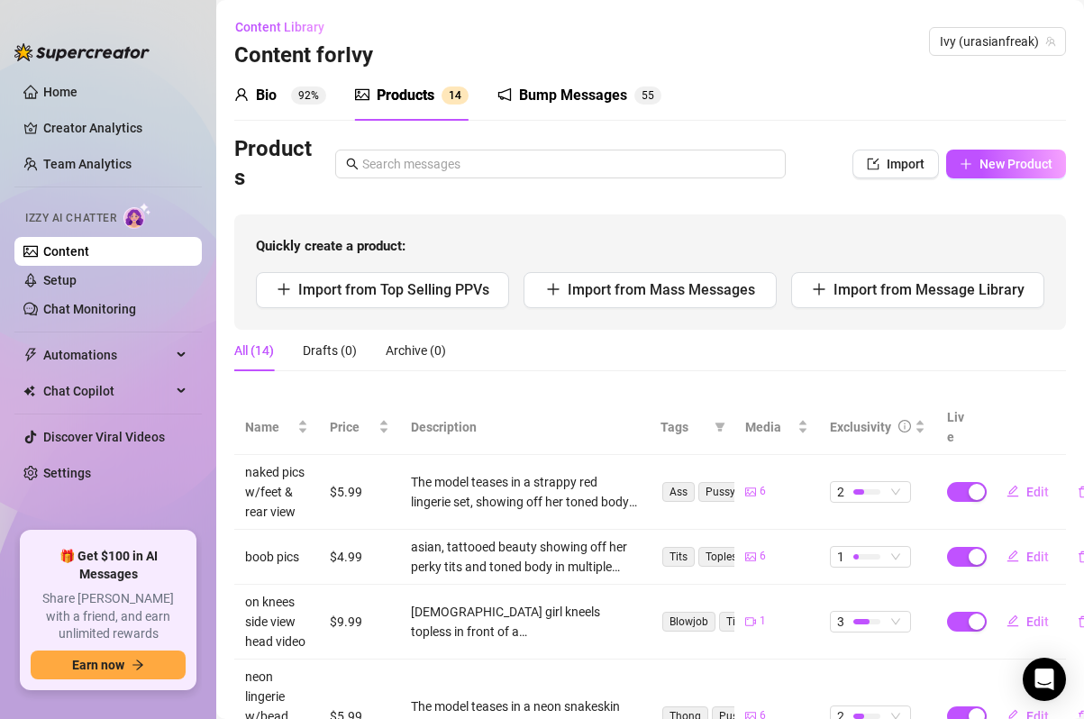
click at [563, 101] on div "Bump Messages" at bounding box center [573, 96] width 108 height 22
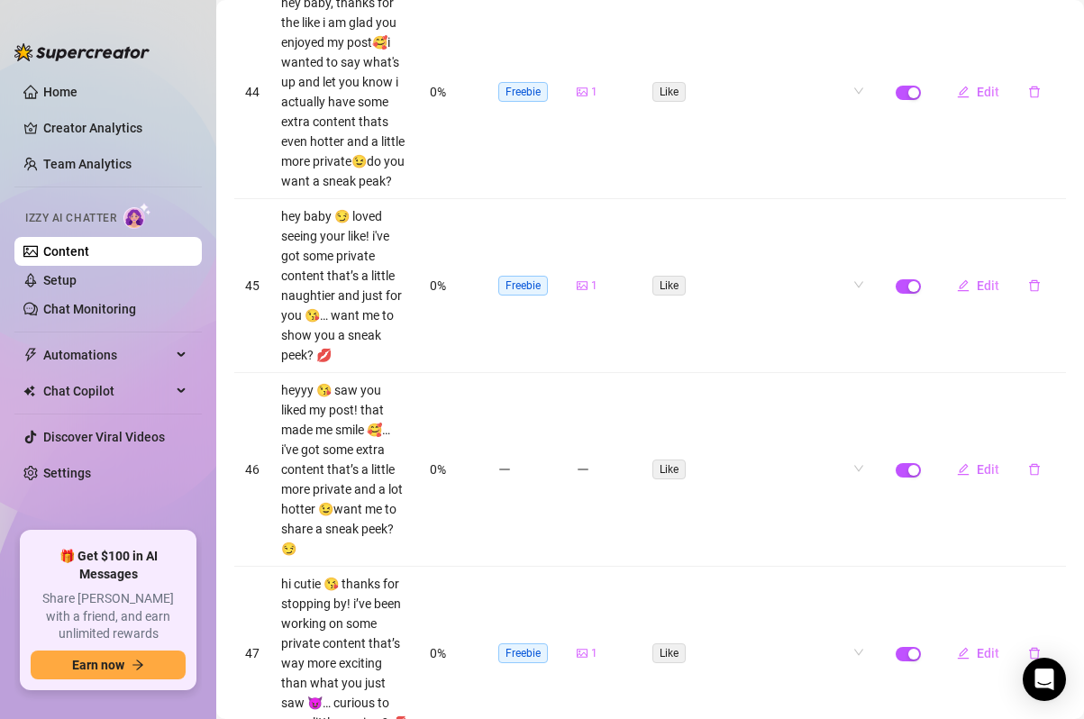
scroll to position [658, 0]
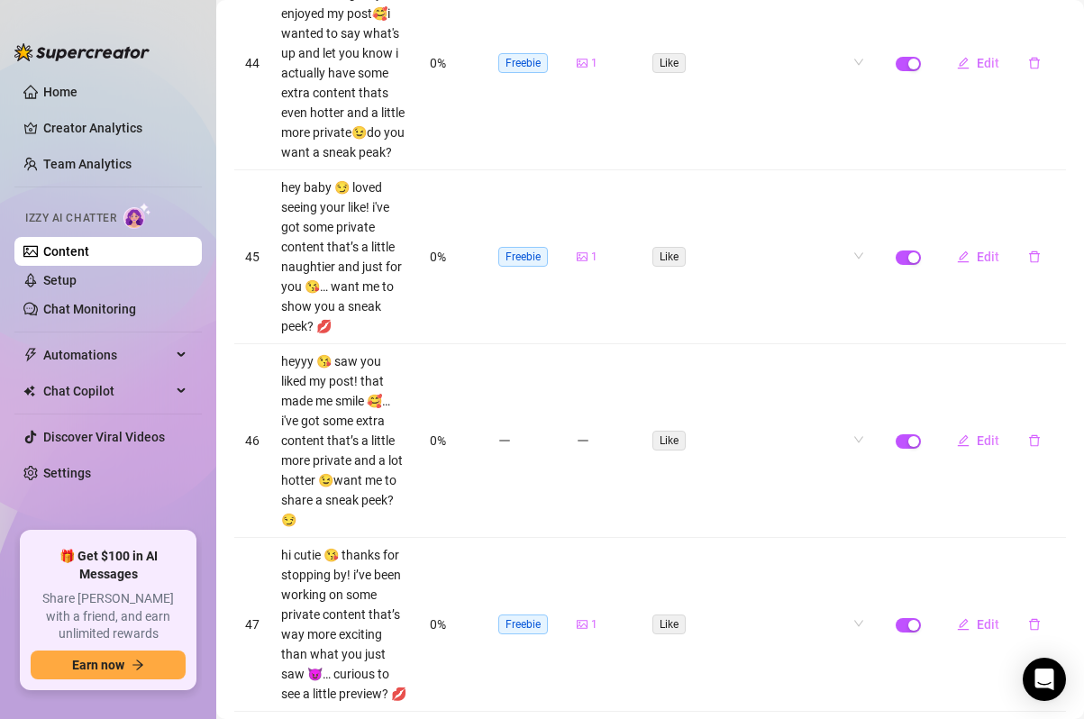
click at [996, 695] on div "100 / page" at bounding box center [1024, 705] width 60 height 20
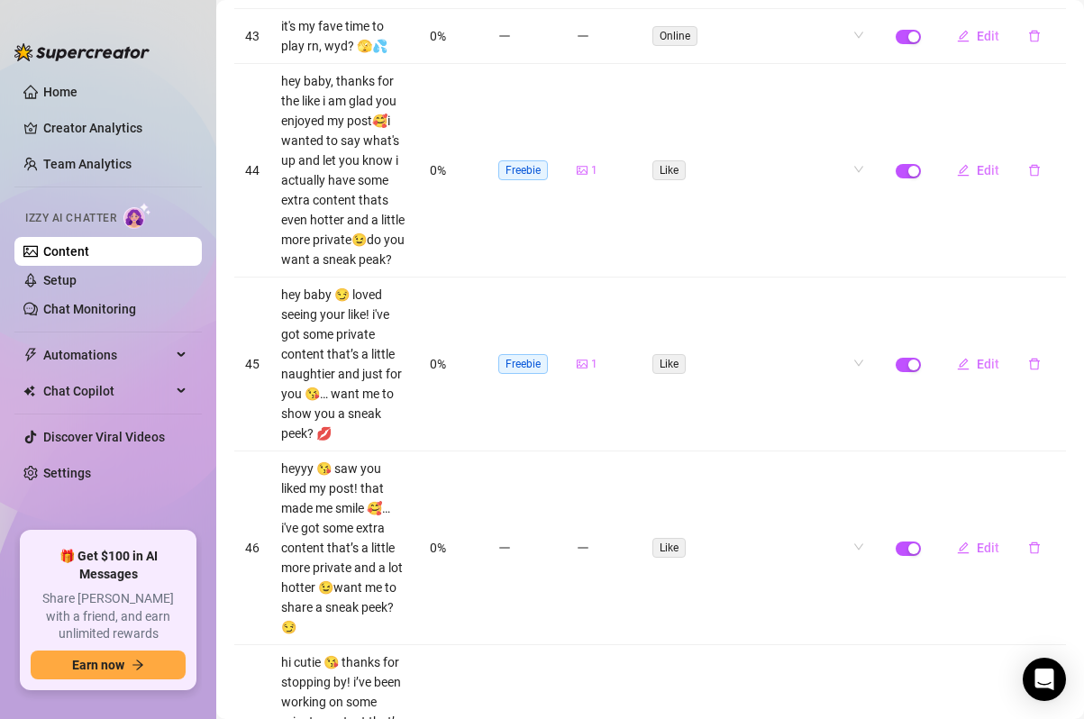
scroll to position [0, 0]
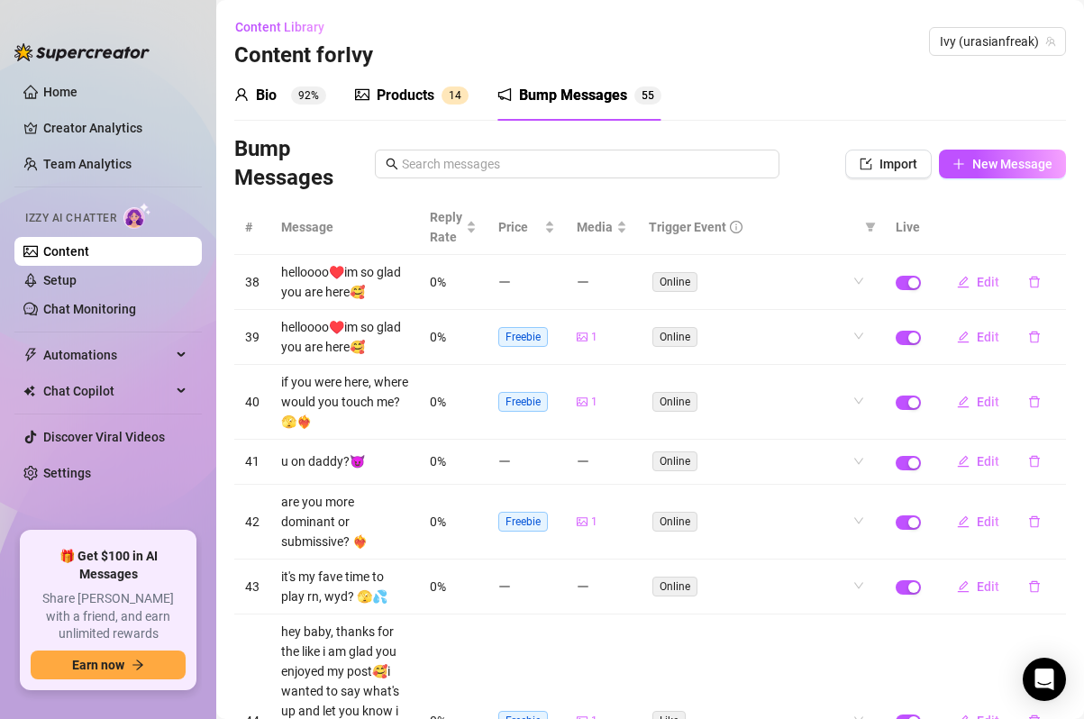
click at [402, 104] on div "Products" at bounding box center [406, 96] width 58 height 22
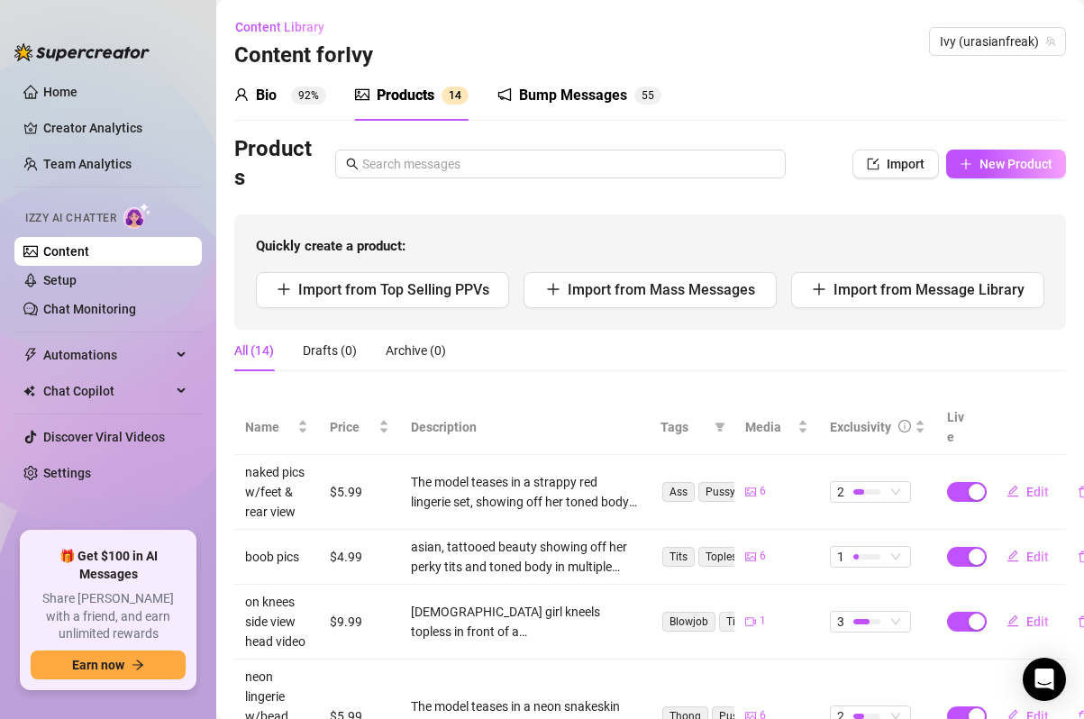
click at [305, 98] on sup "92%" at bounding box center [308, 95] width 35 height 18
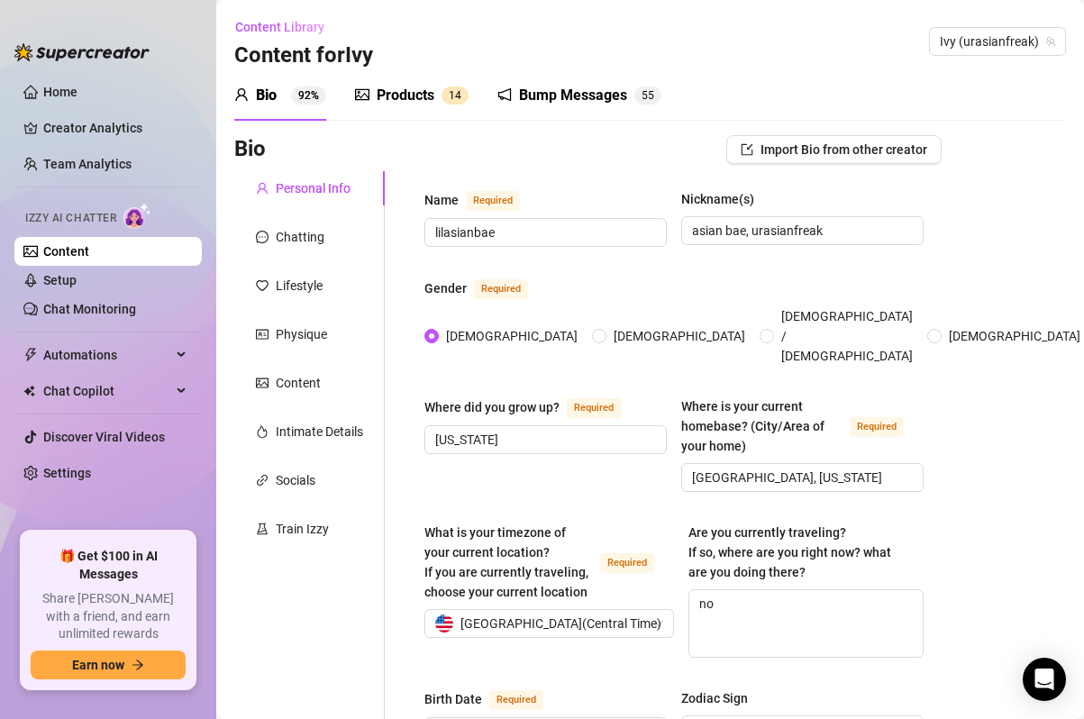
click at [425, 93] on div "Products" at bounding box center [406, 96] width 58 height 22
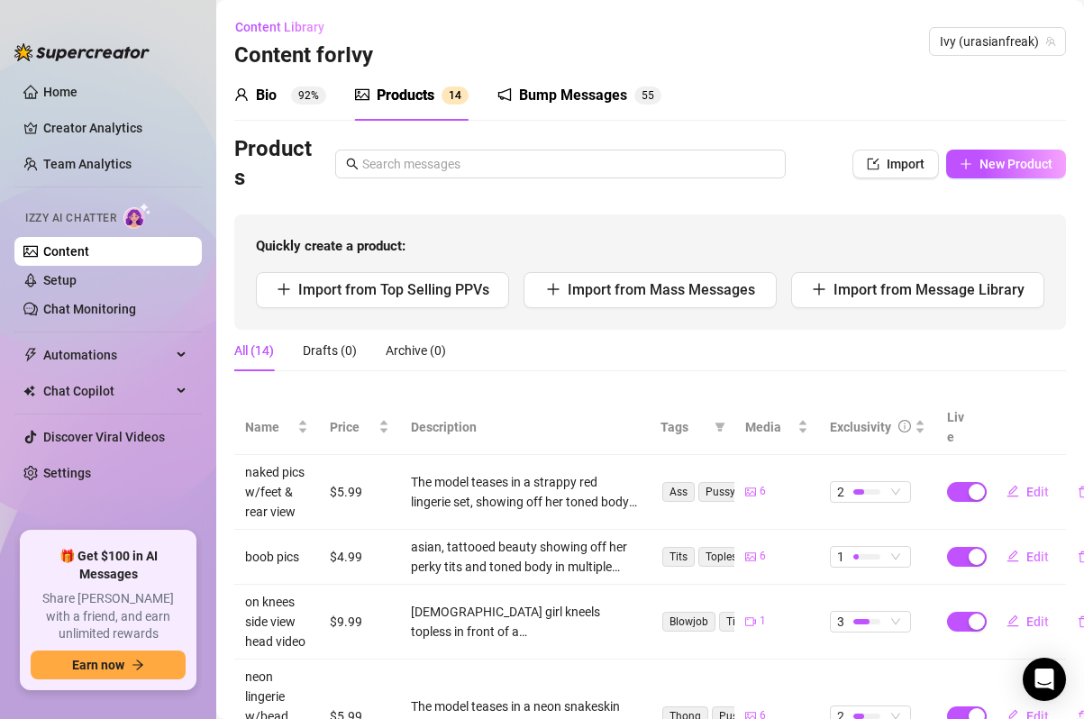
click at [281, 94] on div "Bio 92%" at bounding box center [280, 96] width 92 height 22
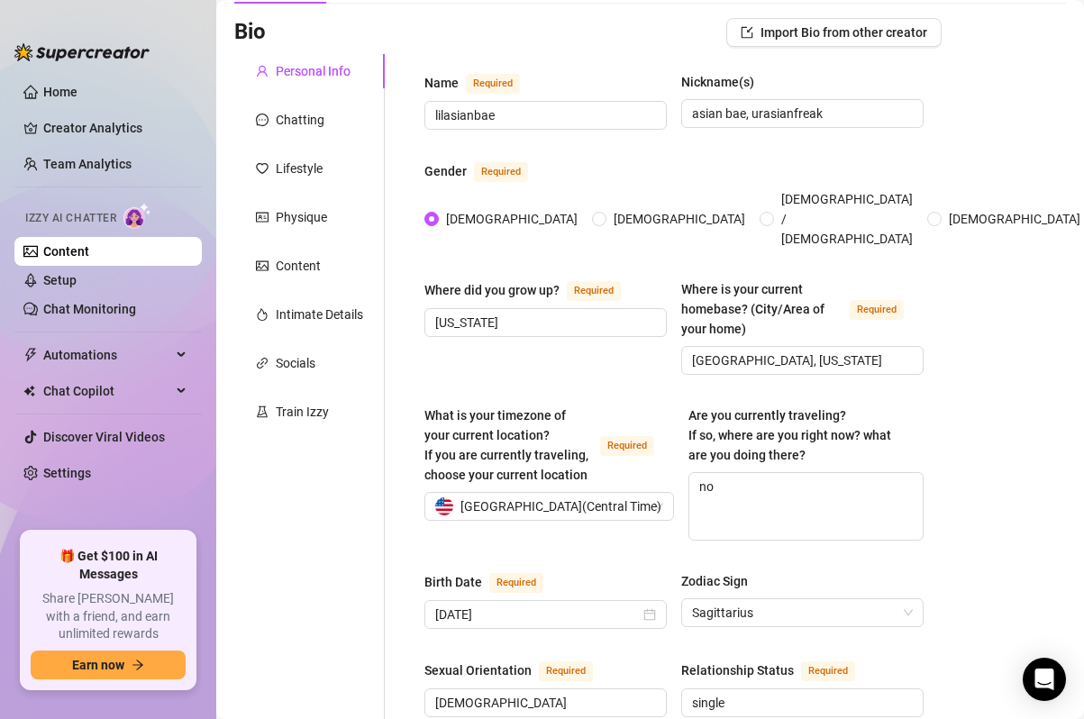
scroll to position [75, 0]
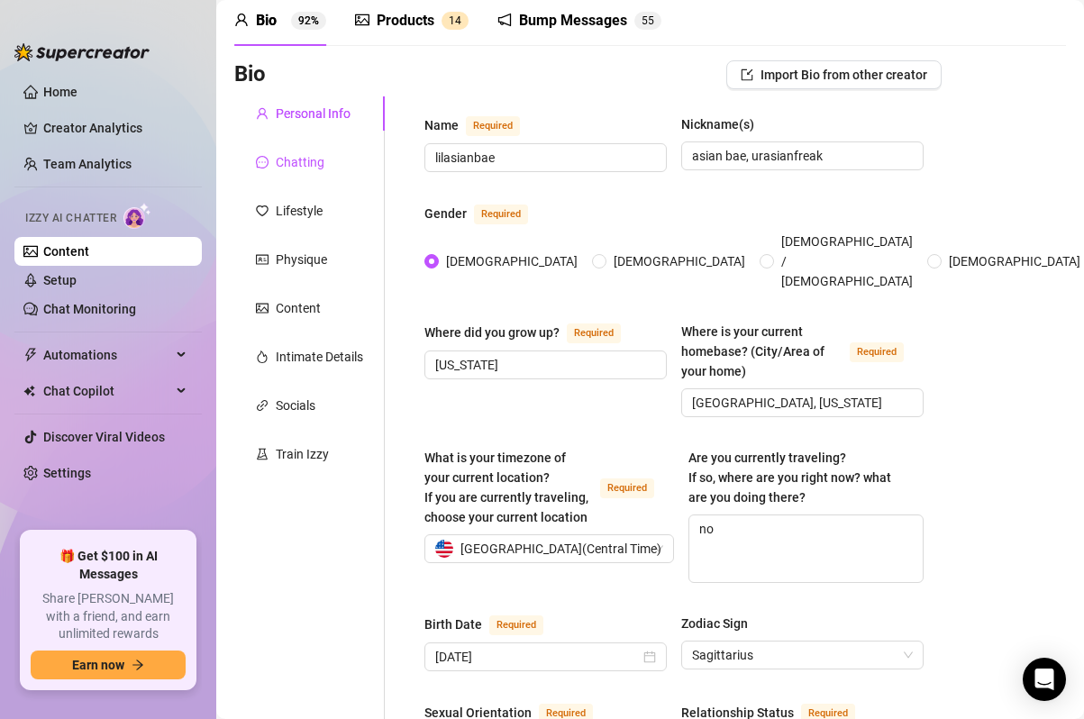
click at [296, 162] on div "Chatting" at bounding box center [300, 162] width 49 height 20
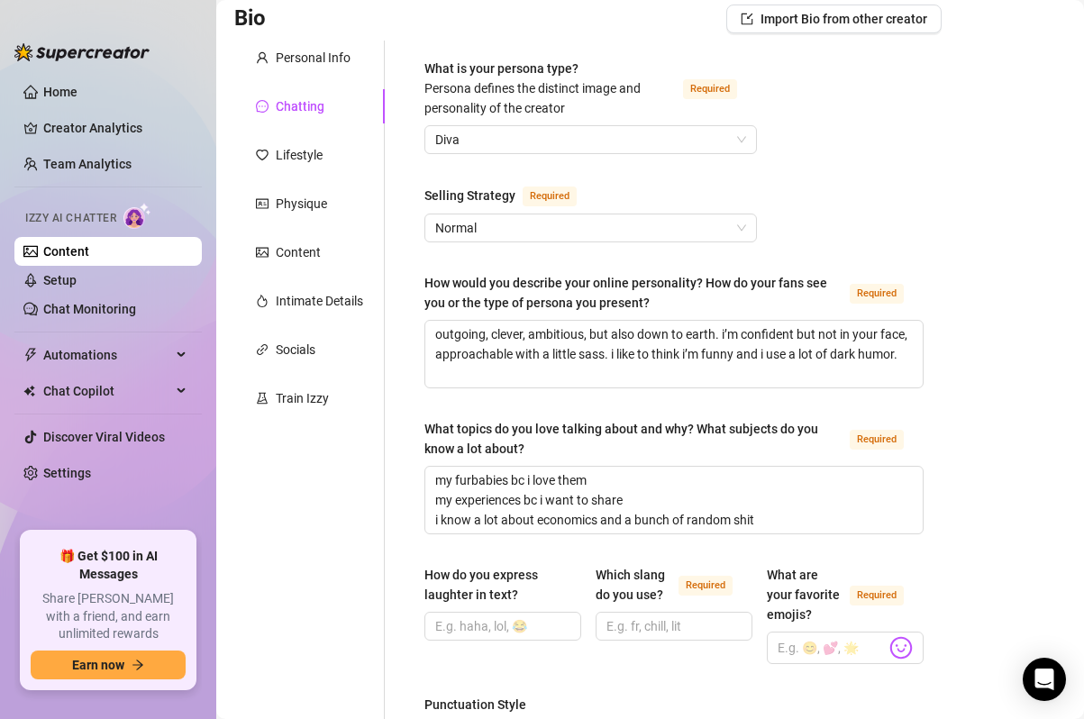
scroll to position [0, 0]
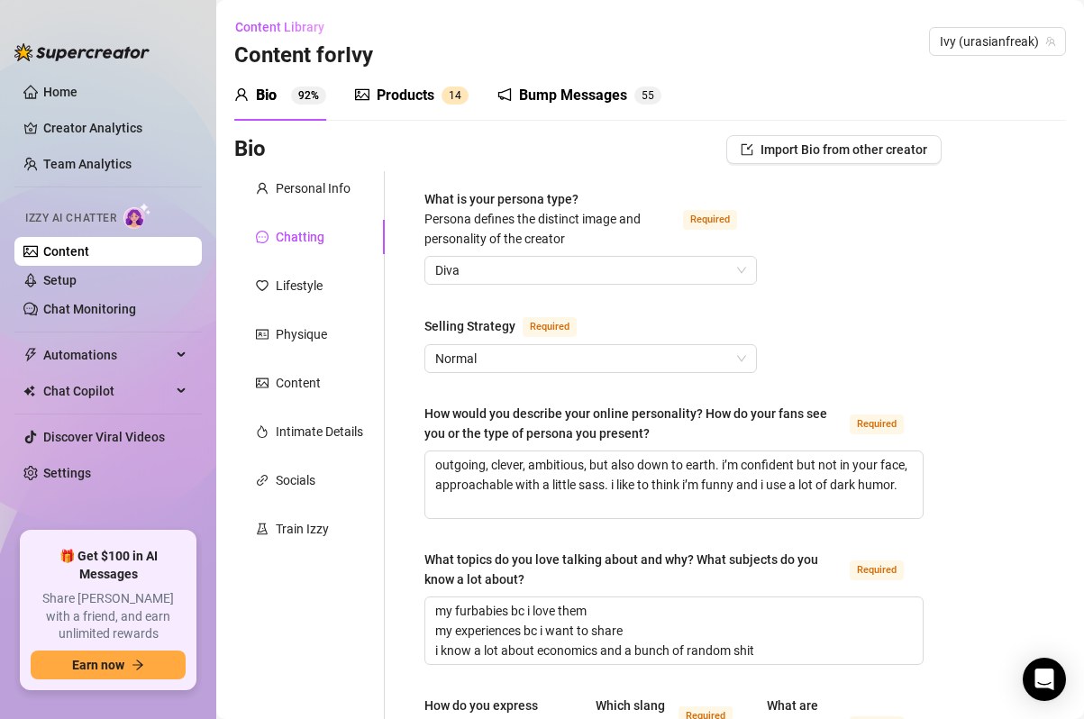
click at [445, 94] on sup "1 4" at bounding box center [454, 95] width 27 height 18
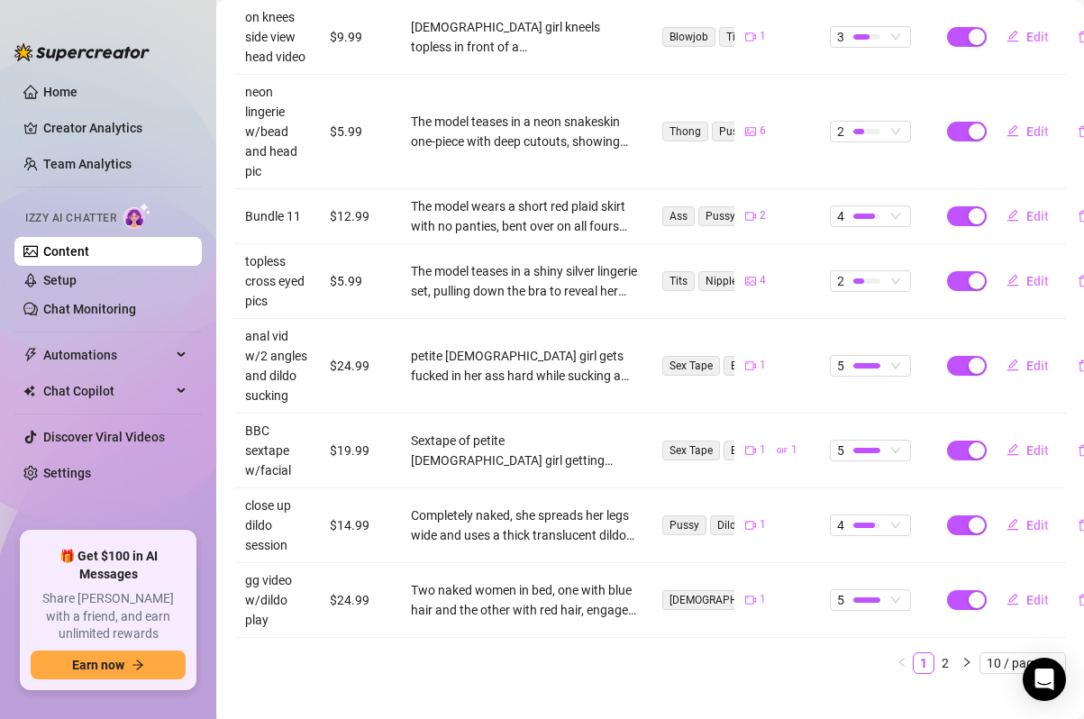
scroll to position [587, 0]
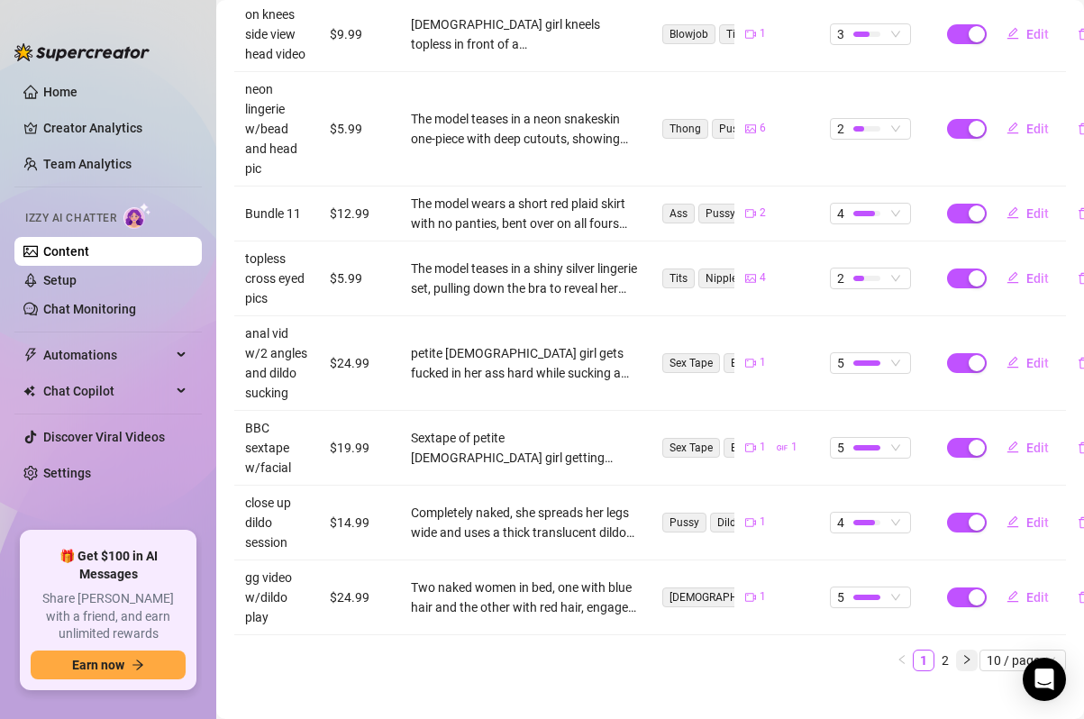
click at [963, 654] on icon "right" at bounding box center [966, 659] width 11 height 11
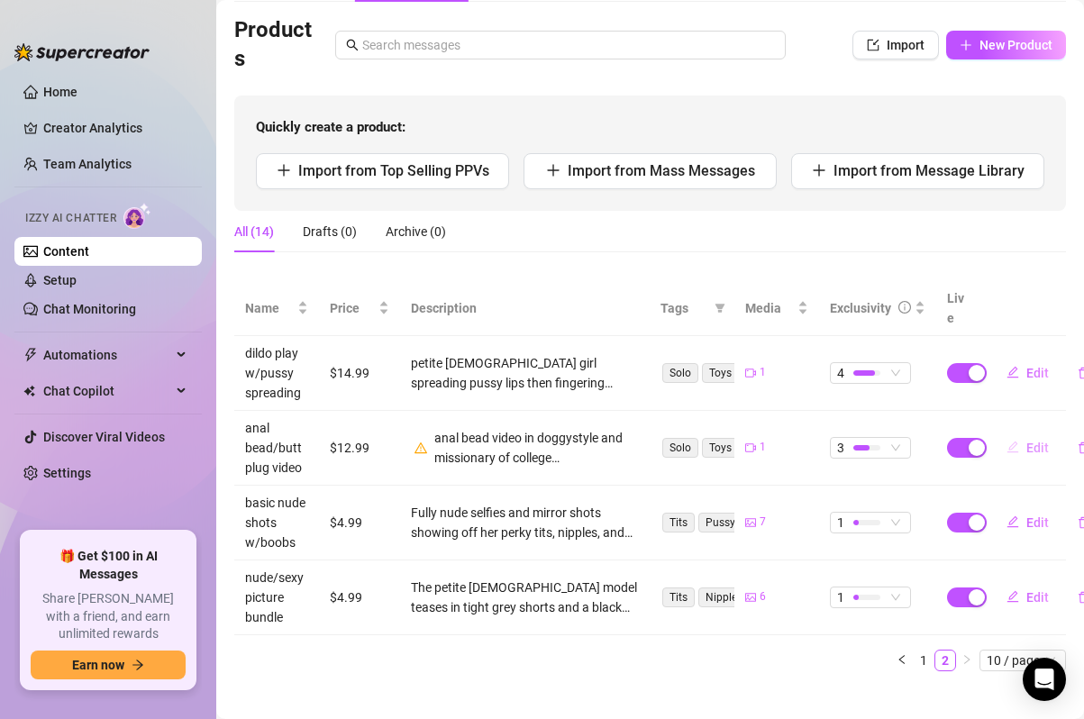
click at [1022, 433] on button "Edit" at bounding box center [1027, 447] width 71 height 29
type textarea "cum and join me for an AMAZING time with my anal beads!!! watch as I go from do…"
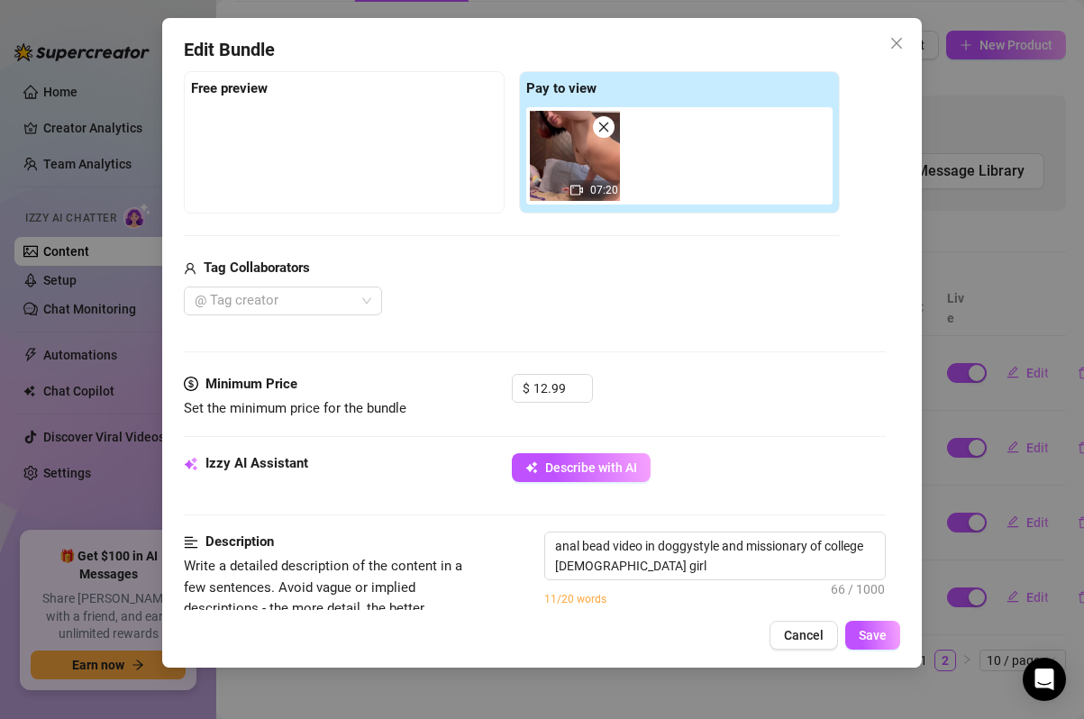
scroll to position [0, 0]
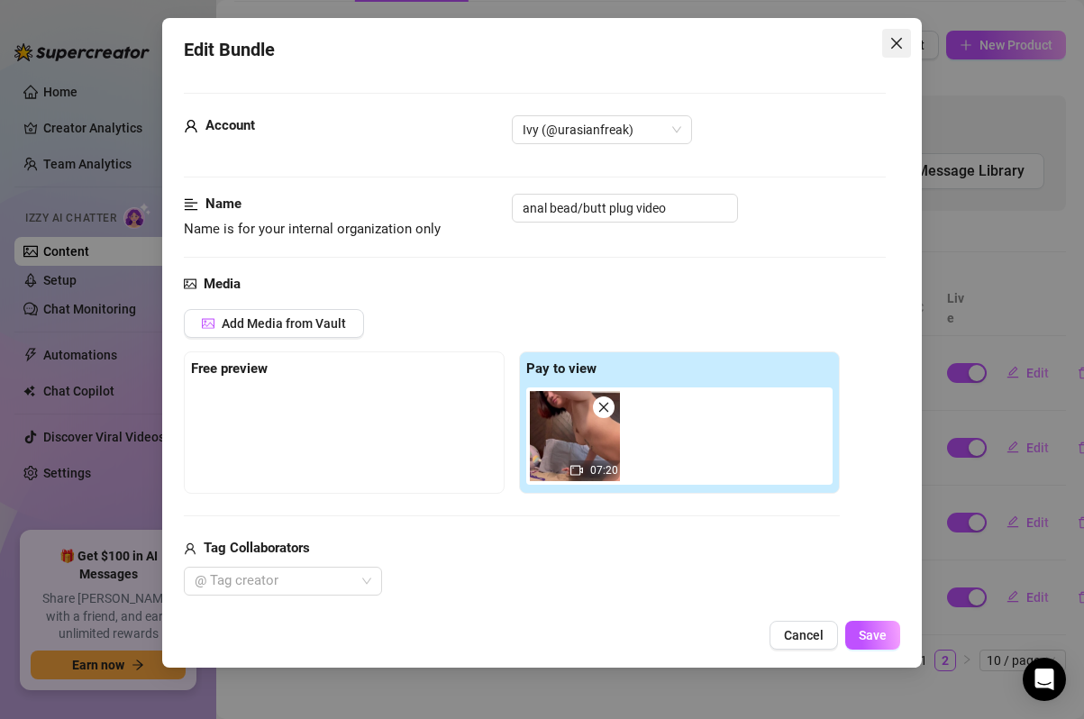
click at [891, 39] on icon "close" at bounding box center [895, 43] width 11 height 11
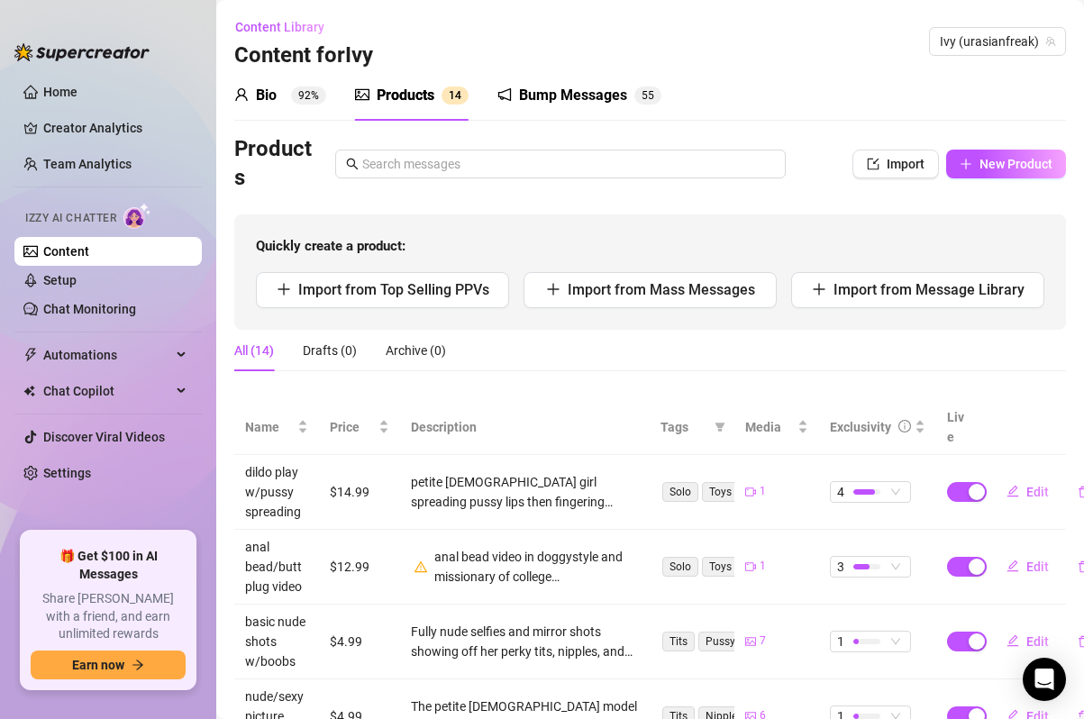
click at [604, 100] on div "Bump Messages" at bounding box center [573, 96] width 108 height 22
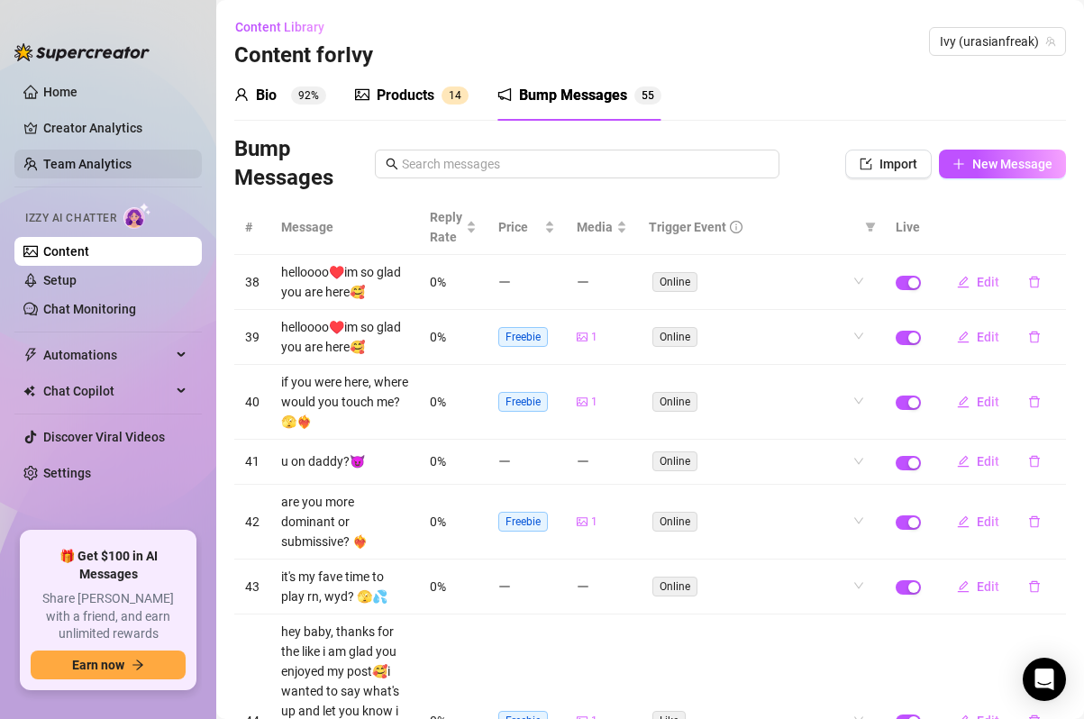
click at [71, 157] on link "Team Analytics" at bounding box center [87, 164] width 88 height 14
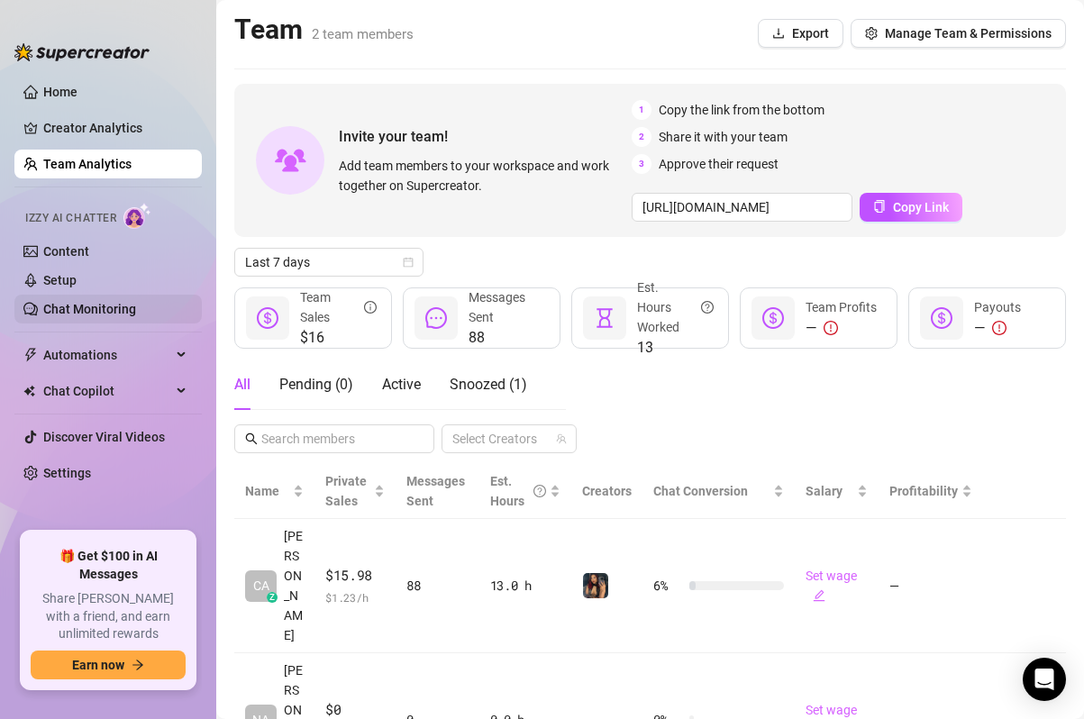
click at [64, 316] on link "Chat Monitoring" at bounding box center [89, 309] width 93 height 14
